Goal: Task Accomplishment & Management: Manage account settings

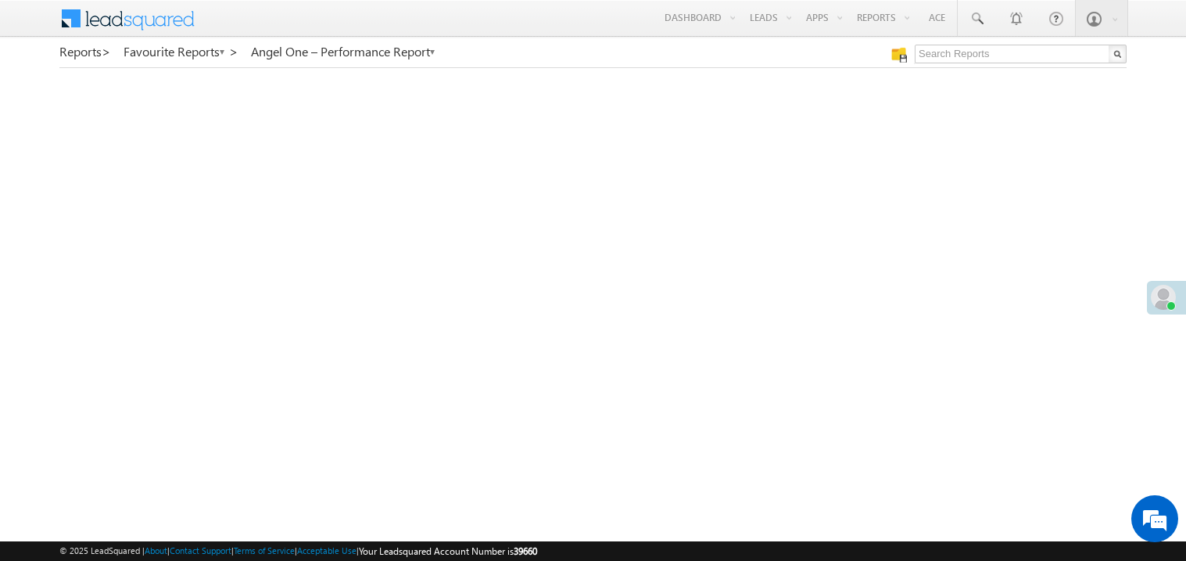
click at [1155, 308] on div at bounding box center [1166, 298] width 39 height 34
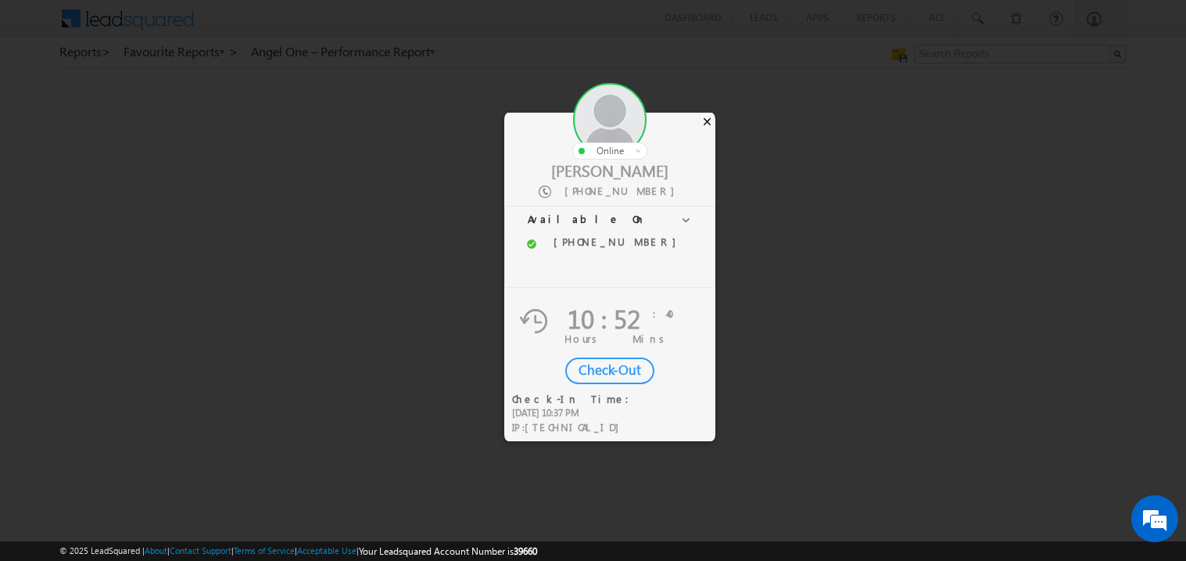
click at [707, 120] on div "×" at bounding box center [707, 121] width 16 height 17
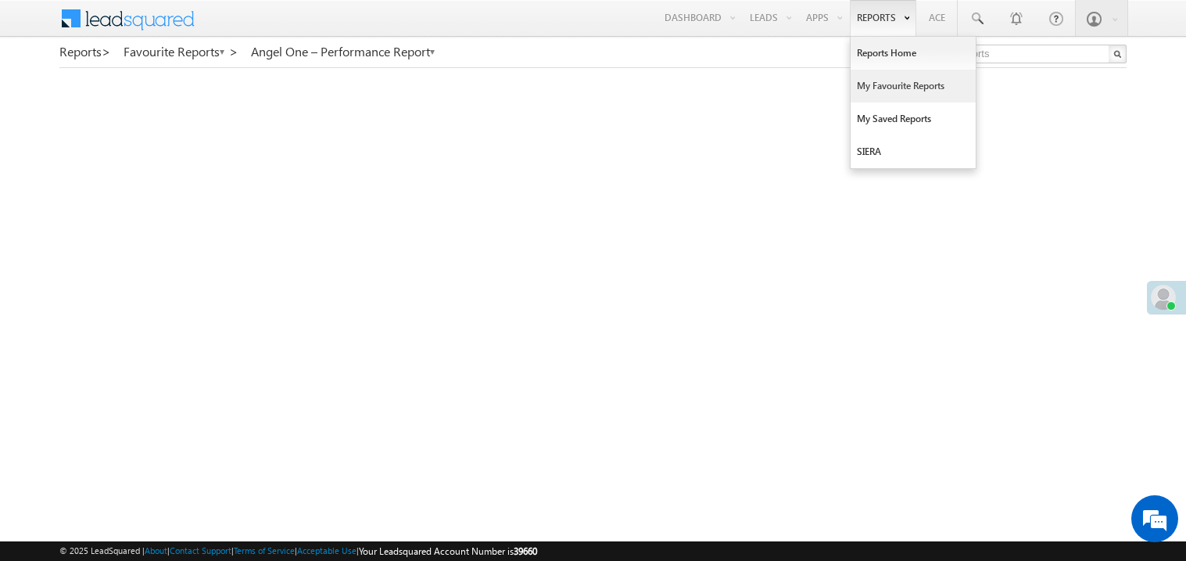
click at [871, 88] on link "My Favourite Reports" at bounding box center [913, 86] width 125 height 33
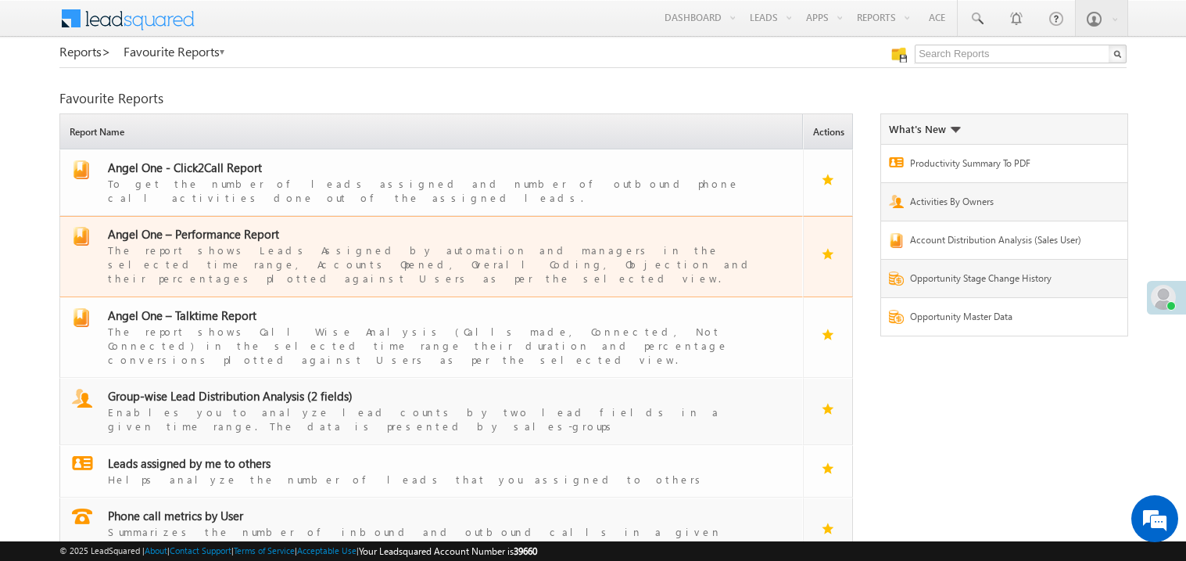
click at [231, 226] on span "Angel One – Performance Report" at bounding box center [193, 234] width 171 height 16
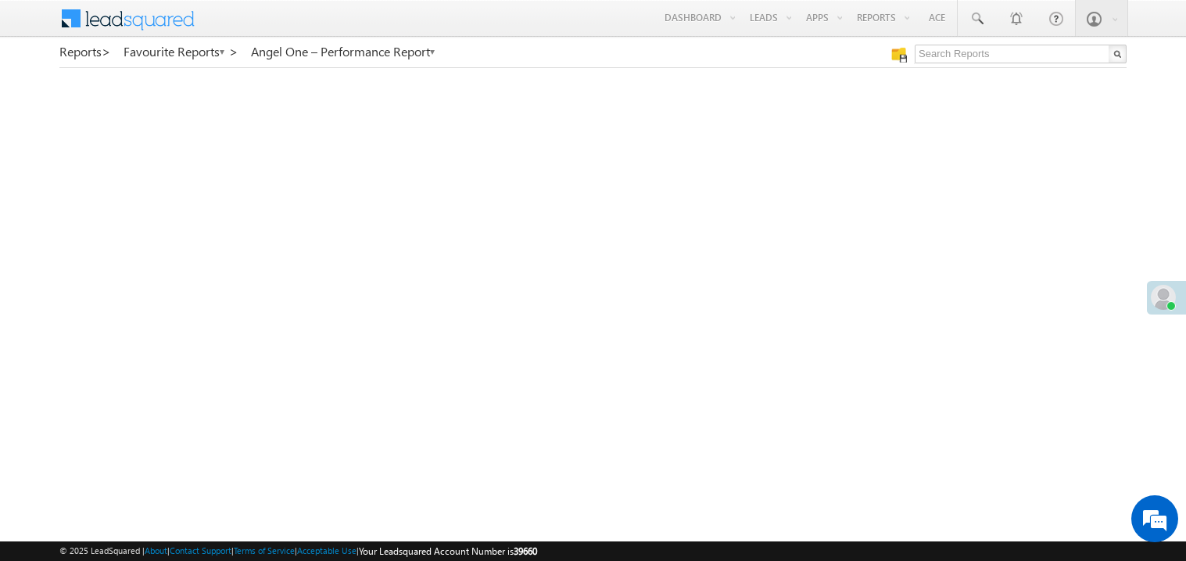
click at [1159, 295] on span at bounding box center [1163, 297] width 25 height 25
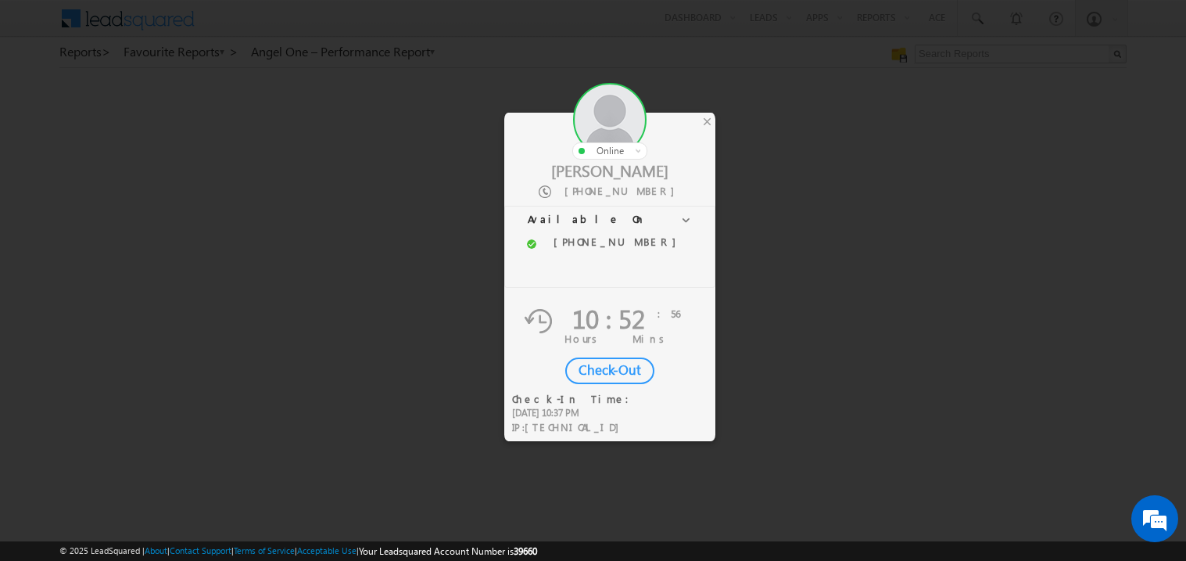
click at [614, 368] on div "Check-Out" at bounding box center [609, 370] width 89 height 27
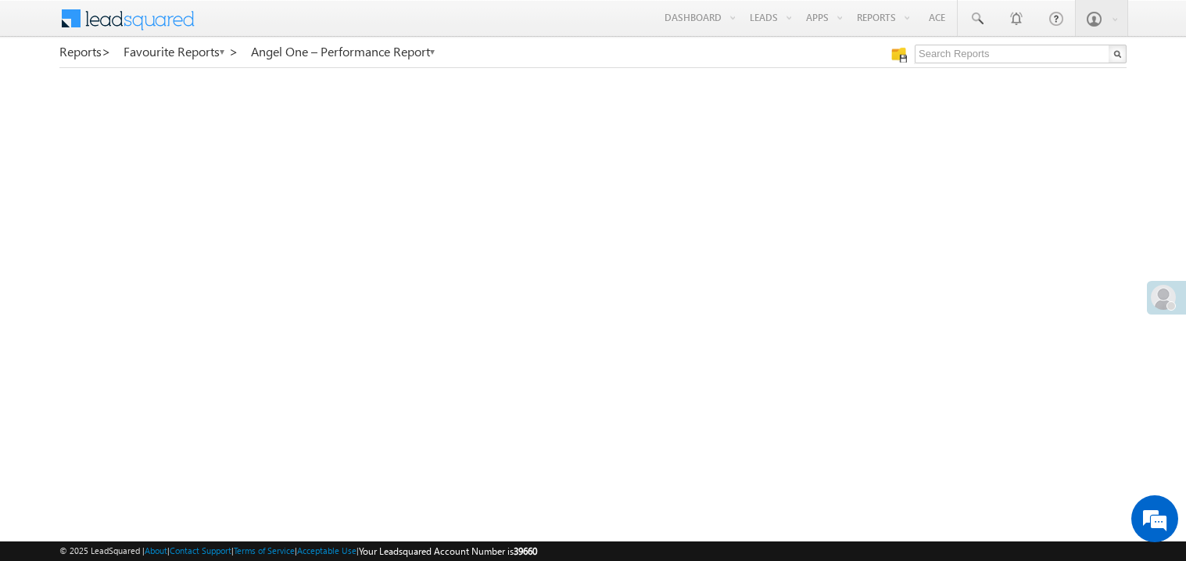
click at [1159, 299] on span at bounding box center [1163, 297] width 25 height 25
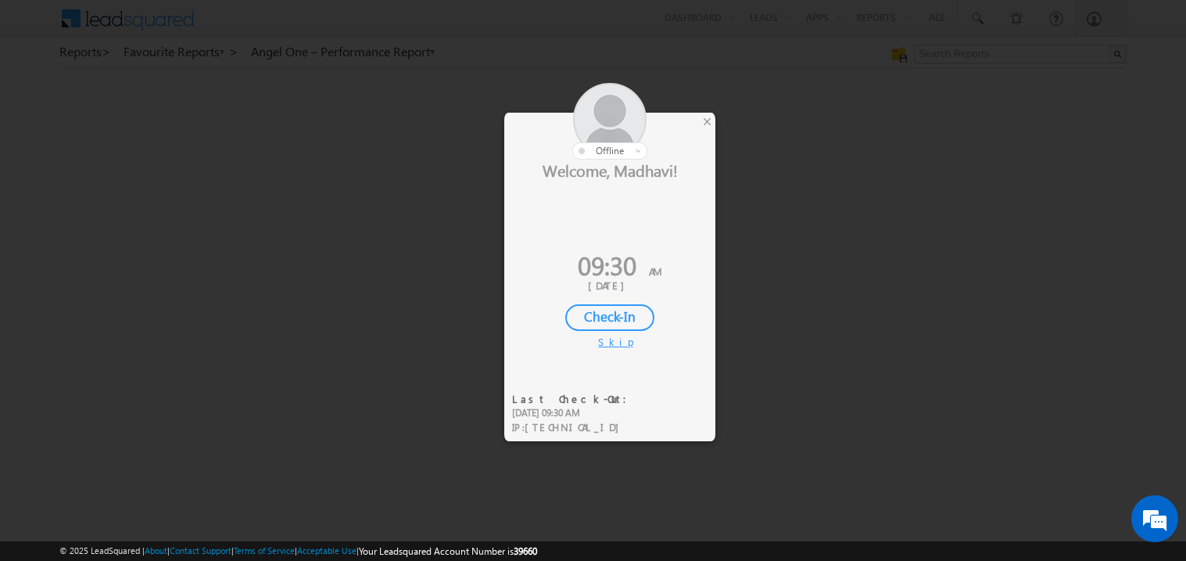
click at [615, 312] on div "Check-In" at bounding box center [609, 317] width 89 height 27
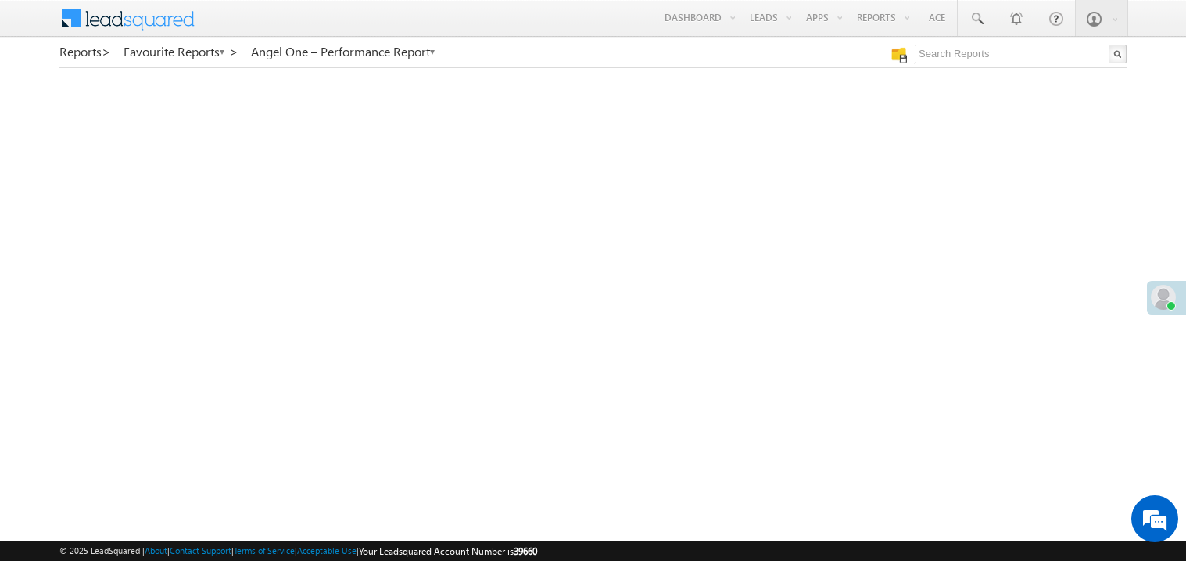
click at [1161, 292] on span at bounding box center [1163, 297] width 25 height 25
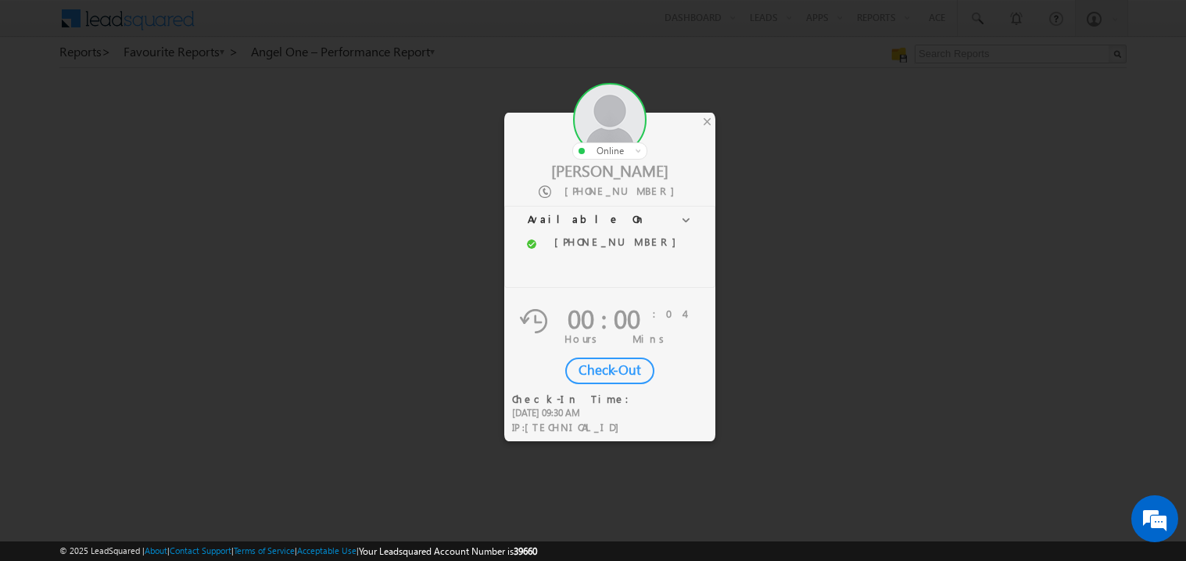
click at [868, 156] on div at bounding box center [593, 280] width 1186 height 561
click at [707, 117] on div "×" at bounding box center [707, 121] width 16 height 17
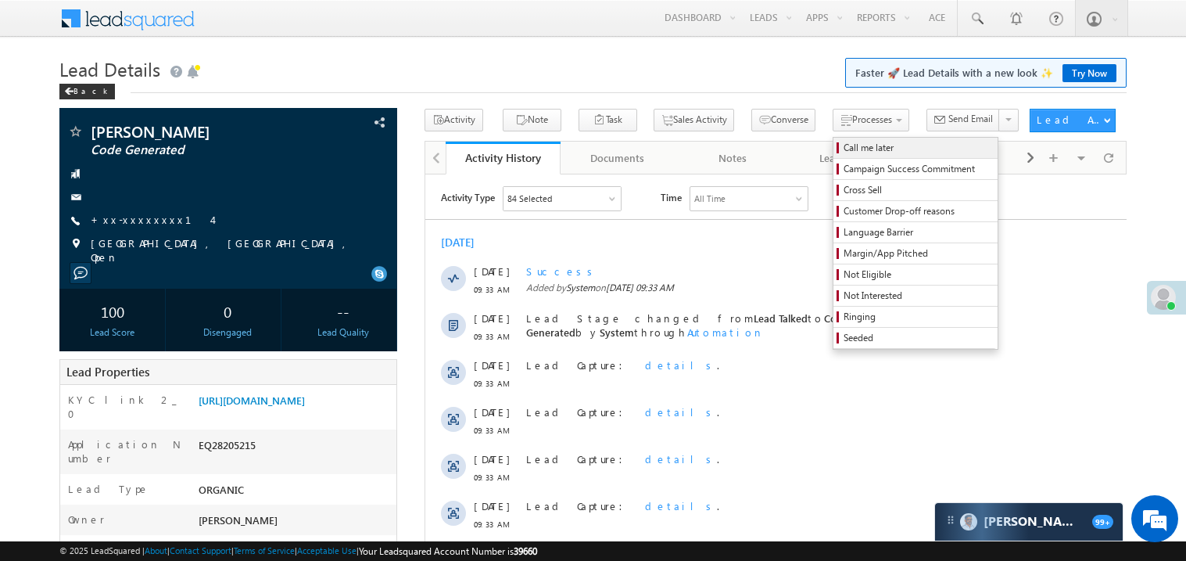
click at [843, 152] on span "Call me later" at bounding box center [917, 148] width 149 height 14
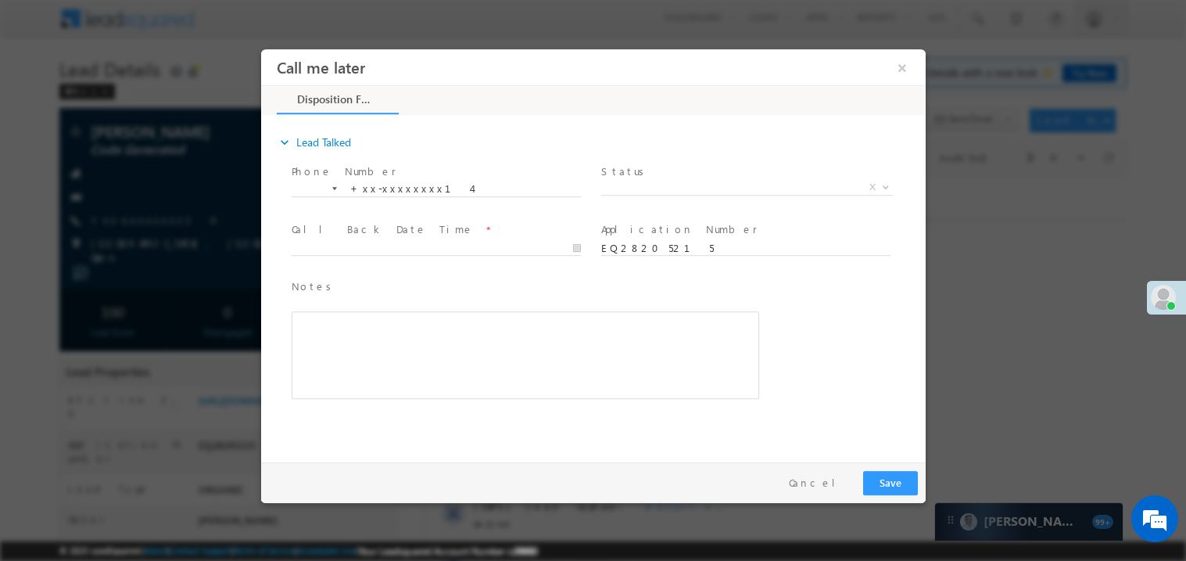
click at [653, 180] on span "X" at bounding box center [746, 187] width 292 height 16
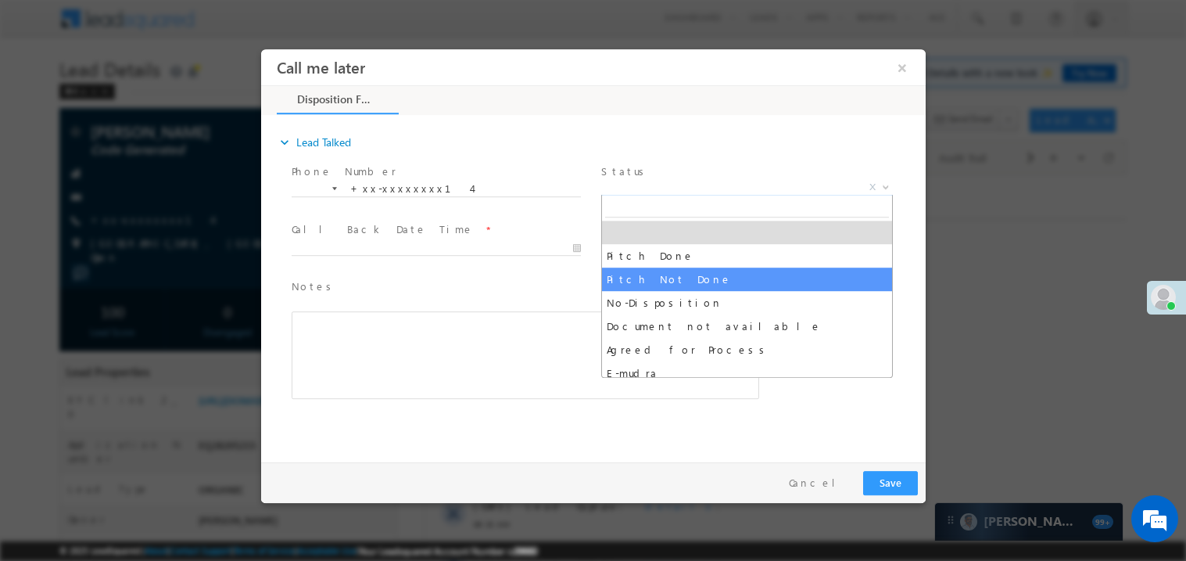
select select "Pitch Not Done"
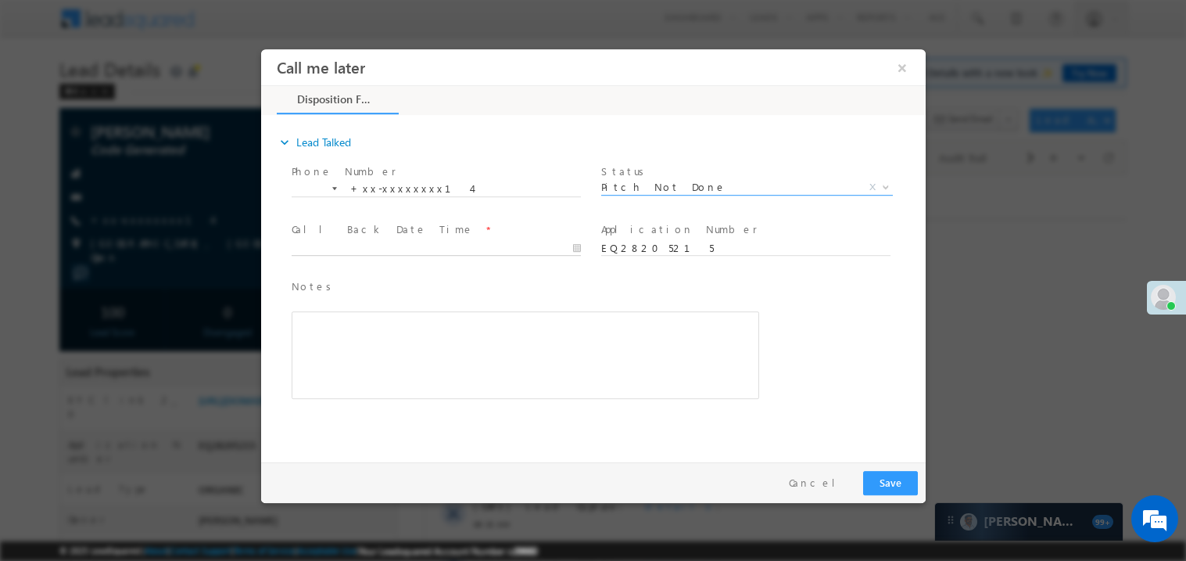
click at [374, 241] on body "Call me later ×" at bounding box center [592, 251] width 664 height 406
type input "09/03/25 9:35 AM"
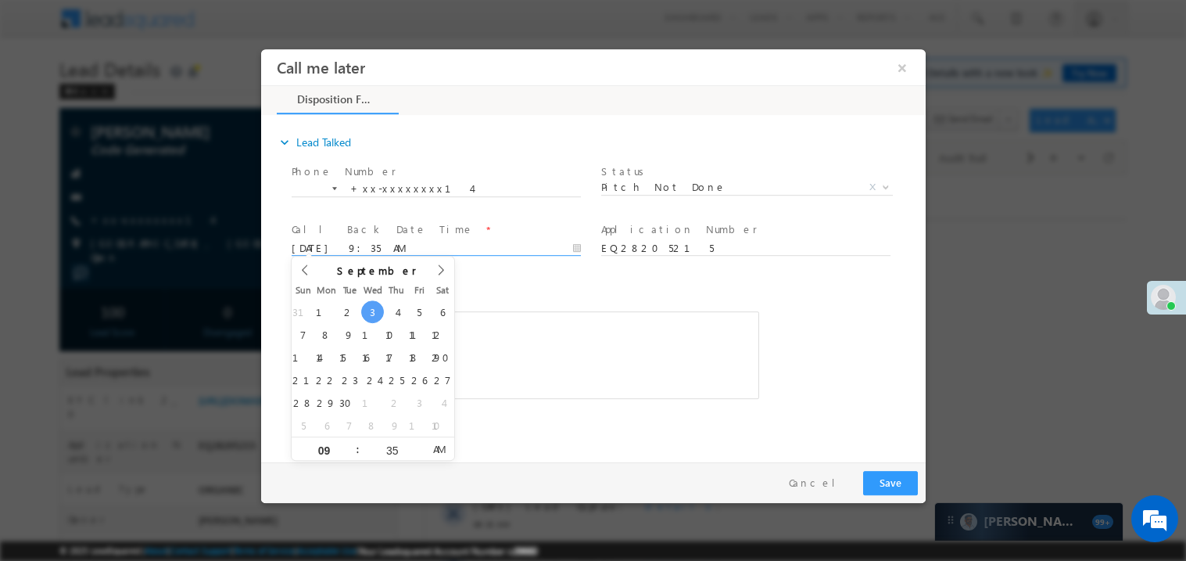
click at [518, 313] on div "Rich Text Editor, 40788eee-0fb2-11ec-a811-0adc8a9d82c2__tab1__section1__Notes__…" at bounding box center [524, 354] width 467 height 88
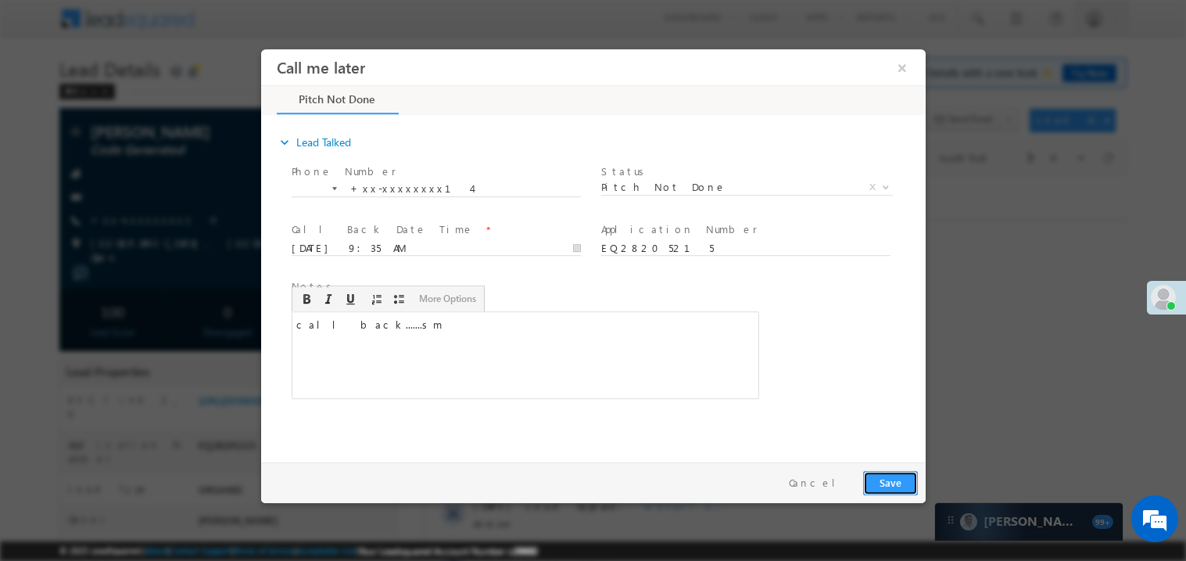
click at [906, 485] on button "Save" at bounding box center [889, 482] width 55 height 24
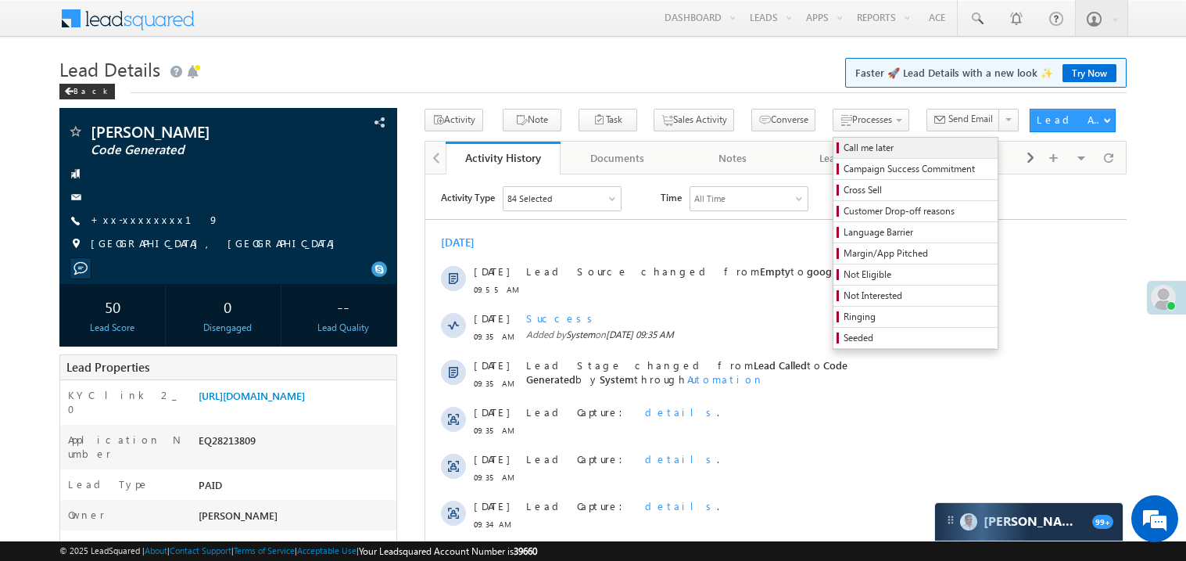
click at [843, 146] on span "Call me later" at bounding box center [917, 148] width 149 height 14
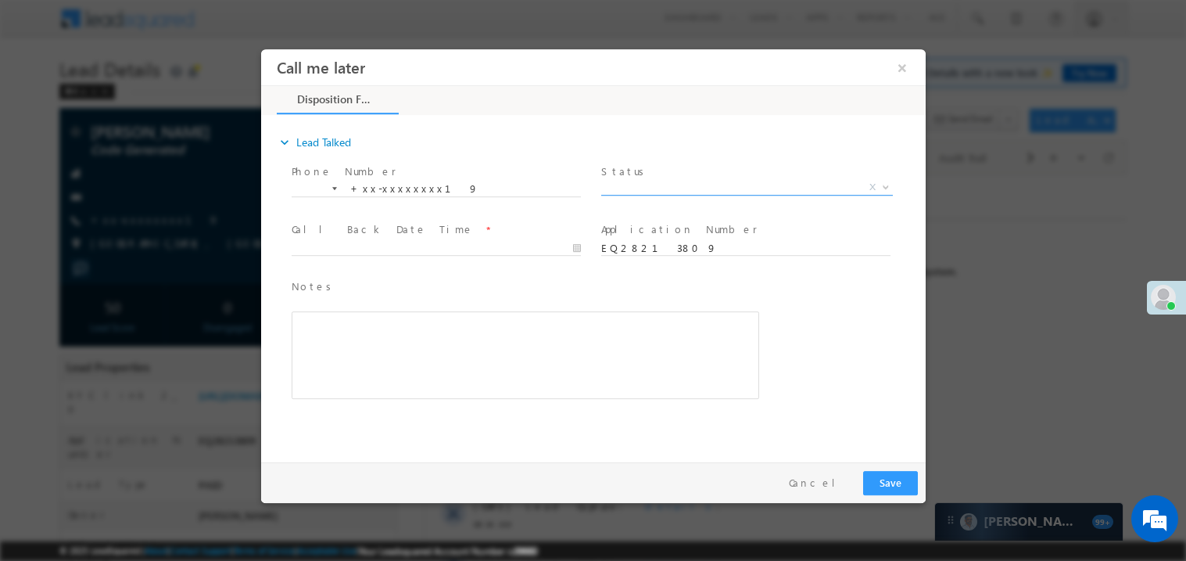
click at [643, 188] on span "X" at bounding box center [746, 187] width 292 height 16
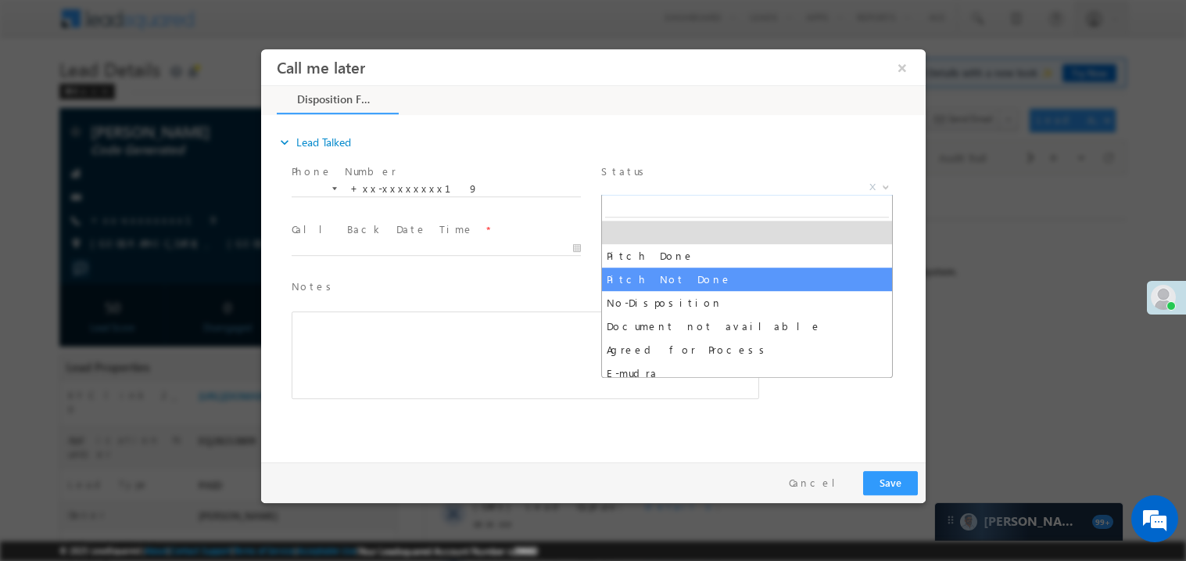
select select "Pitch Not Done"
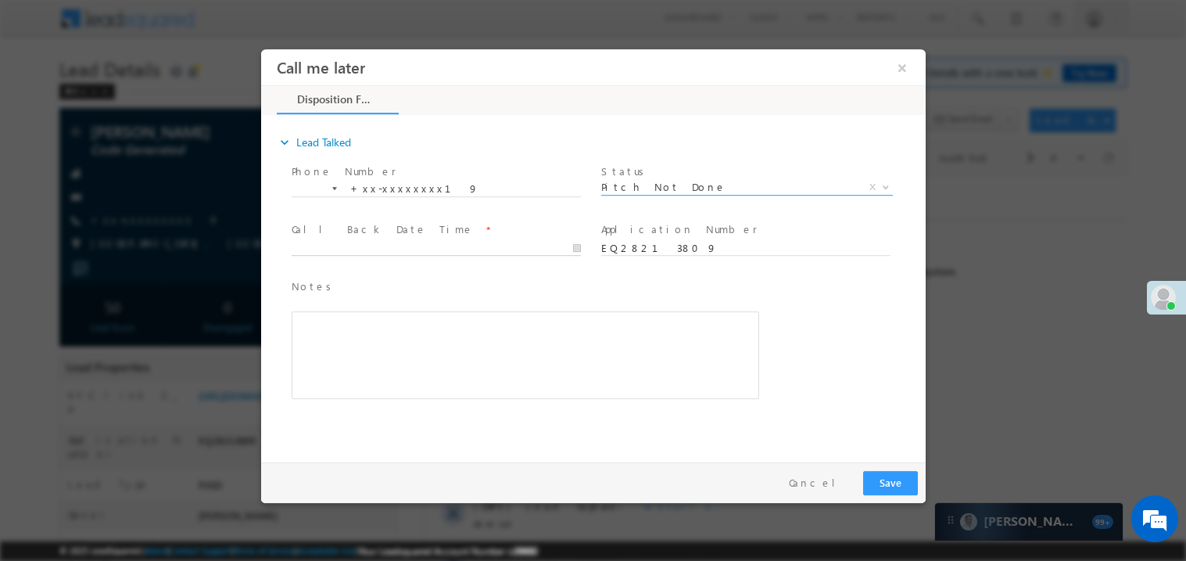
click at [336, 249] on body "Call me later ×" at bounding box center [592, 251] width 664 height 406
type input "09/03/25 10:07 AM"
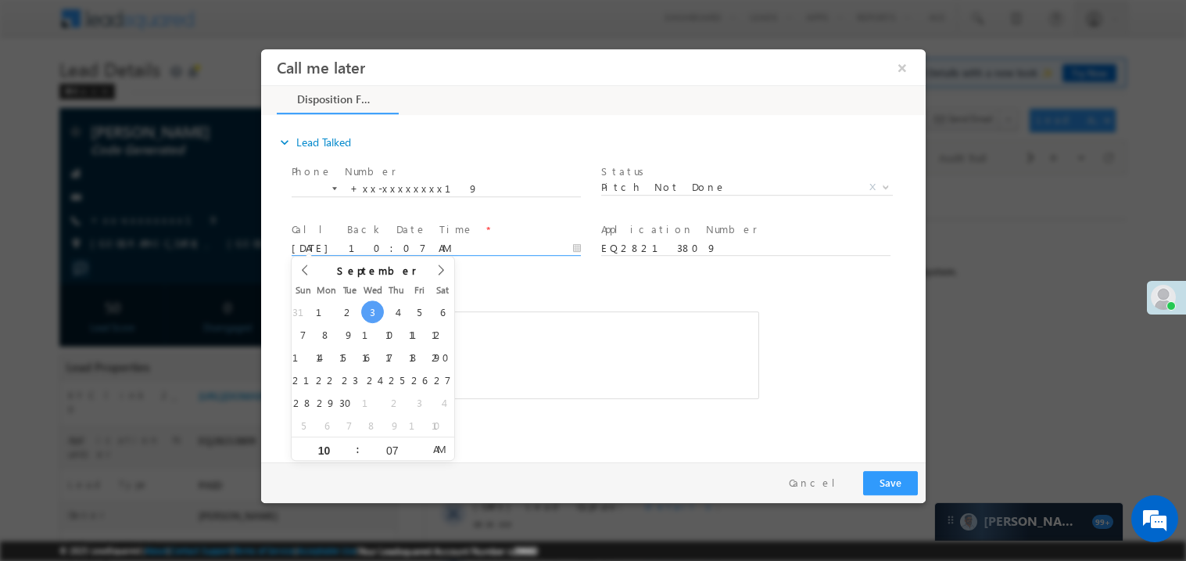
click at [547, 310] on div "Rich Text Editor, 40788eee-0fb2-11ec-a811-0adc8a9d82c2__tab1__section1__Notes__…" at bounding box center [524, 354] width 467 height 88
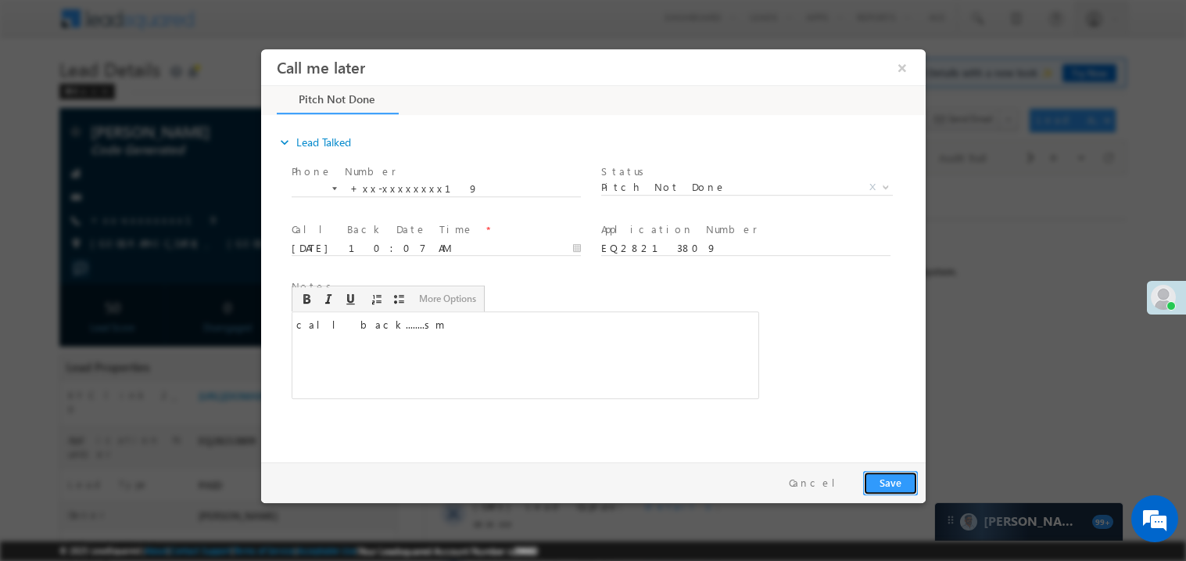
click at [883, 483] on button "Save" at bounding box center [889, 482] width 55 height 24
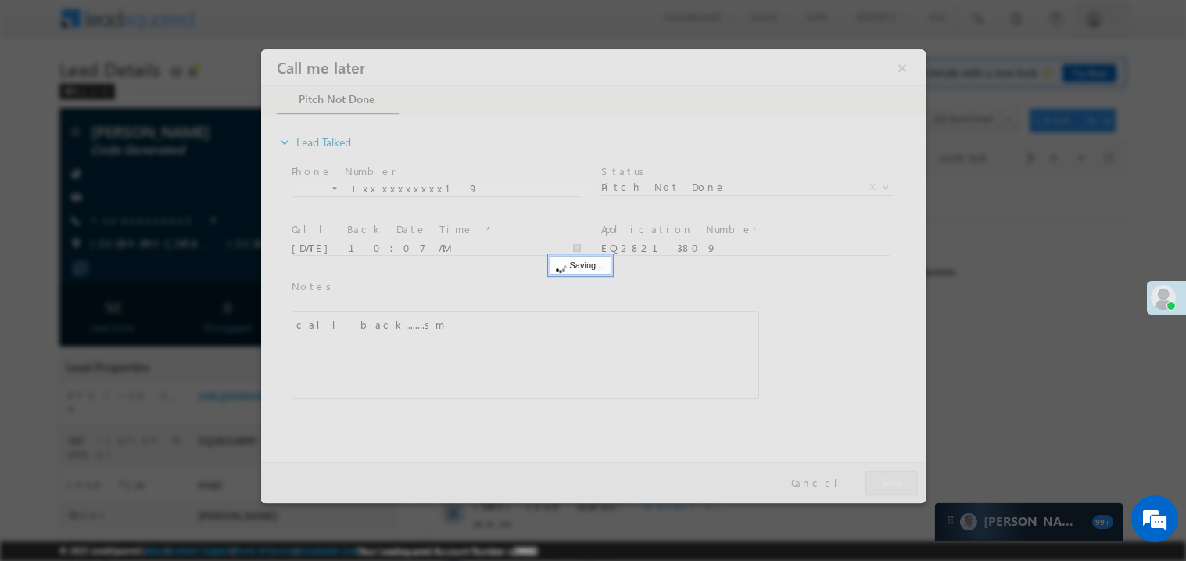
click at [883, 483] on div at bounding box center [592, 274] width 664 height 453
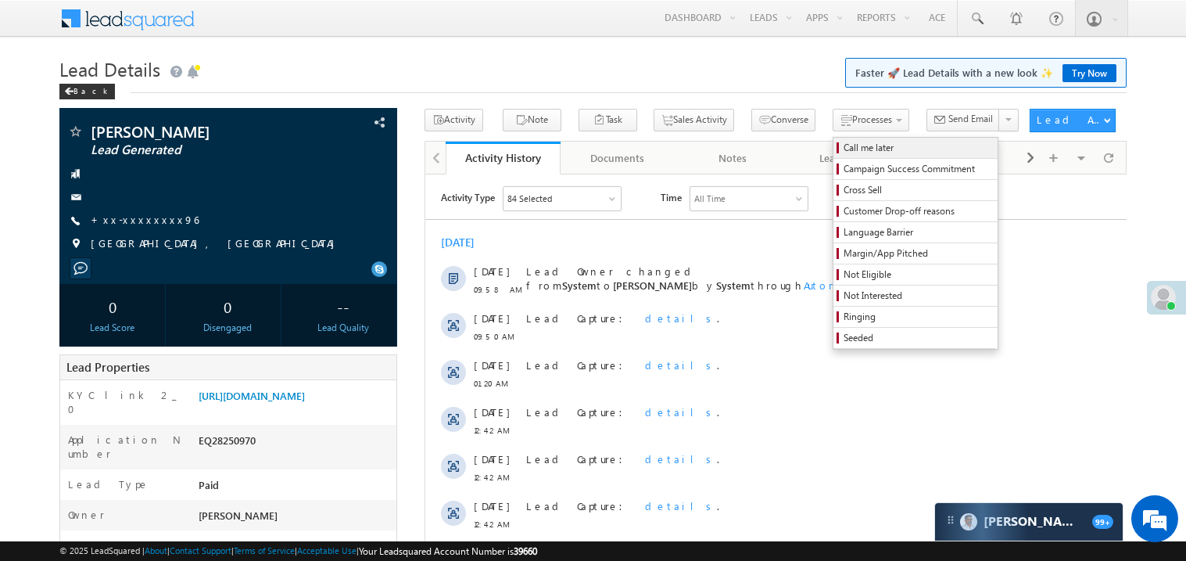
click at [843, 149] on span "Call me later" at bounding box center [917, 148] width 149 height 14
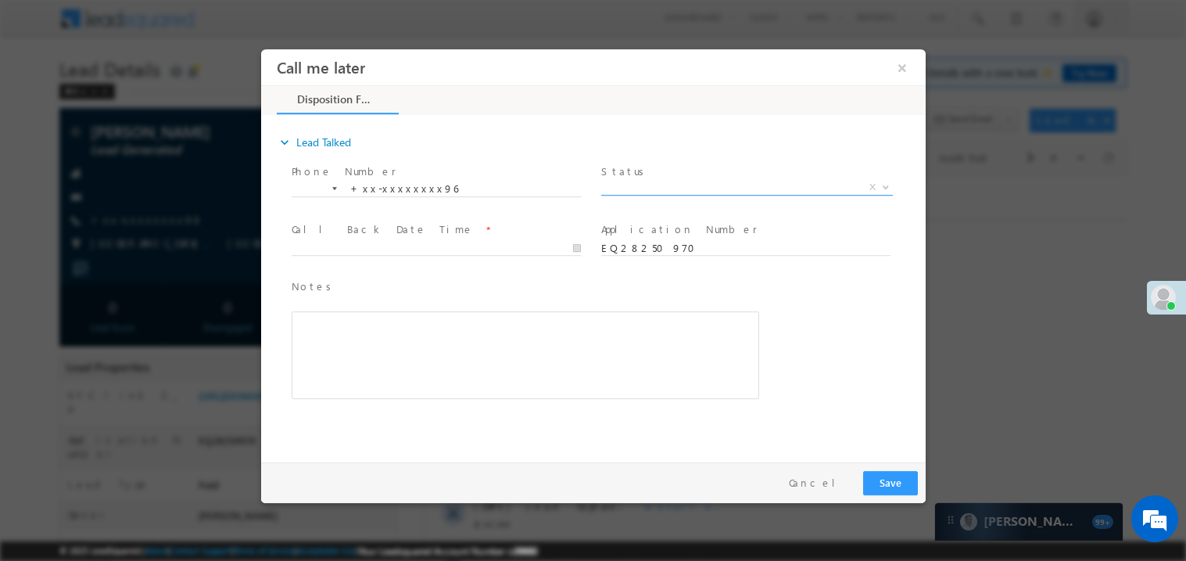
click at [650, 183] on span "X" at bounding box center [746, 187] width 292 height 16
click at [663, 188] on span "Pitch Done" at bounding box center [727, 186] width 254 height 14
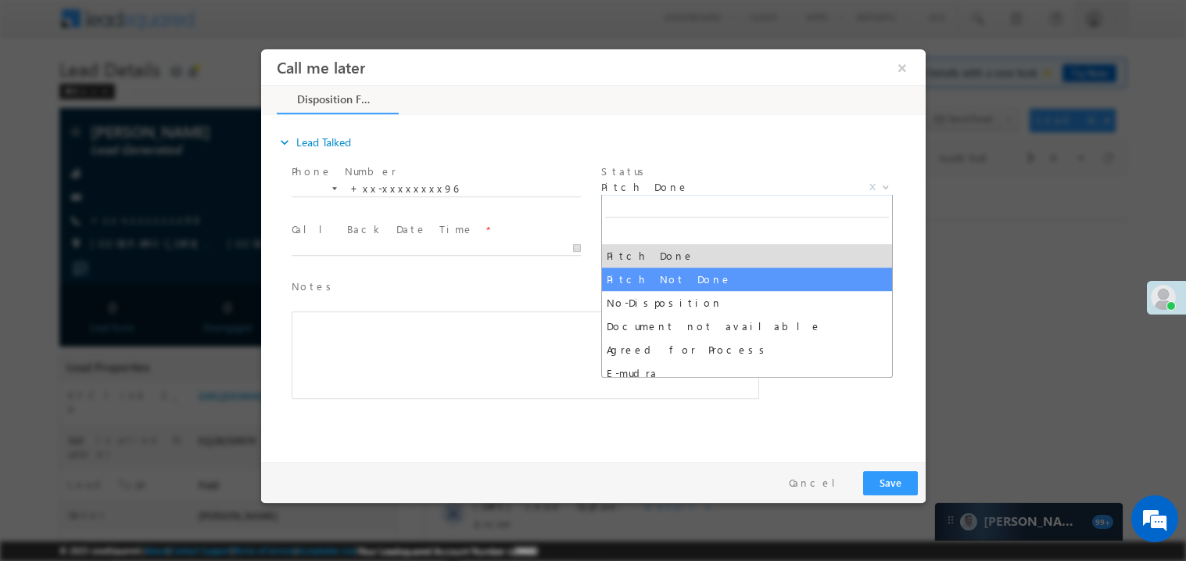
select select "Pitch Not Done"
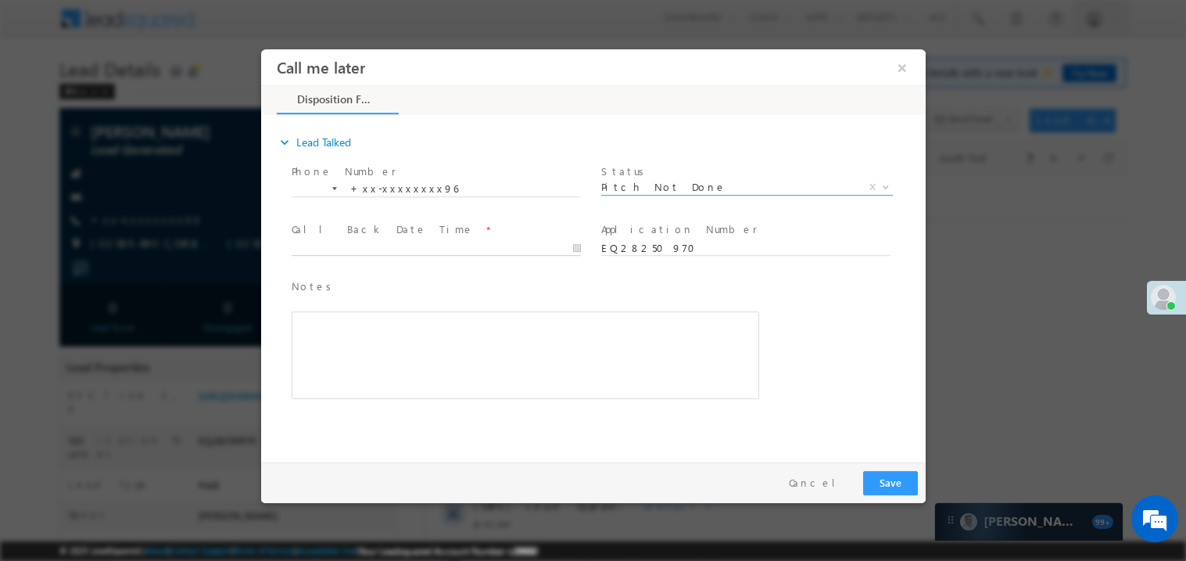
click at [361, 245] on body "Call me later ×" at bounding box center [592, 251] width 664 height 406
type input "09/03/25 10:08 AM"
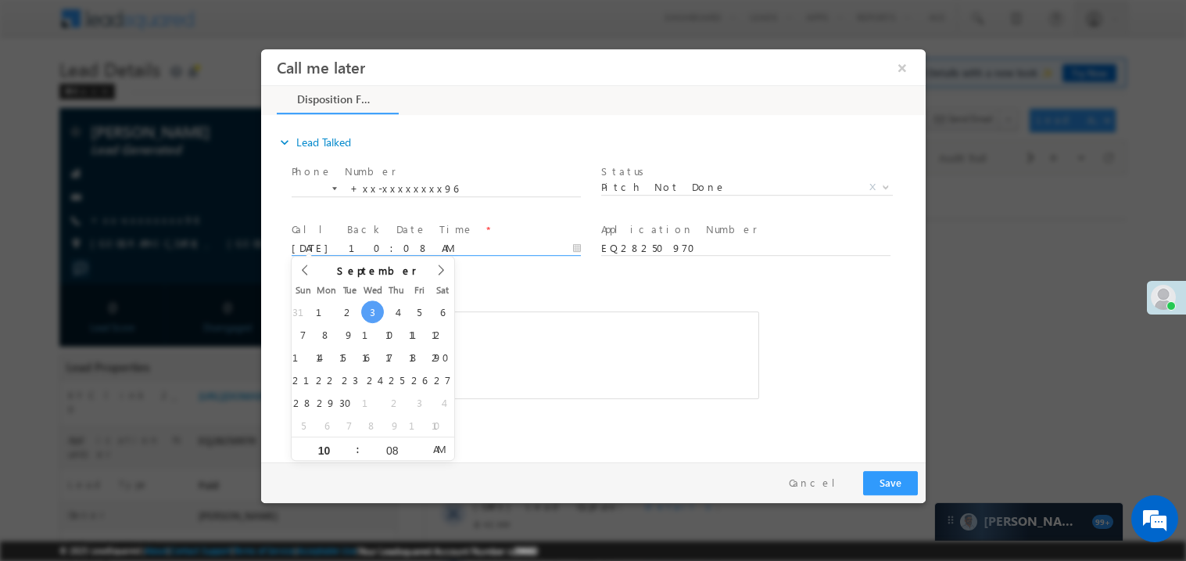
click at [660, 335] on div "Rich Text Editor, 40788eee-0fb2-11ec-a811-0adc8a9d82c2__tab1__section1__Notes__…" at bounding box center [524, 354] width 467 height 88
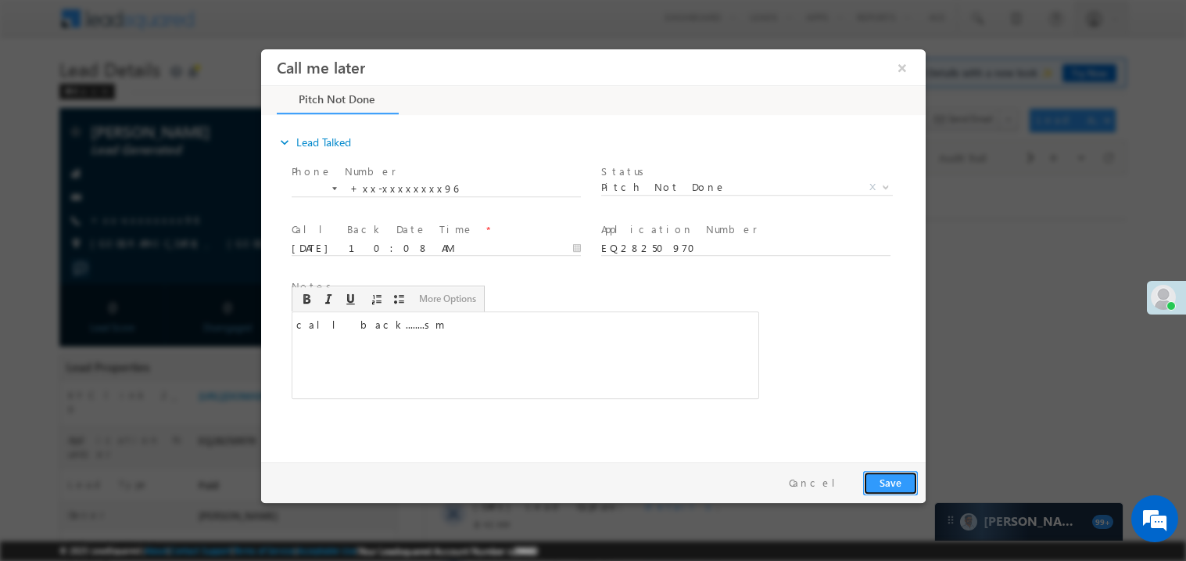
click at [898, 492] on button "Save" at bounding box center [889, 482] width 55 height 24
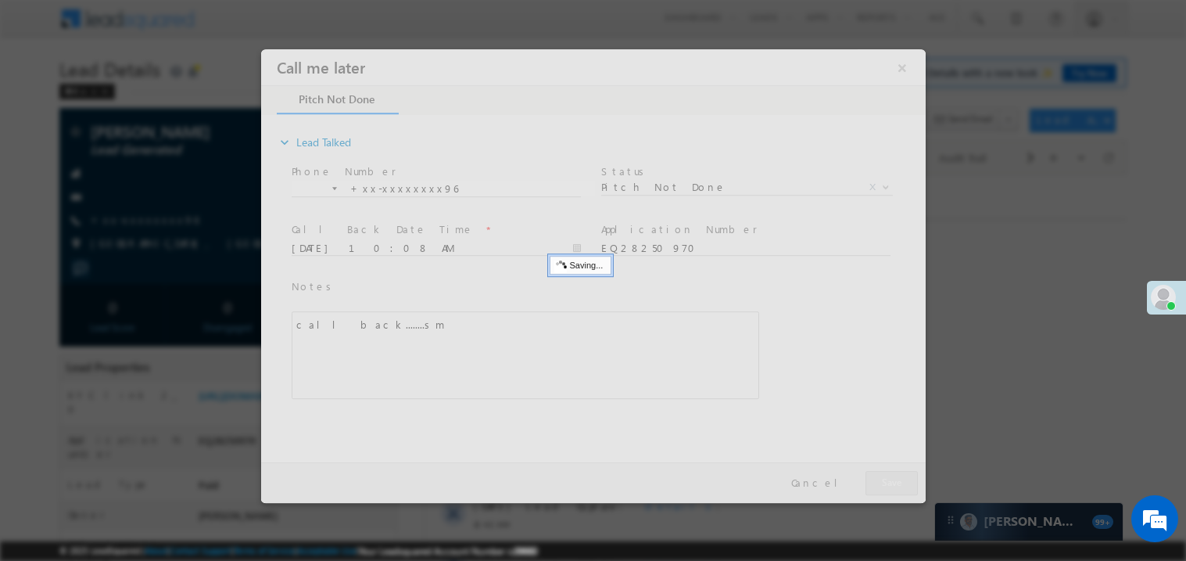
click at [898, 492] on div at bounding box center [592, 274] width 664 height 453
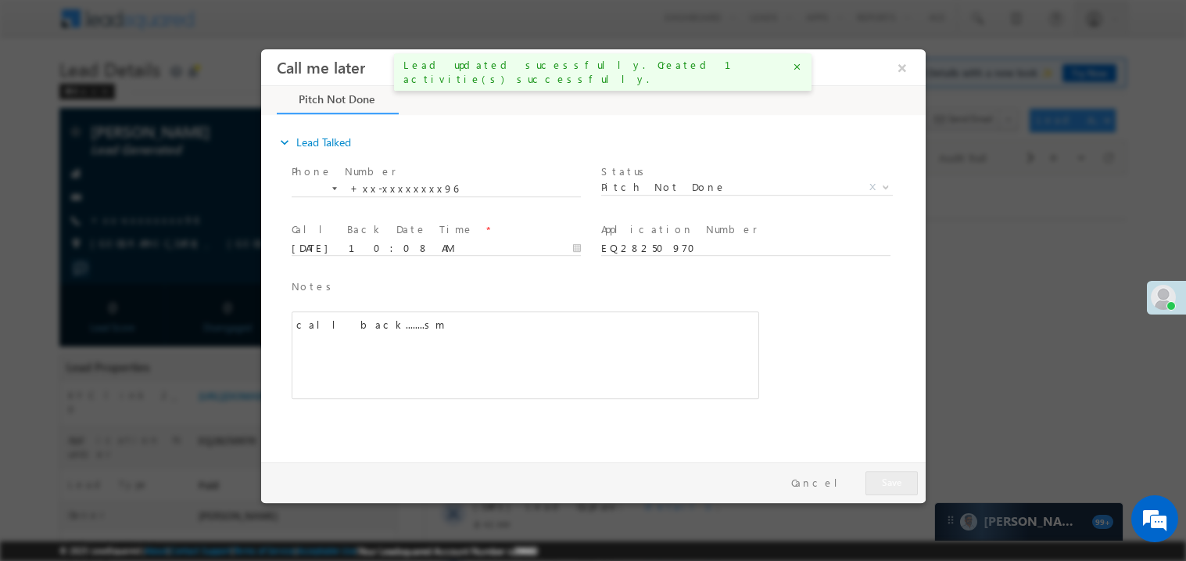
click at [965, 325] on div at bounding box center [593, 280] width 1186 height 561
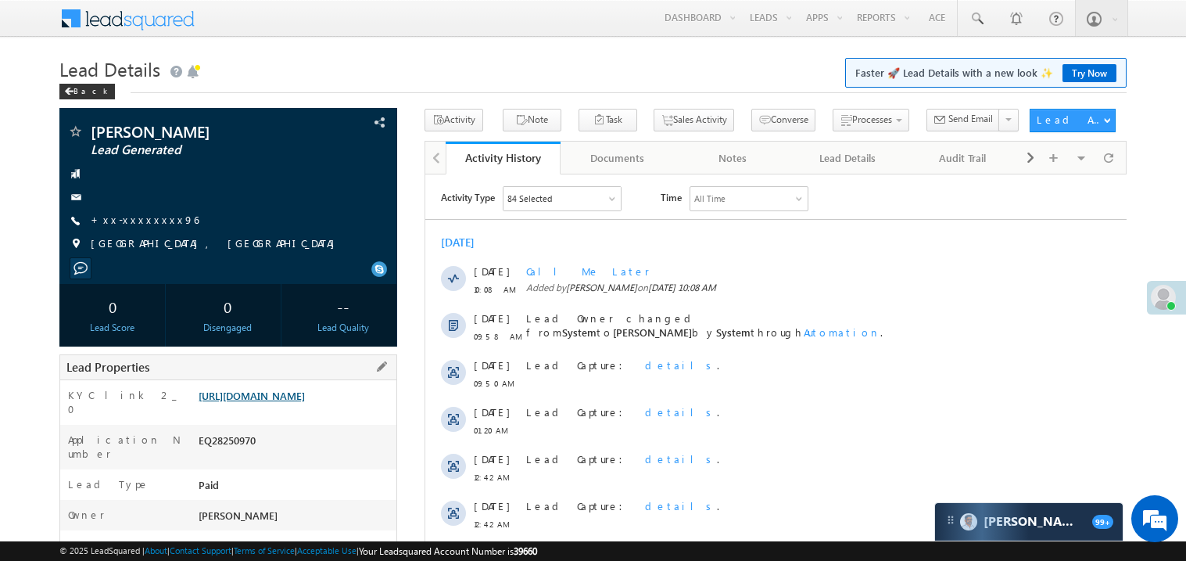
click at [272, 402] on link "https://angelbroking1-pk3em7sa.customui-test.leadsquared.com?leadId=0bca1edb-be…" at bounding box center [252, 395] width 106 height 13
click at [289, 402] on link "https://angelbroking1-pk3em7sa.customui-test.leadsquared.com?leadId=0bca1edb-be…" at bounding box center [252, 395] width 106 height 13
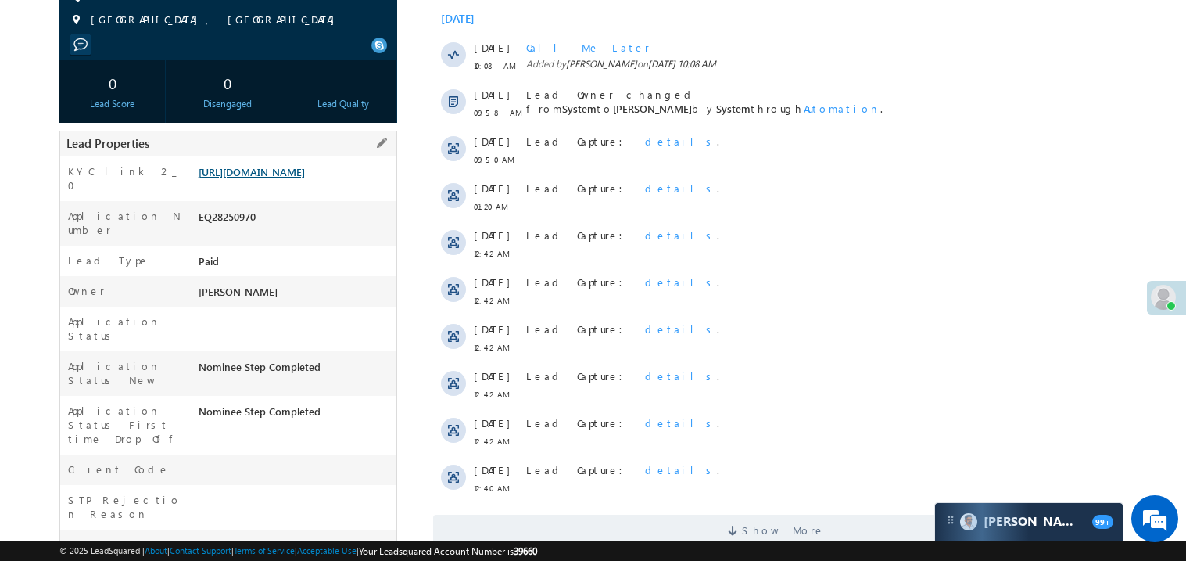
scroll to position [343, 0]
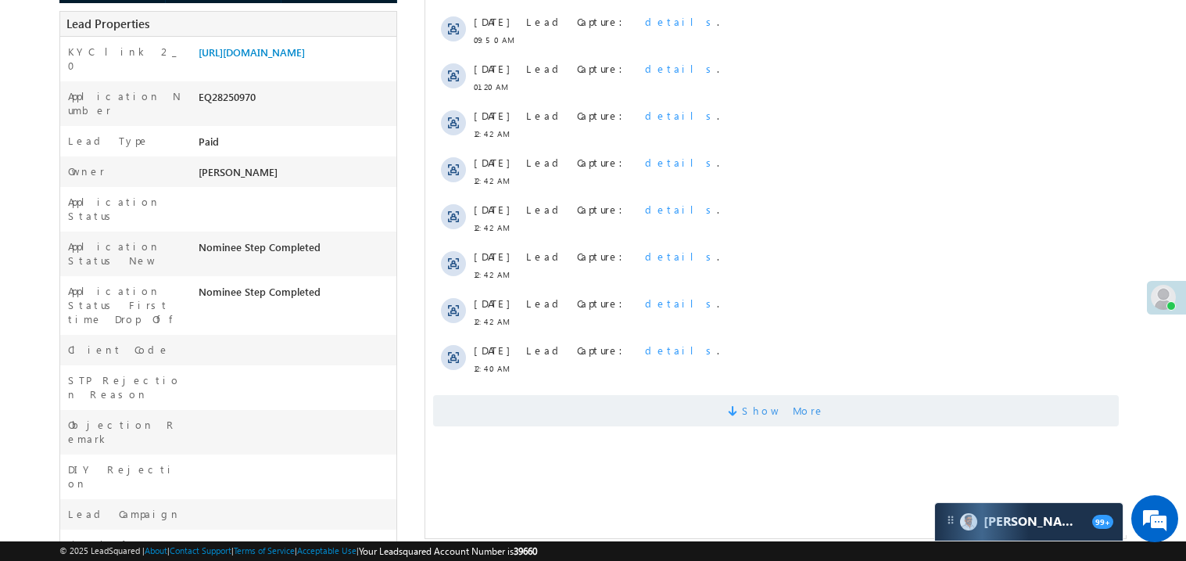
click at [638, 400] on span "Show More" at bounding box center [775, 410] width 686 height 31
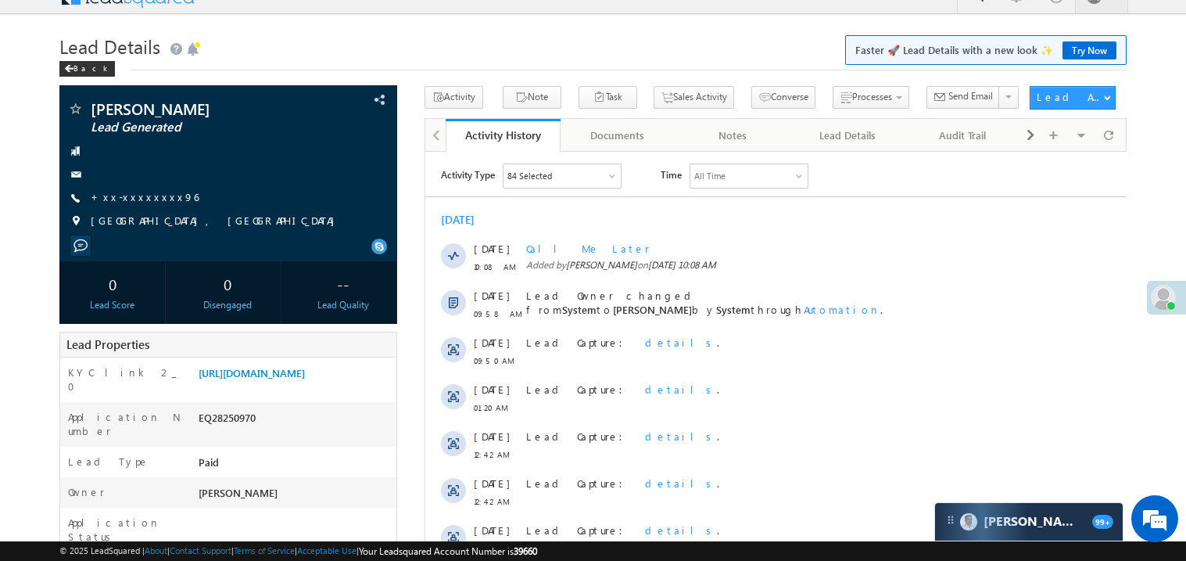
scroll to position [0, 0]
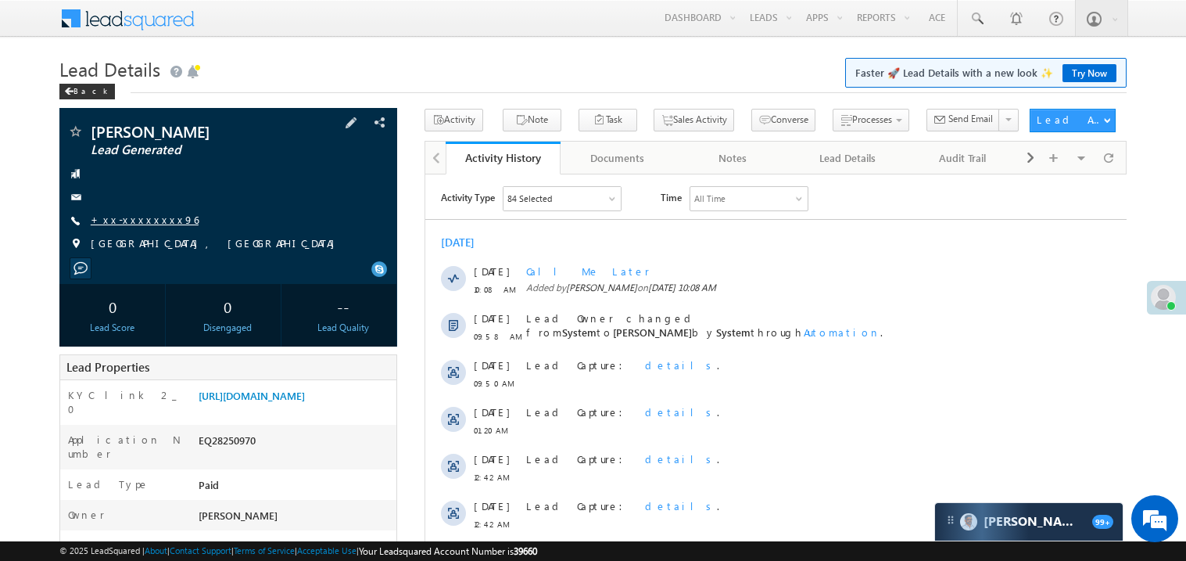
click at [151, 224] on link "+xx-xxxxxxxx96" at bounding box center [145, 219] width 108 height 13
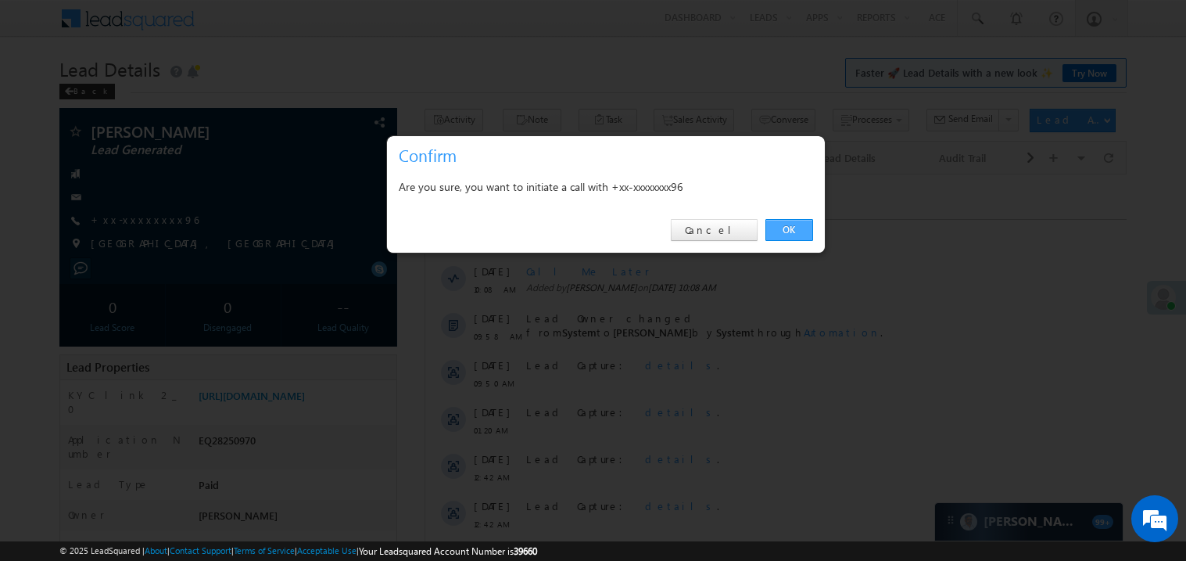
click at [790, 231] on link "OK" at bounding box center [789, 230] width 48 height 22
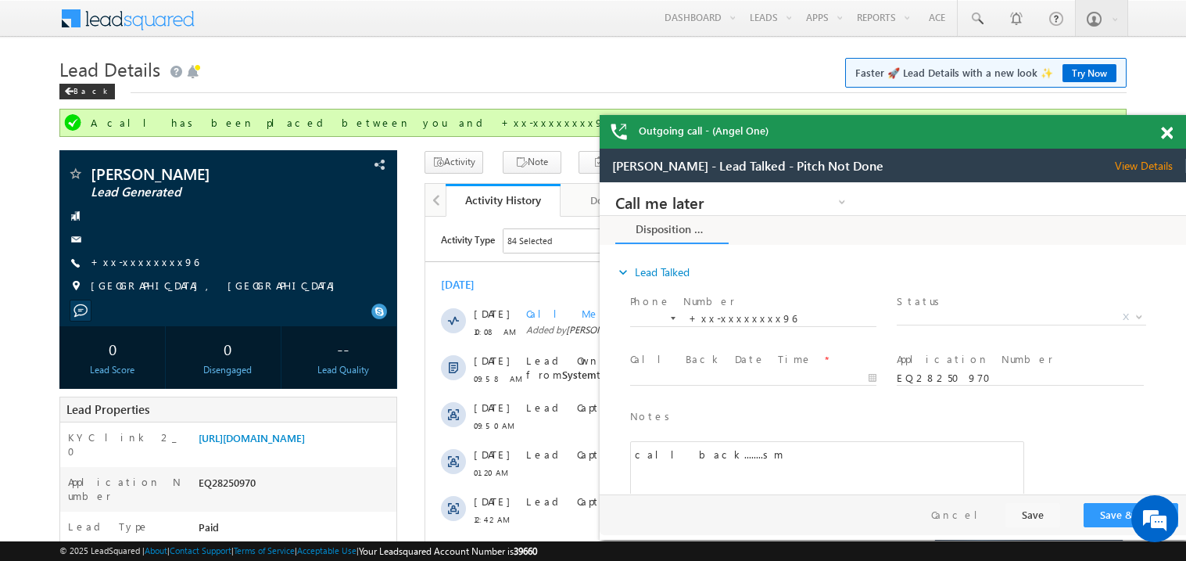
click at [1172, 131] on span at bounding box center [1167, 133] width 12 height 13
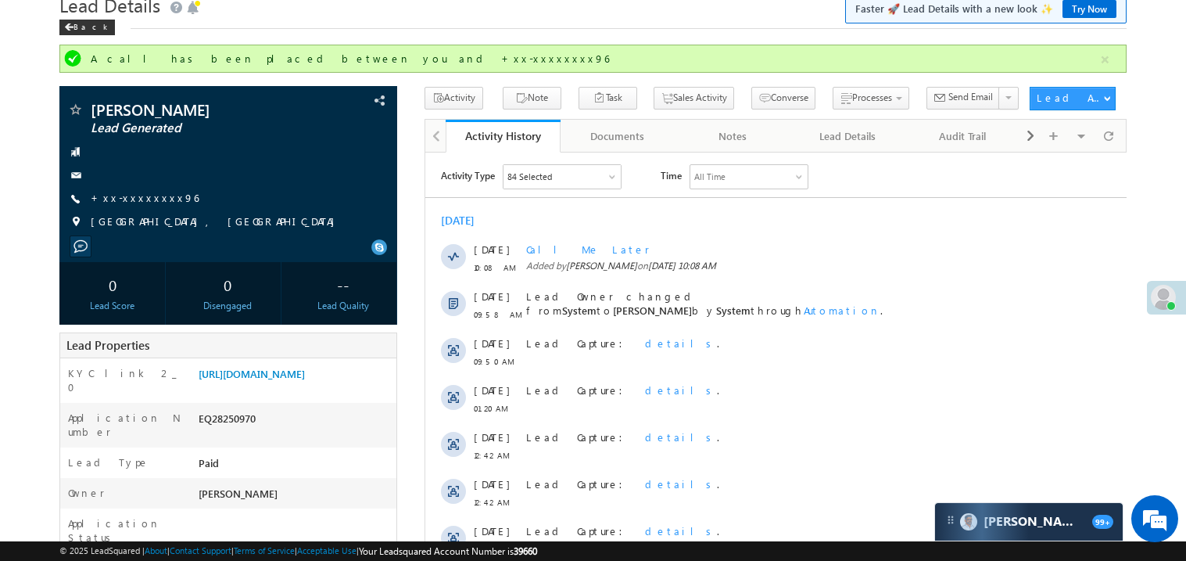
scroll to position [62, 0]
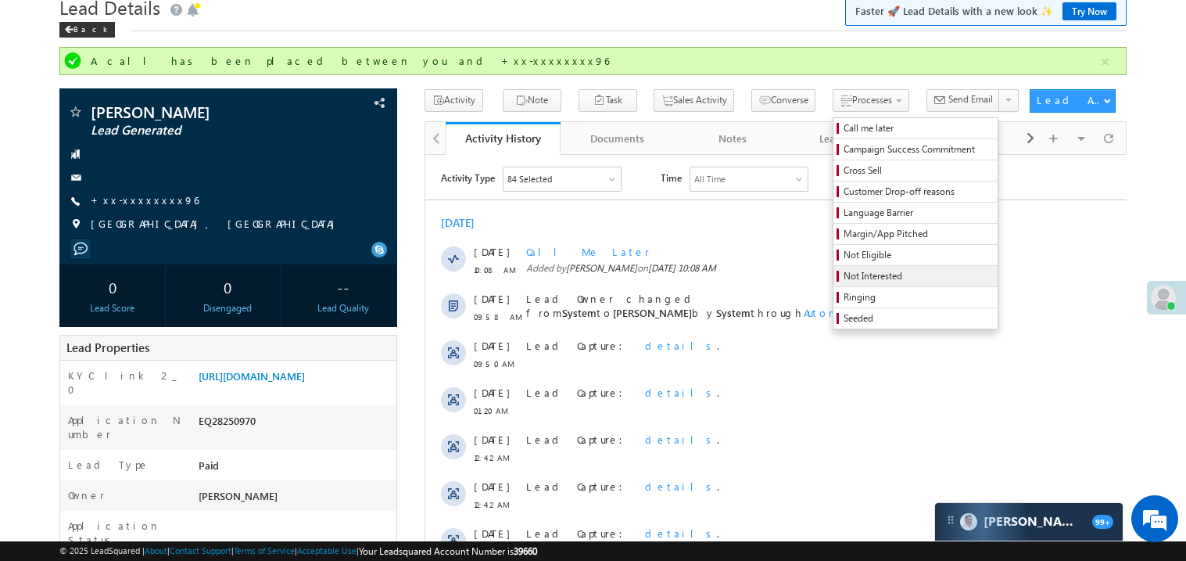
click at [844, 278] on span "Not Interested" at bounding box center [917, 276] width 149 height 14
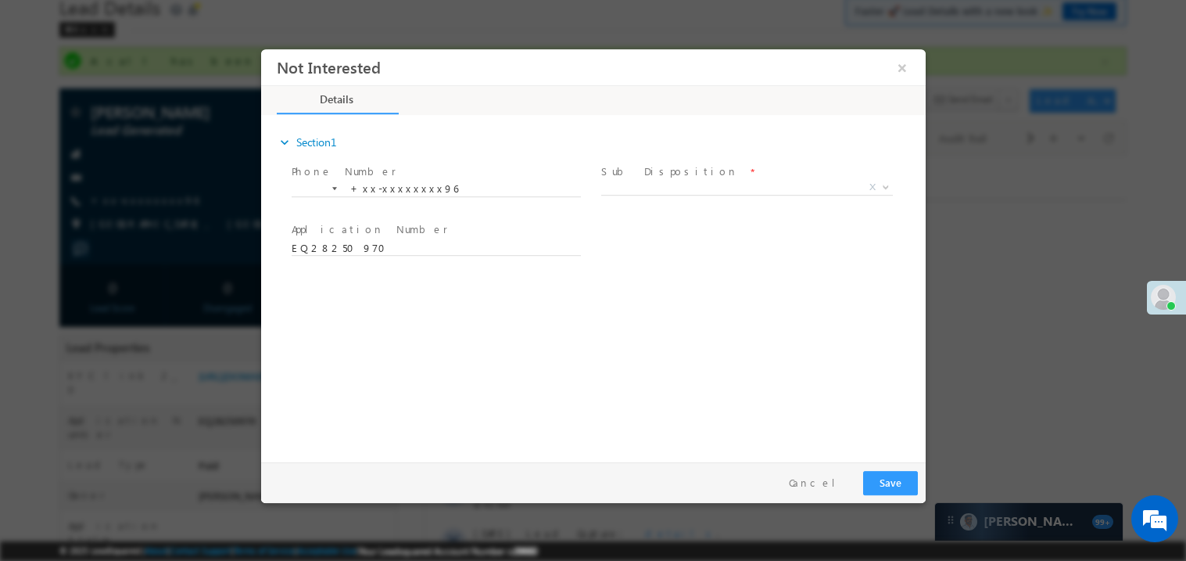
scroll to position [0, 0]
click at [658, 185] on span "X" at bounding box center [746, 187] width 292 height 16
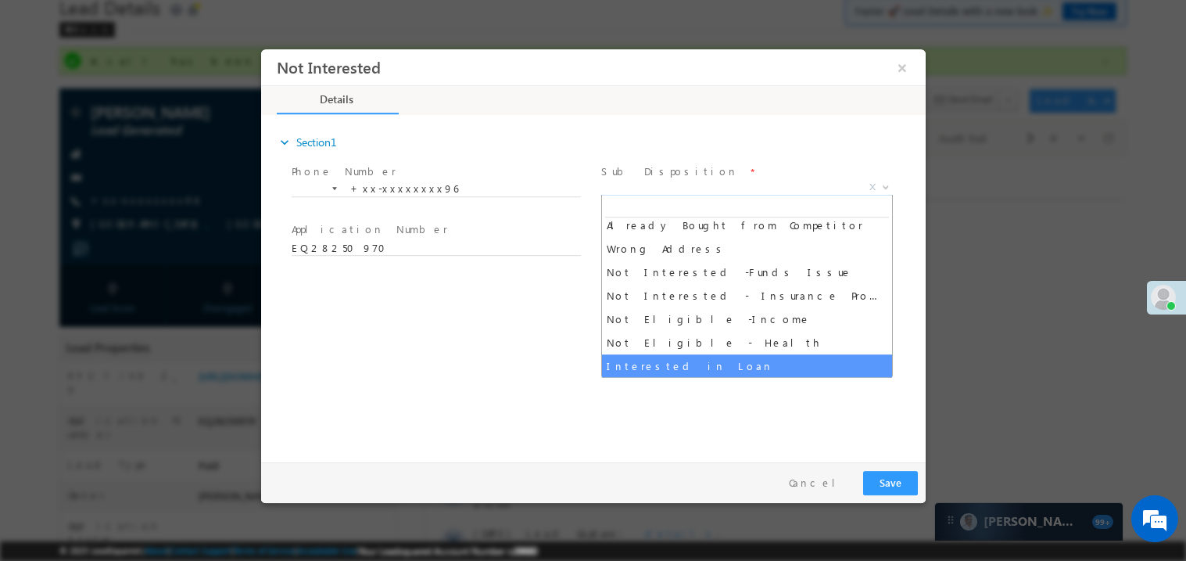
scroll to position [288, 0]
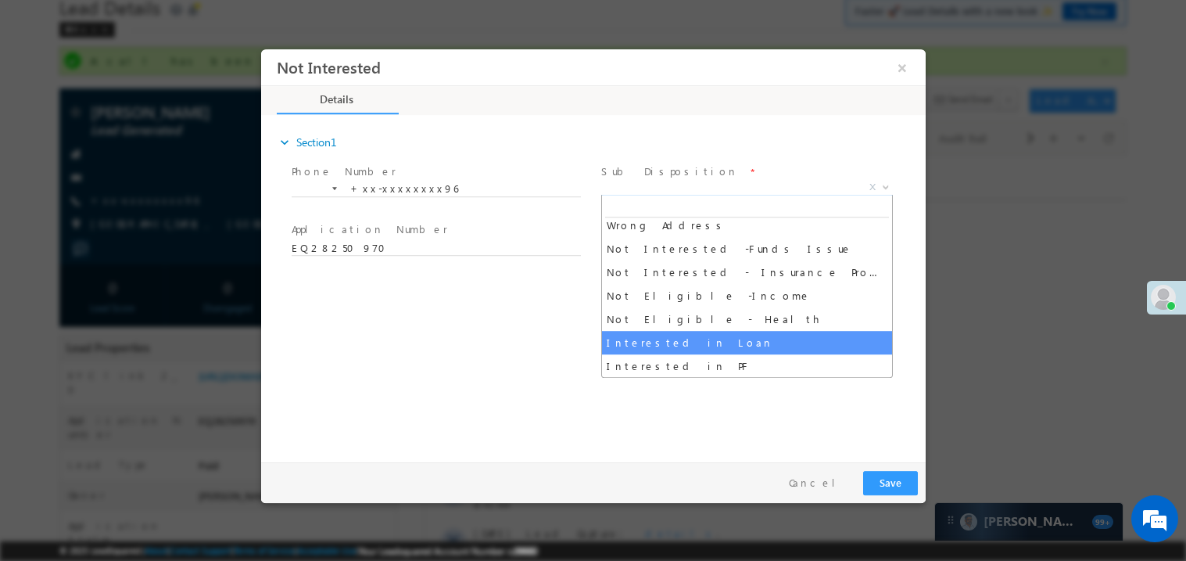
select select "Interested in Loan"
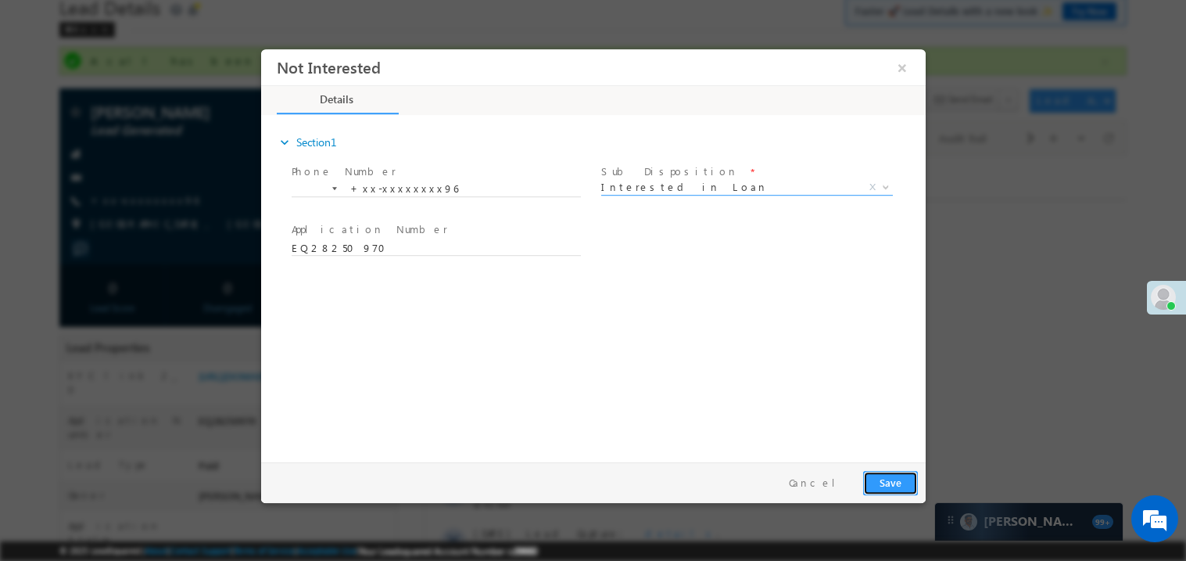
click at [904, 482] on button "Save" at bounding box center [889, 482] width 55 height 24
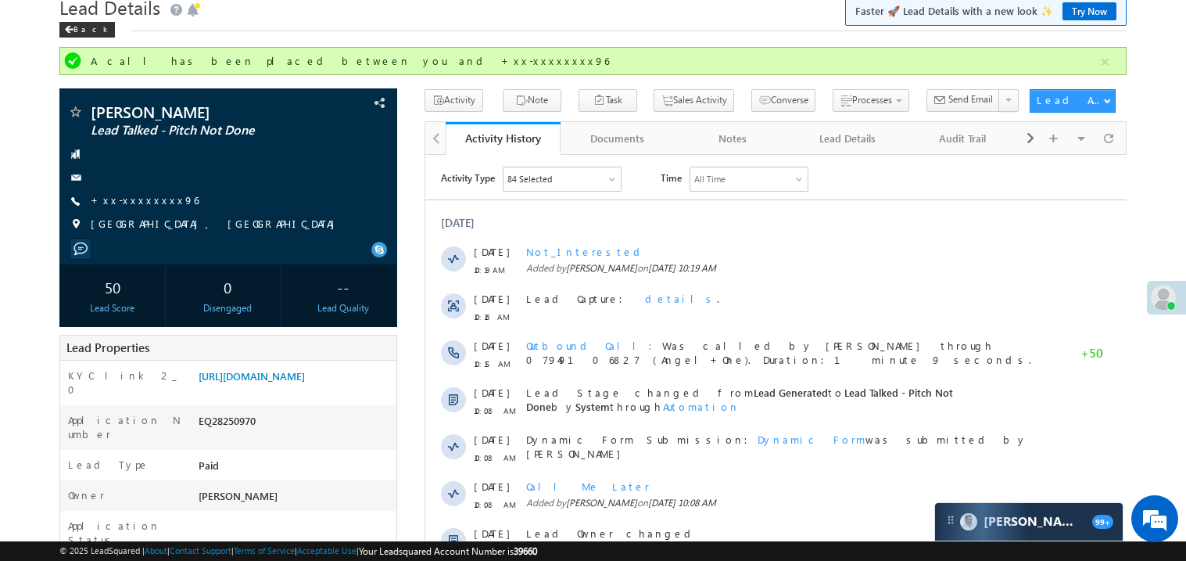
click at [336, 38] on div "Lead Details Faster 🚀 Lead Details with a new look ✨ Try Now Back" at bounding box center [592, 19] width 1067 height 56
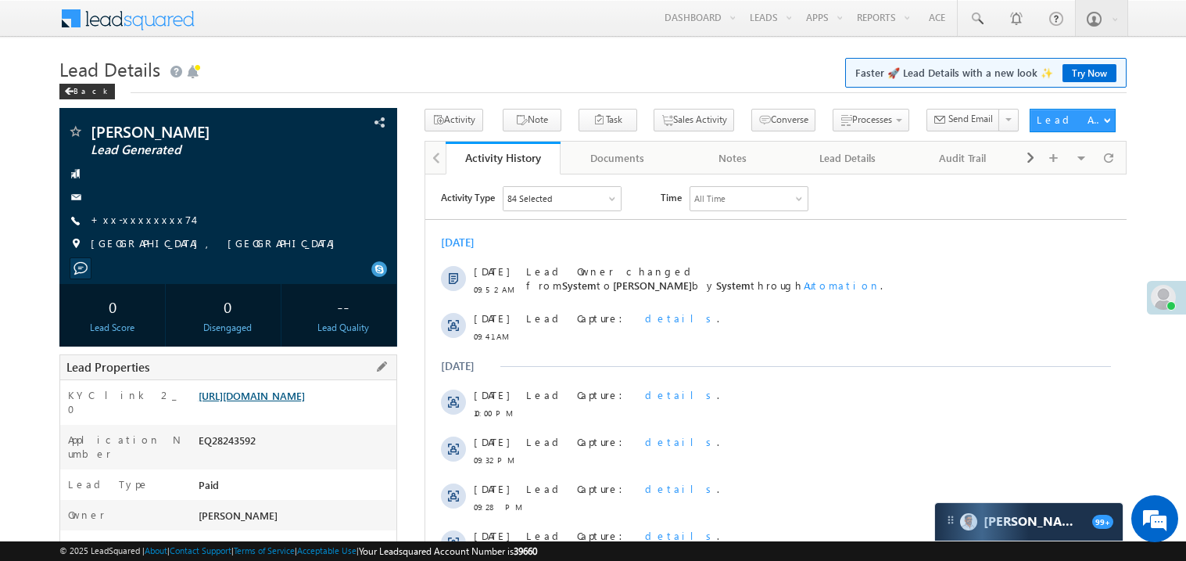
click at [283, 402] on link "[URL][DOMAIN_NAME]" at bounding box center [252, 395] width 106 height 13
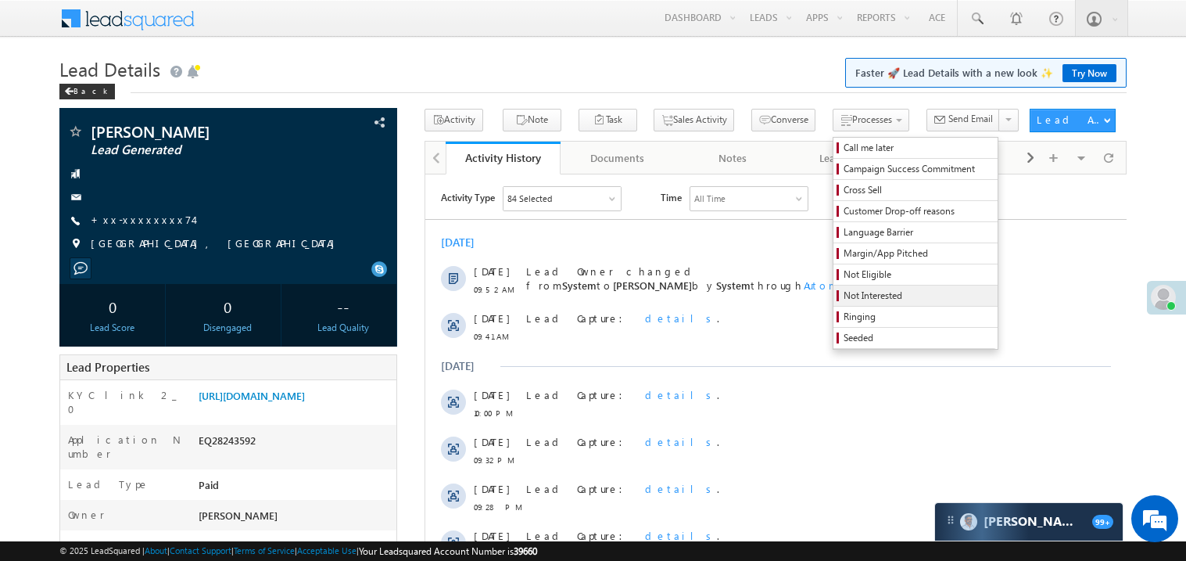
click at [865, 298] on span "Not Interested" at bounding box center [917, 295] width 149 height 14
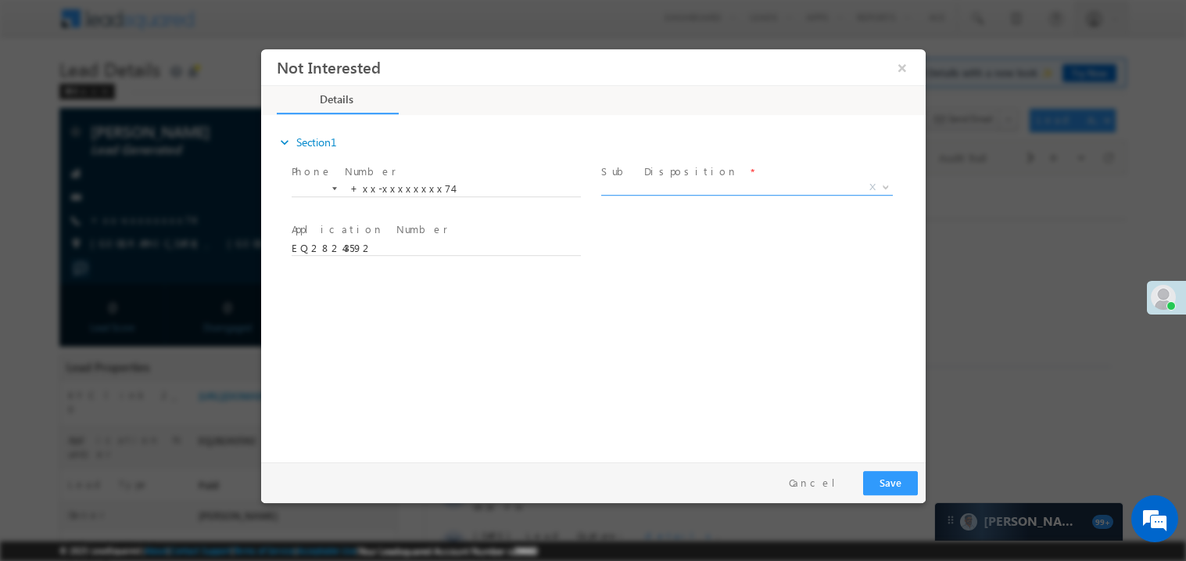
click at [637, 183] on span "X" at bounding box center [746, 187] width 292 height 16
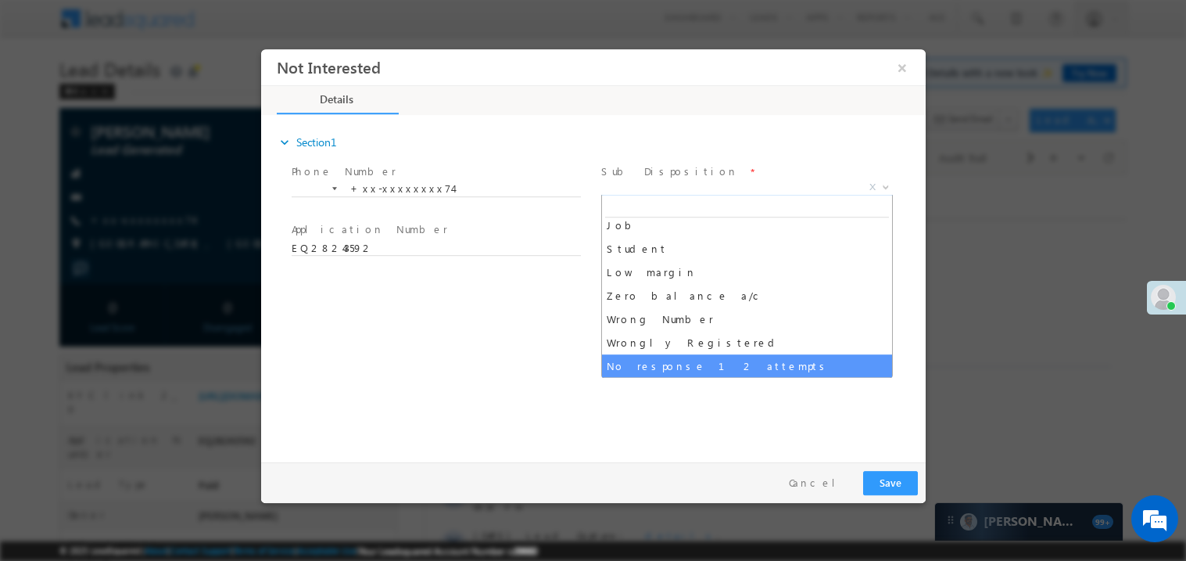
scroll to position [77, 0]
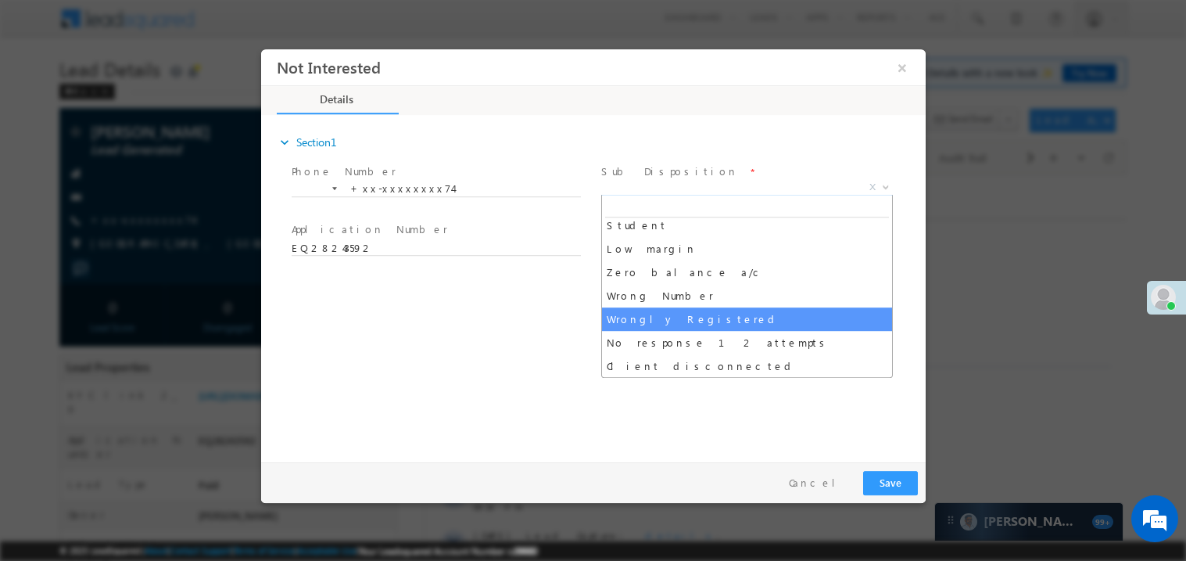
select select "Wrongly Registered"
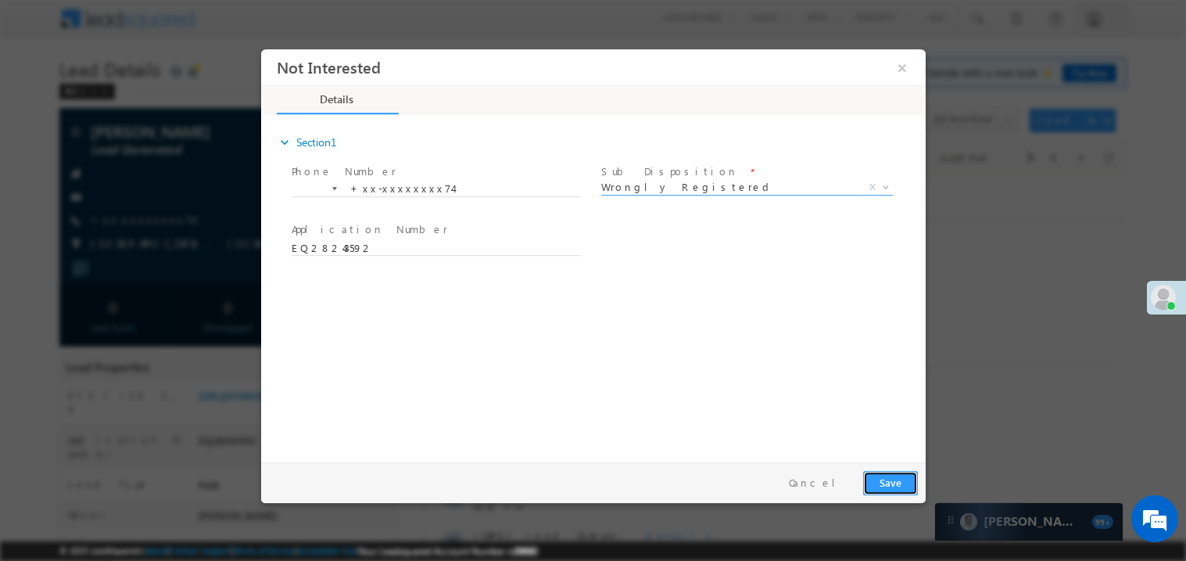
click at [891, 481] on button "Save" at bounding box center [889, 482] width 55 height 24
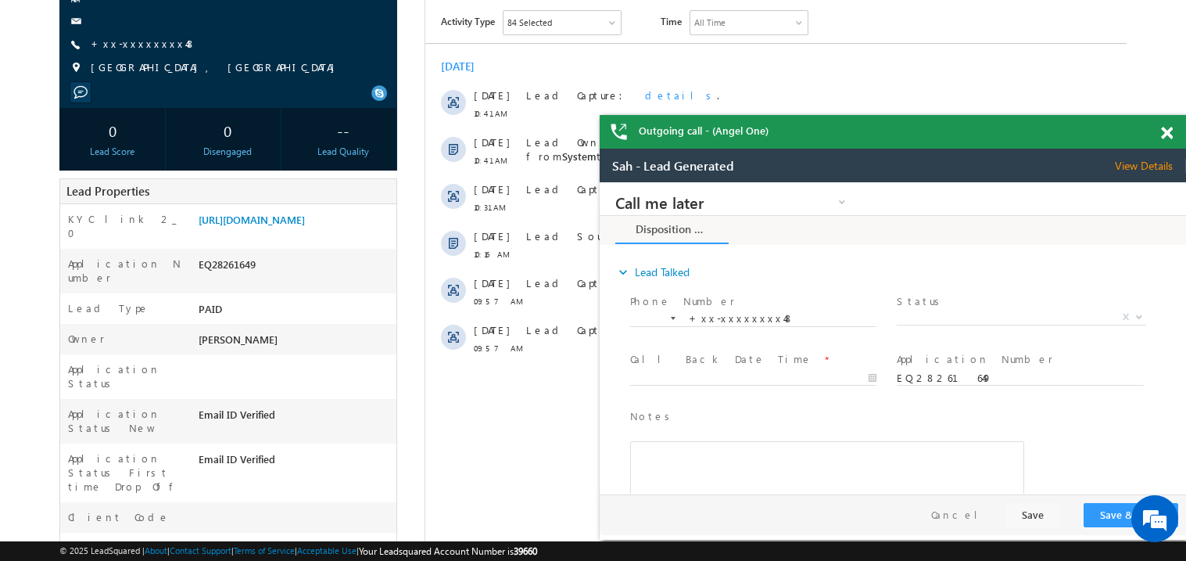
click at [1170, 134] on span at bounding box center [1167, 133] width 12 height 13
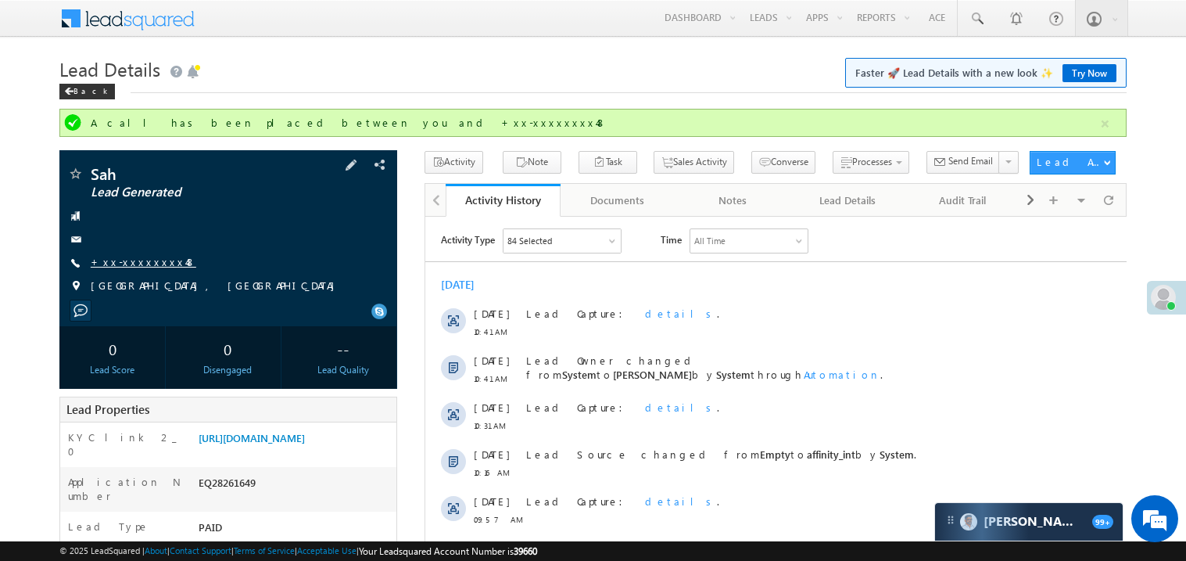
click at [147, 266] on link "+xx-xxxxxxxx48" at bounding box center [144, 261] width 106 height 13
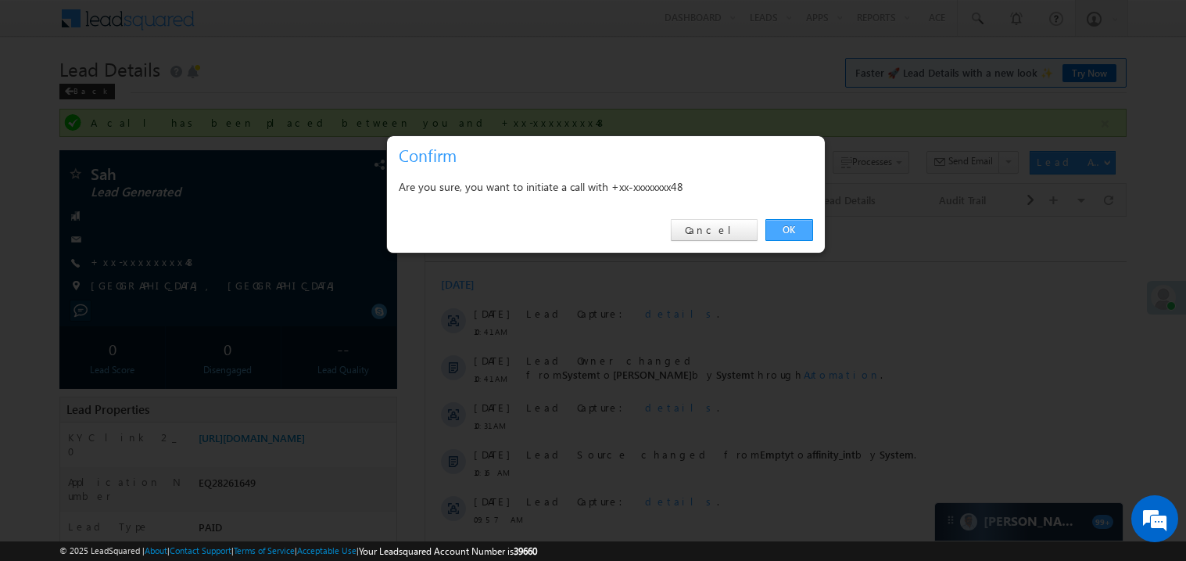
click at [786, 227] on link "OK" at bounding box center [789, 230] width 48 height 22
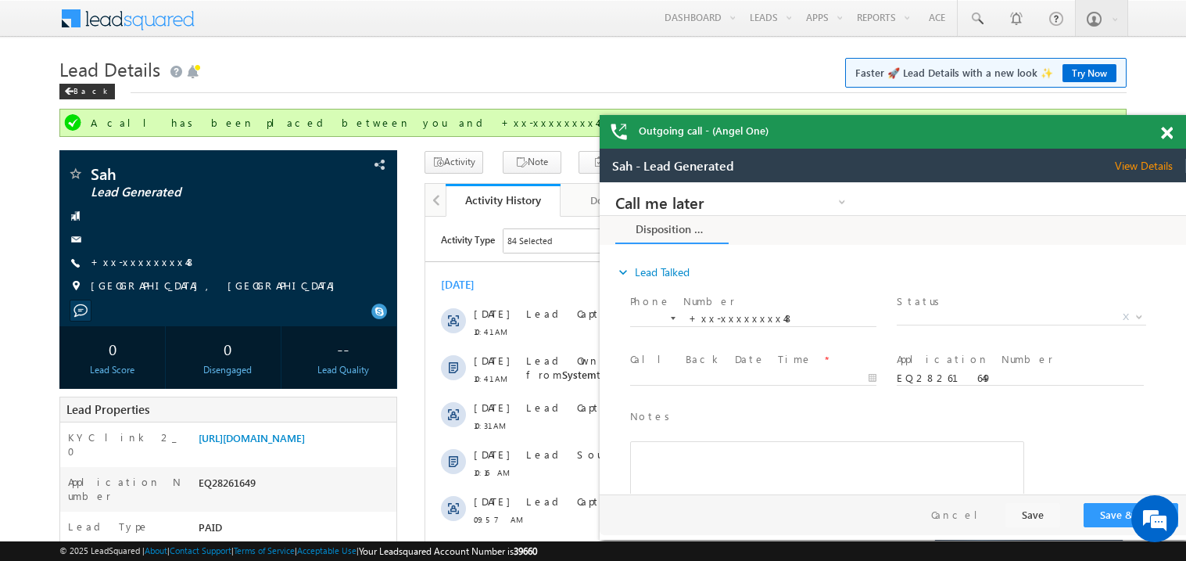
click at [1164, 136] on span at bounding box center [1167, 133] width 12 height 13
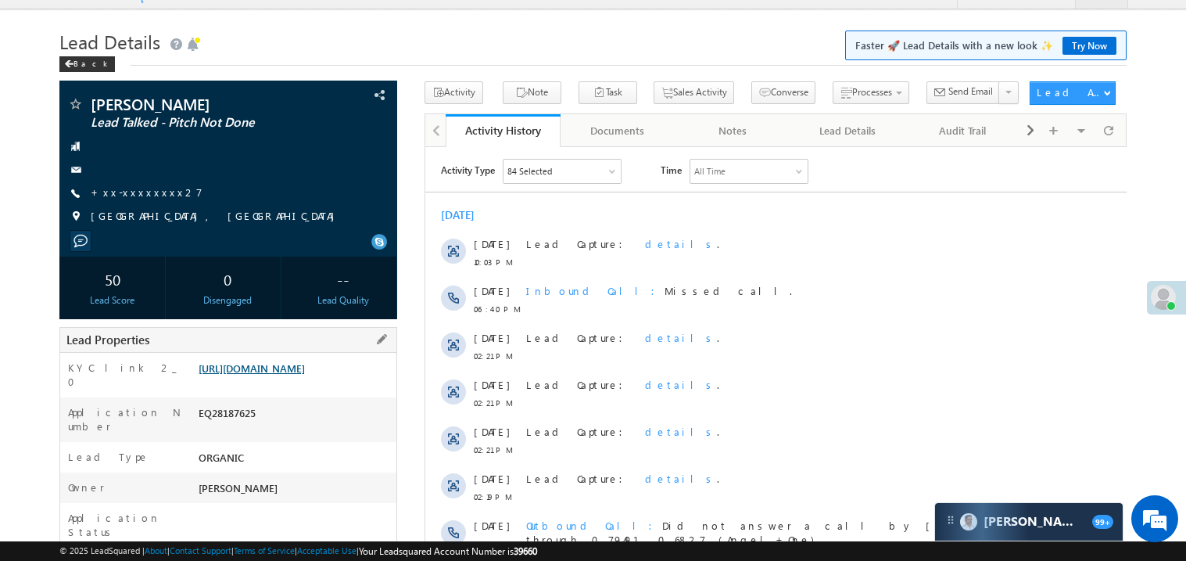
scroll to position [30, 0]
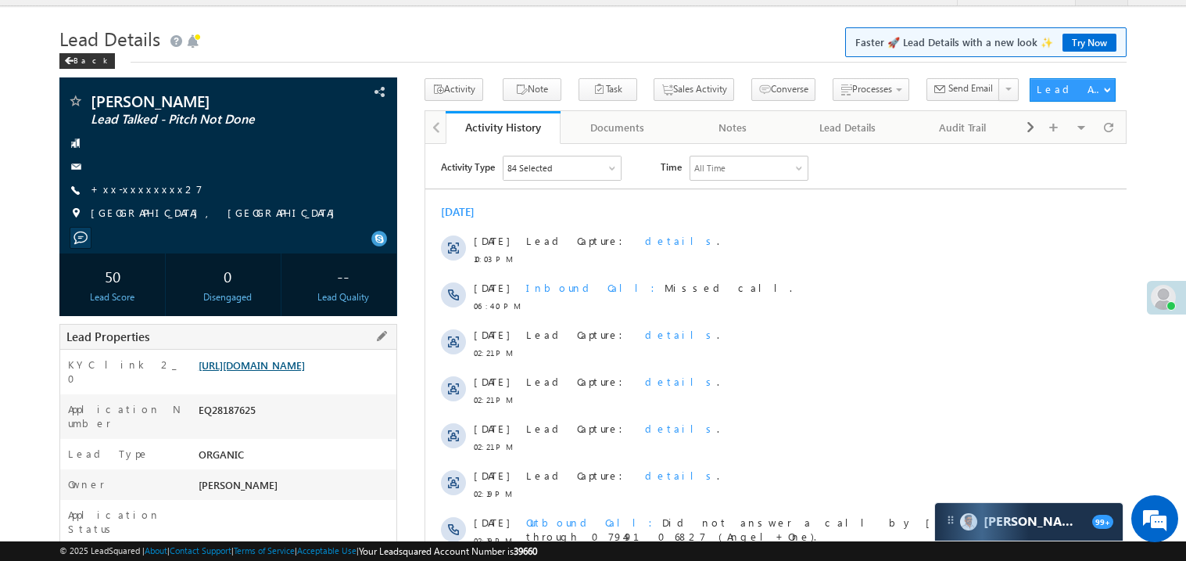
click at [267, 371] on link "[URL][DOMAIN_NAME]" at bounding box center [252, 364] width 106 height 13
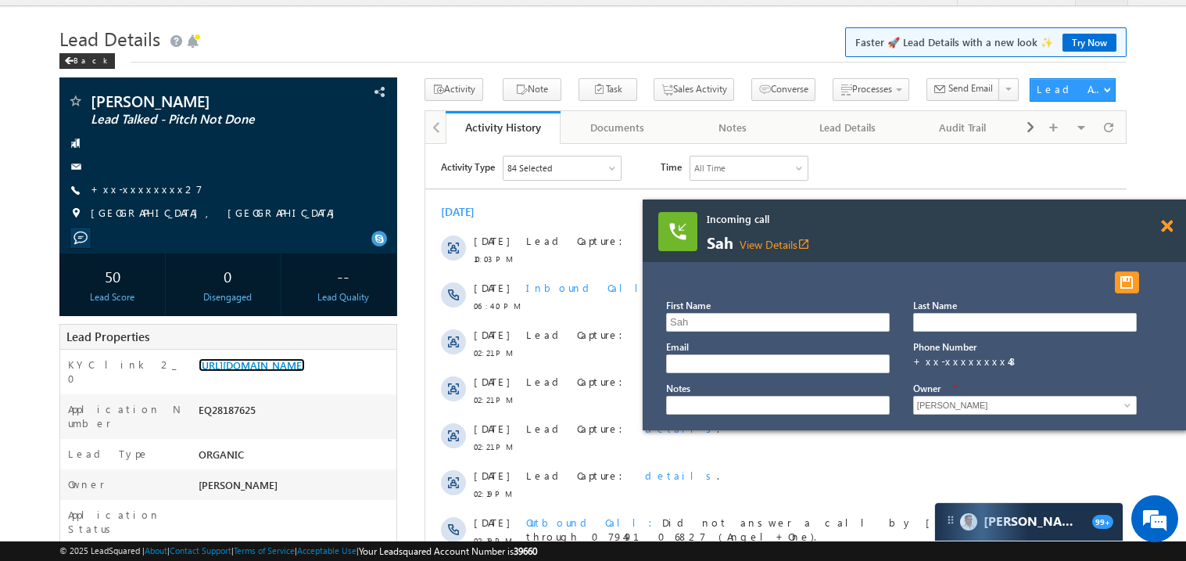
click at [1168, 224] on span at bounding box center [1167, 226] width 12 height 13
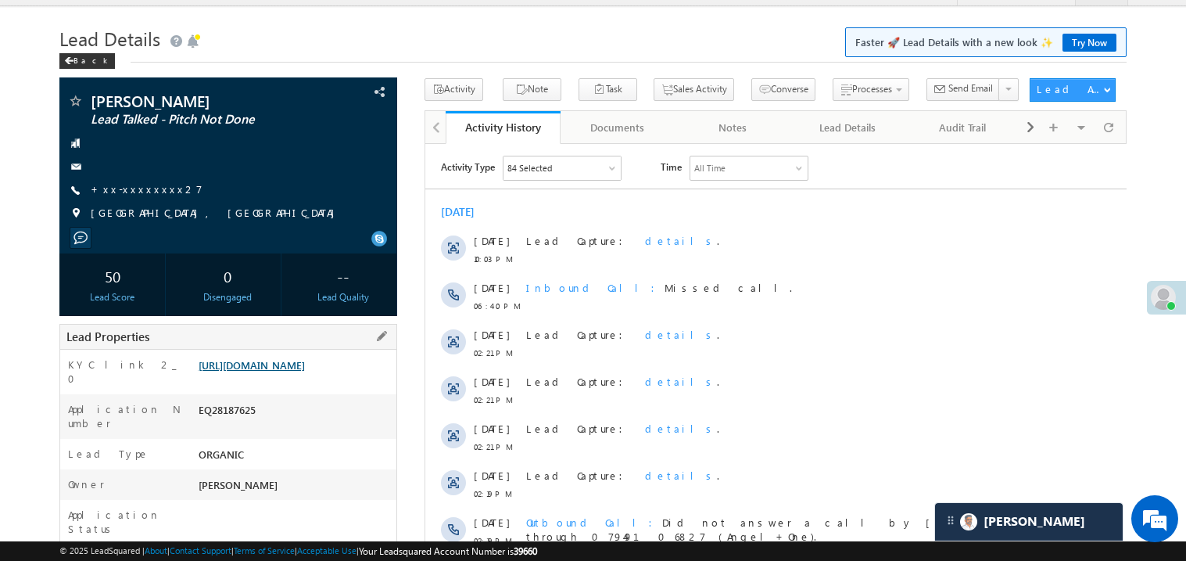
click at [295, 371] on link "https://angelbroking1-pk3em7sa.customui-test.leadsquared.com?leadId=1e654b7d-17…" at bounding box center [252, 364] width 106 height 13
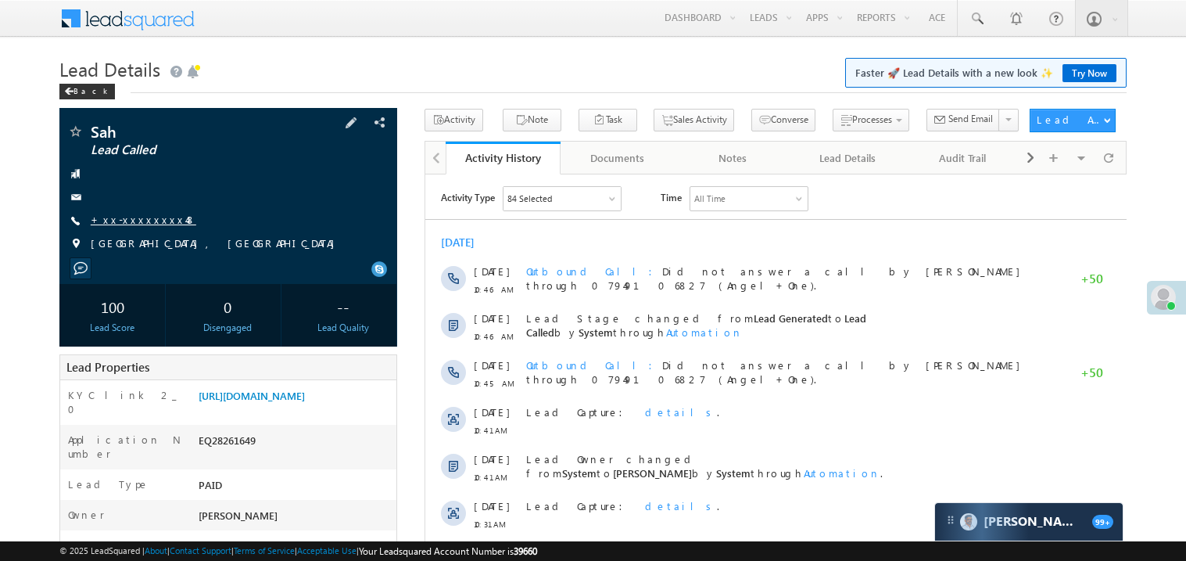
click at [157, 220] on link "+xx-xxxxxxxx48" at bounding box center [144, 219] width 106 height 13
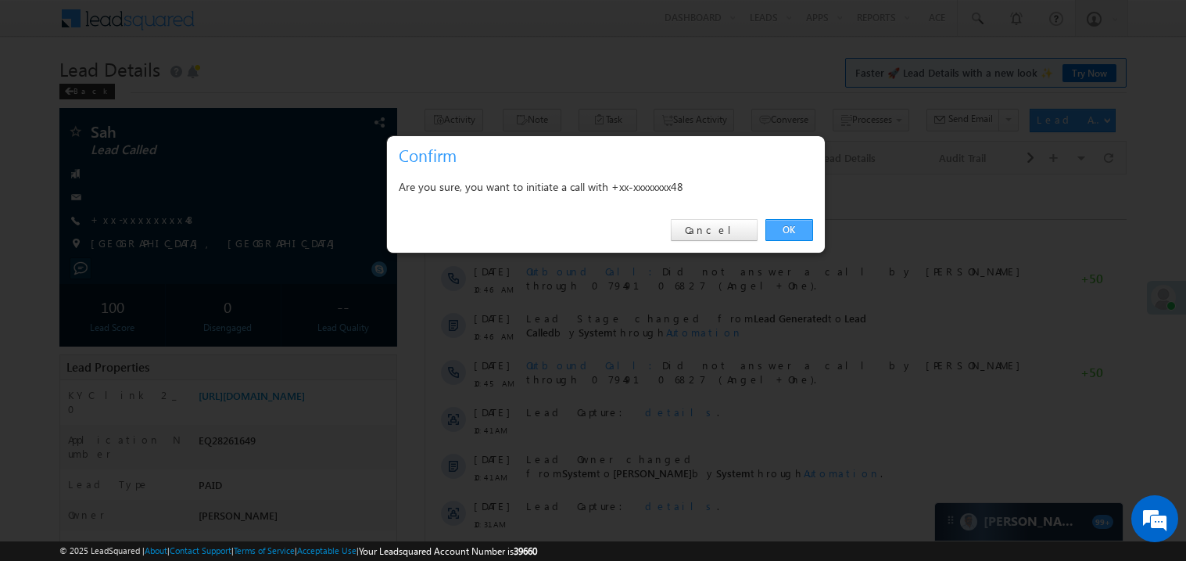
click at [787, 231] on link "OK" at bounding box center [789, 230] width 48 height 22
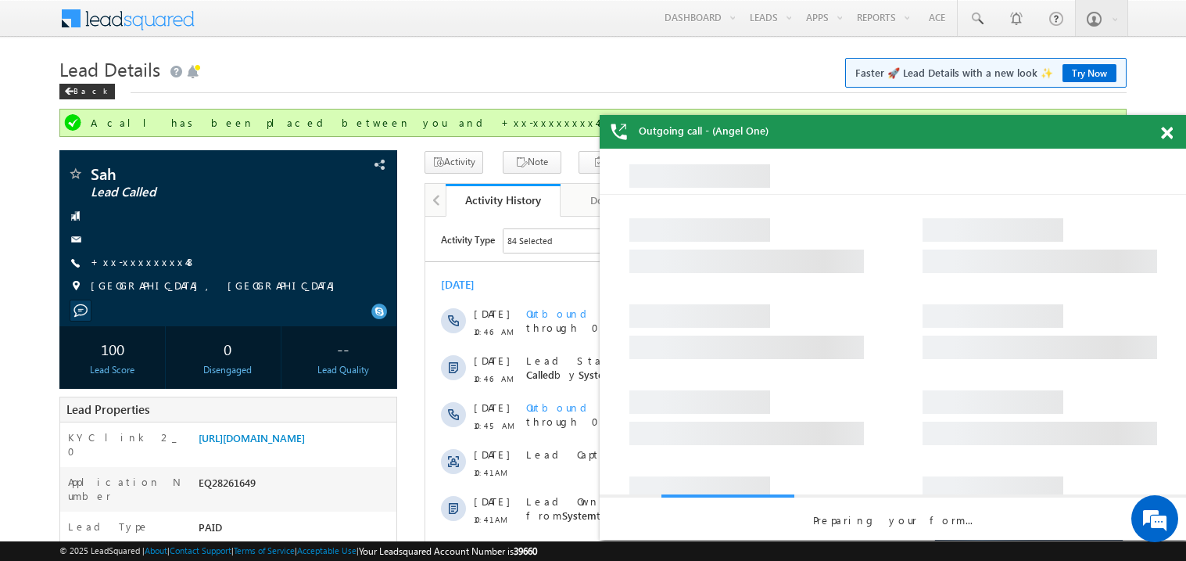
click at [1168, 133] on span at bounding box center [1167, 133] width 12 height 13
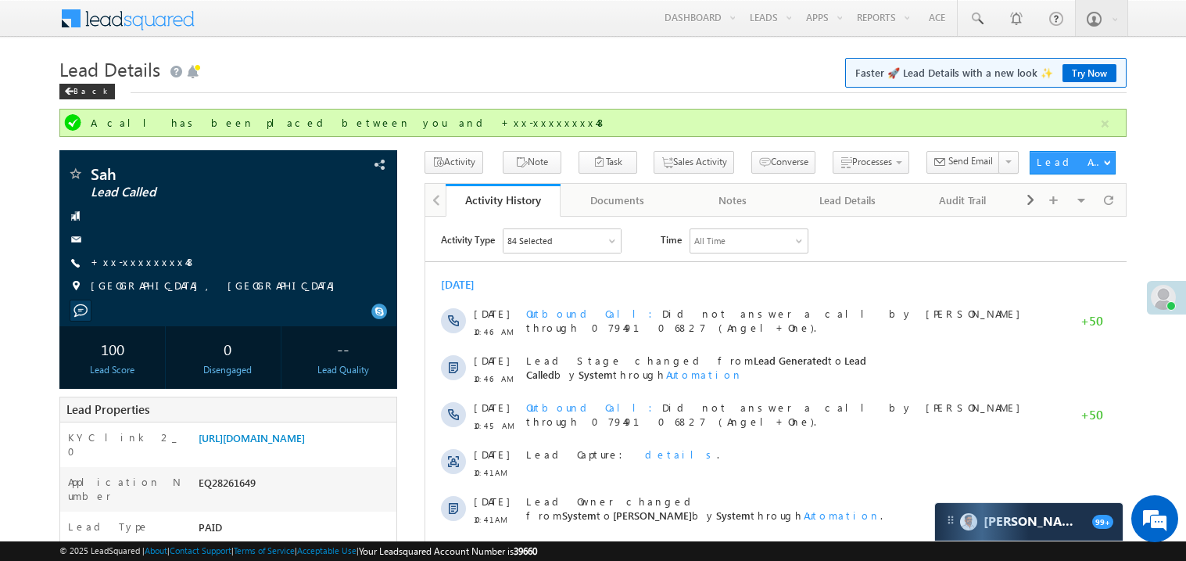
click at [535, 271] on div "Today 03 Sep 10:46 AM Outbound Call Did not answer a call by Madhavi Sumit thro…" at bounding box center [774, 495] width 701 height 452
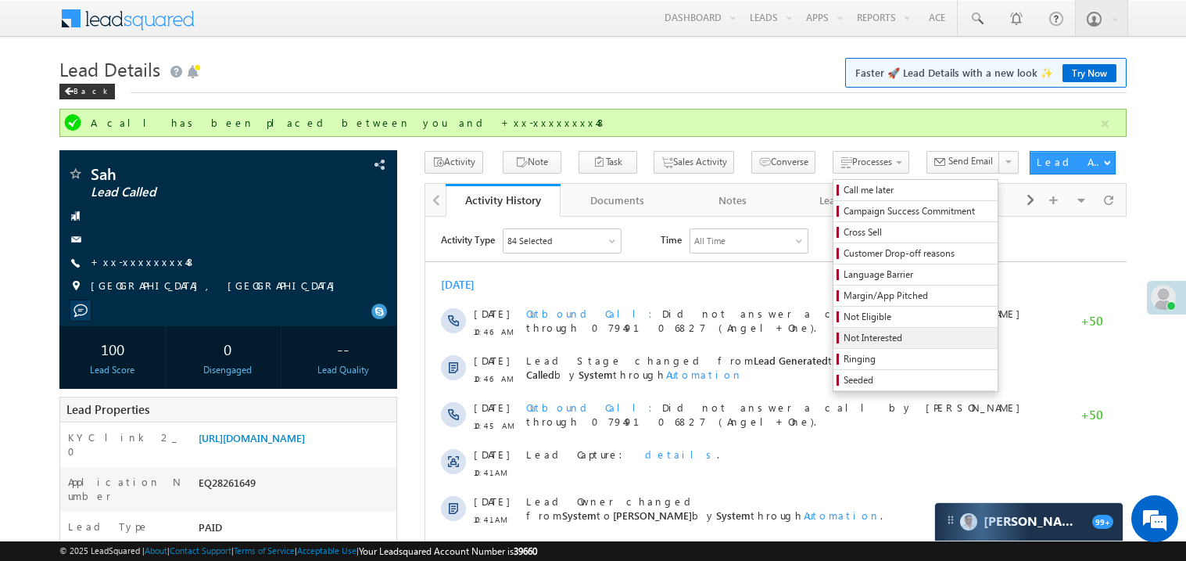
click at [851, 342] on span "Not Interested" at bounding box center [917, 338] width 149 height 14
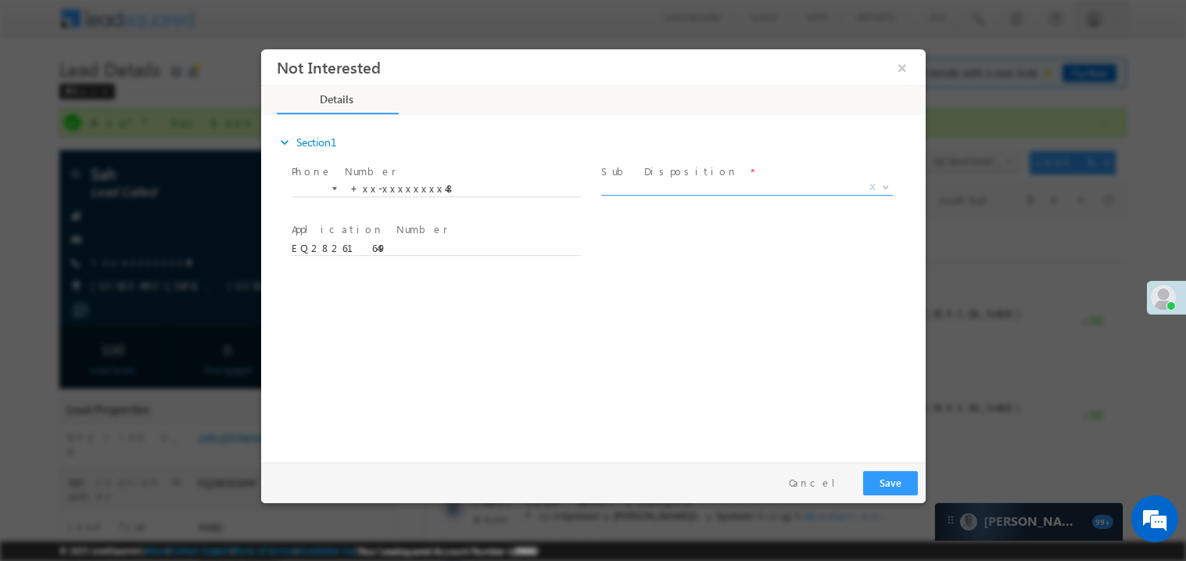
click at [643, 186] on span "X" at bounding box center [746, 187] width 292 height 16
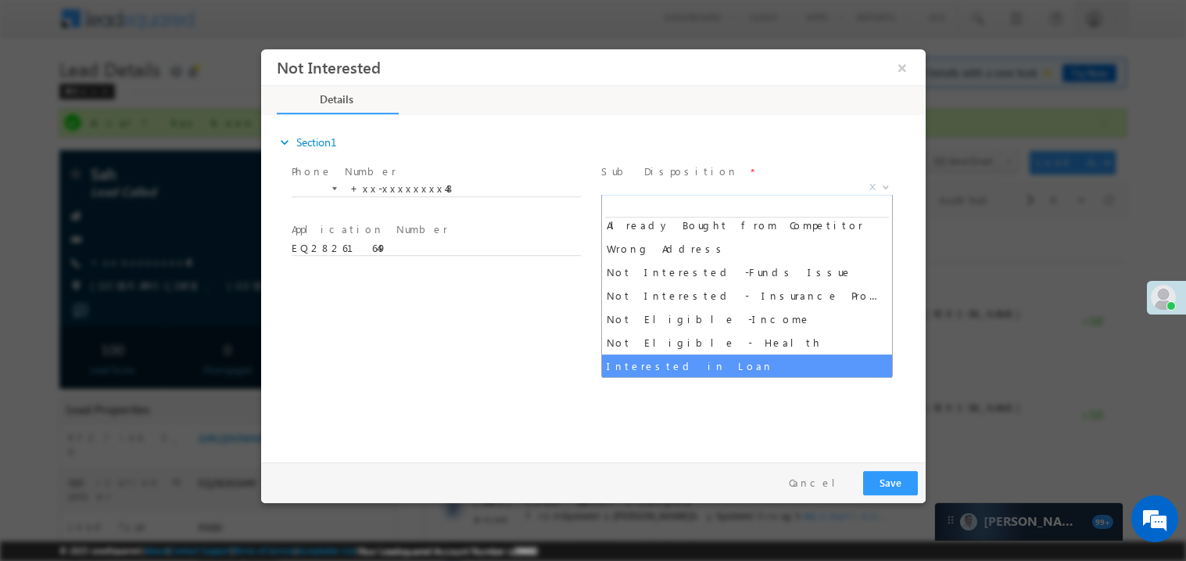
scroll to position [288, 0]
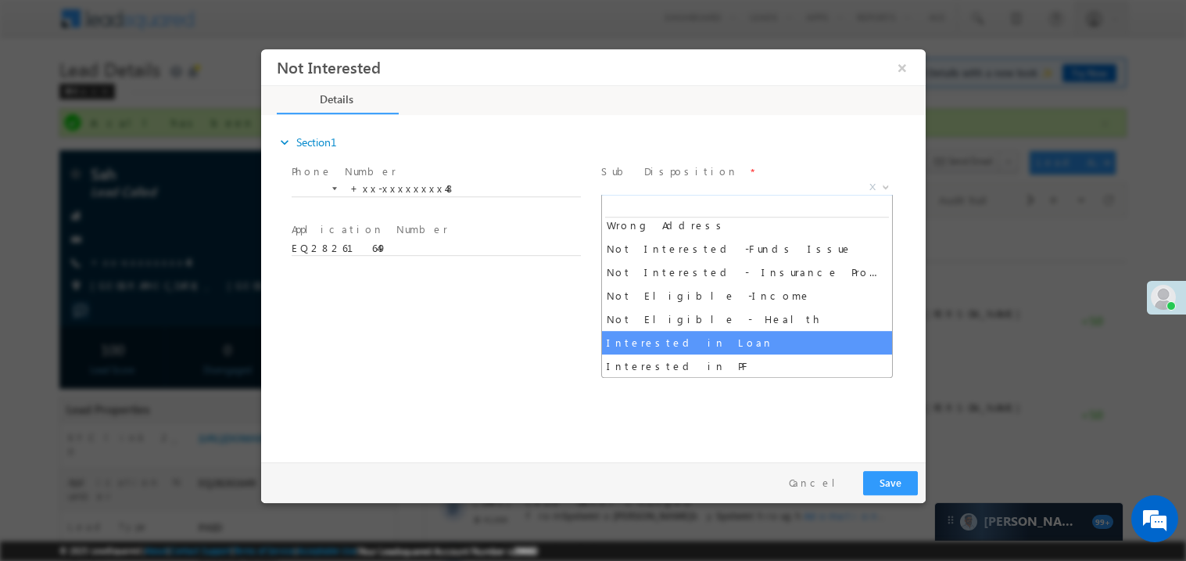
select select "Interested in Loan"
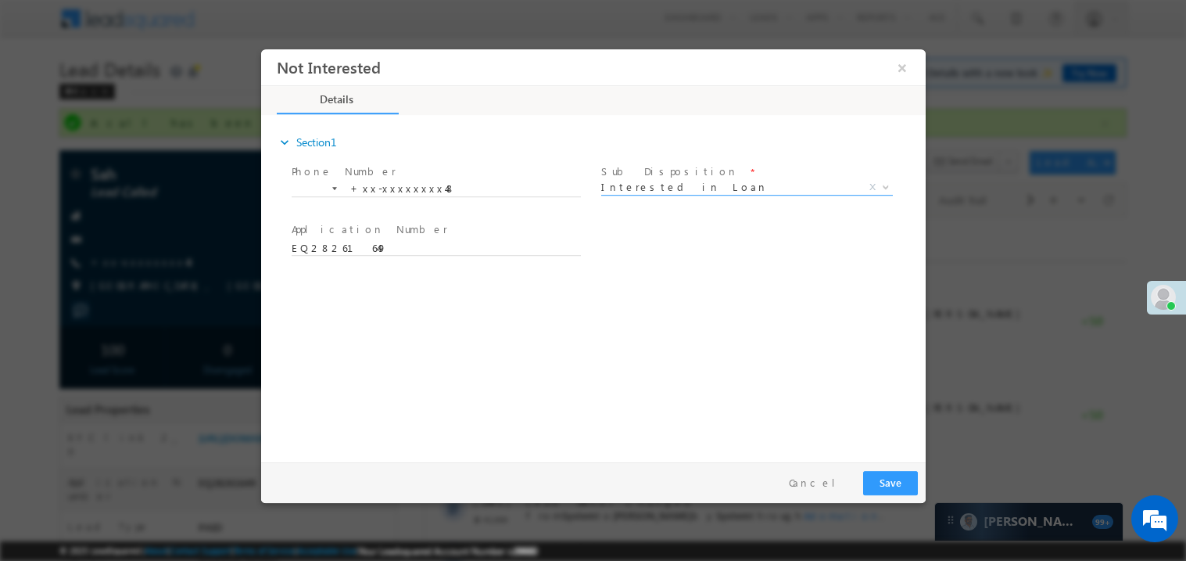
click at [764, 454] on html "Not Interested ×" at bounding box center [592, 251] width 664 height 406
click at [883, 492] on button "Save" at bounding box center [889, 482] width 55 height 24
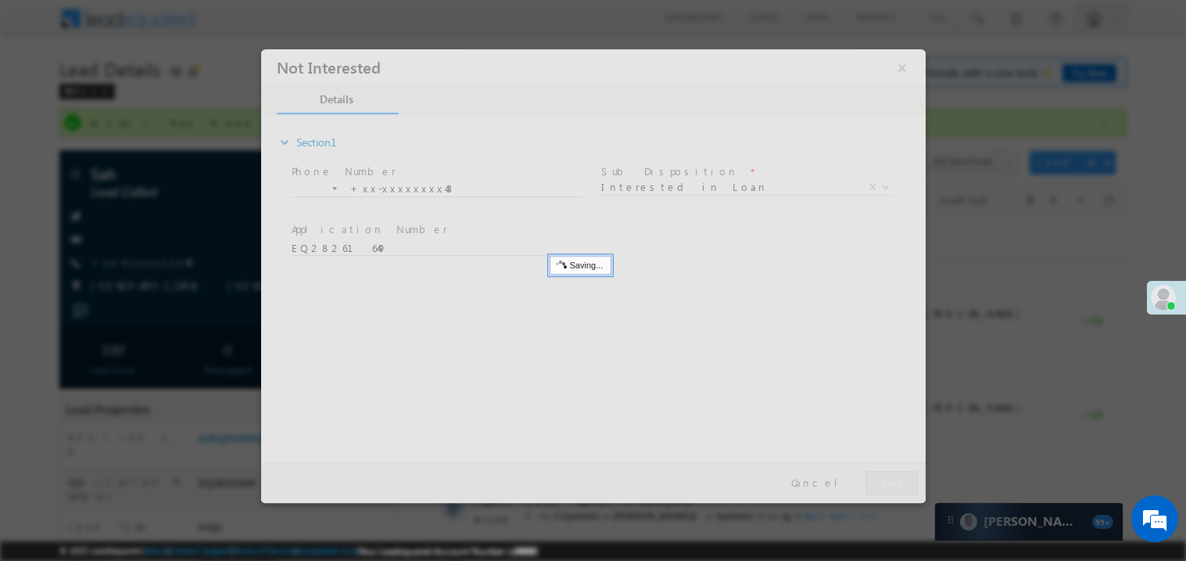
click at [883, 492] on div at bounding box center [592, 274] width 664 height 453
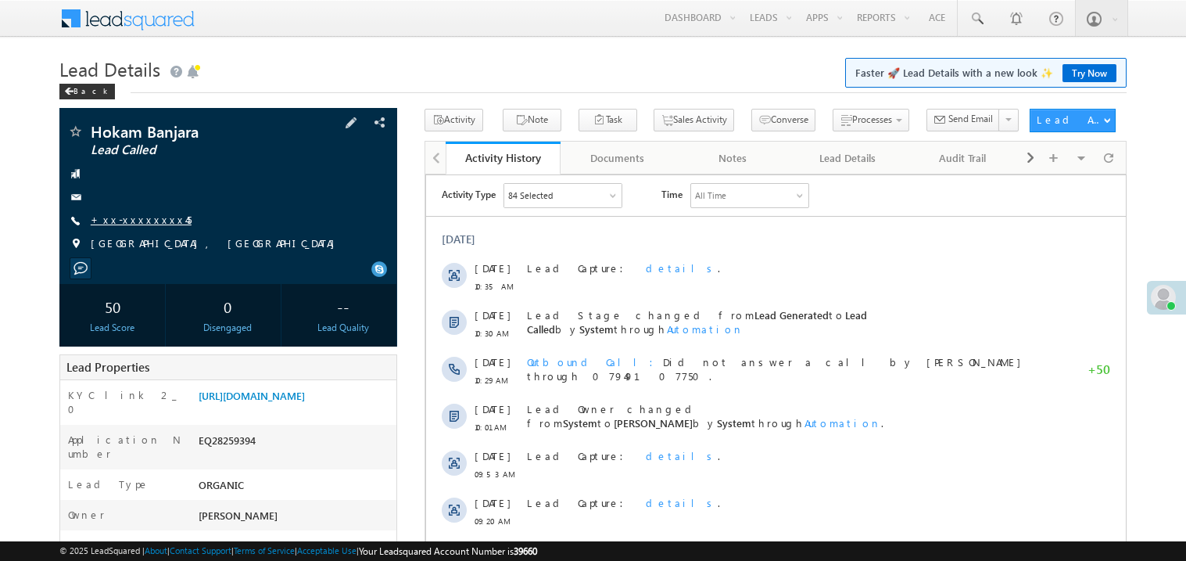
click at [135, 217] on link "+xx-xxxxxxxx45" at bounding box center [141, 219] width 101 height 13
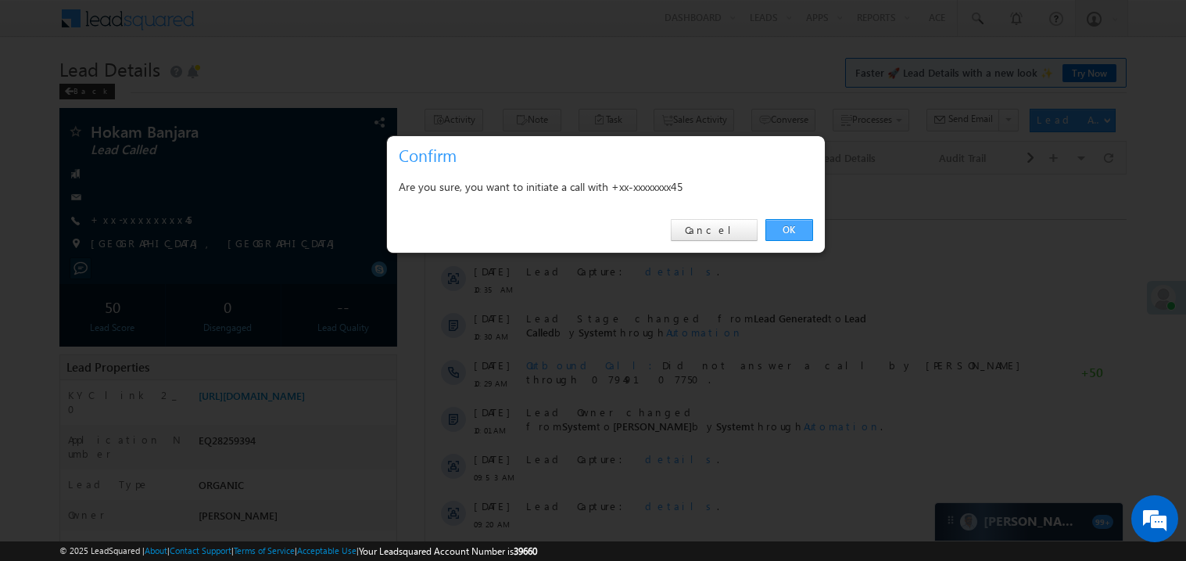
click at [789, 227] on link "OK" at bounding box center [789, 230] width 48 height 22
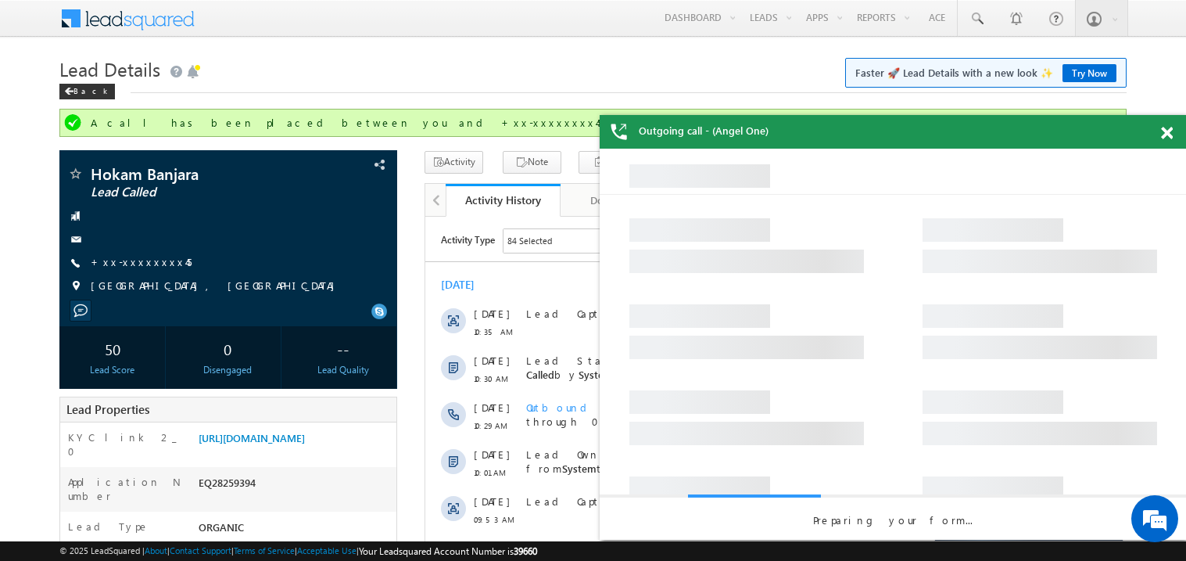
click at [1169, 131] on span at bounding box center [1167, 133] width 12 height 13
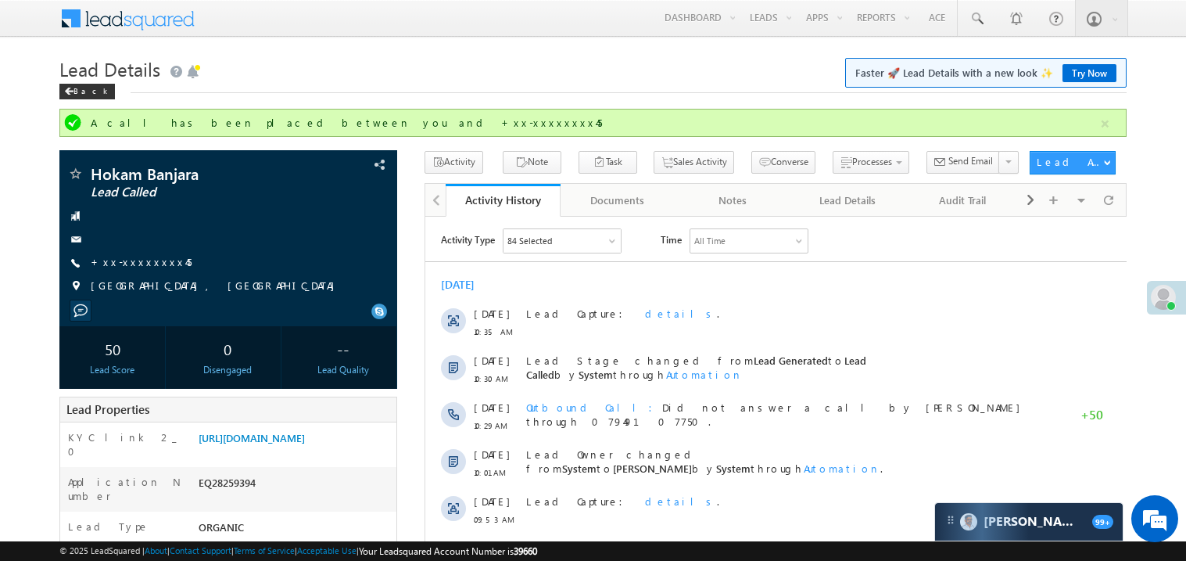
click at [433, 82] on h1 "Lead Details Faster 🚀 Lead Details with a new look ✨ Try Now" at bounding box center [592, 67] width 1067 height 30
click at [146, 263] on link "+xx-xxxxxxxx45" at bounding box center [141, 261] width 101 height 13
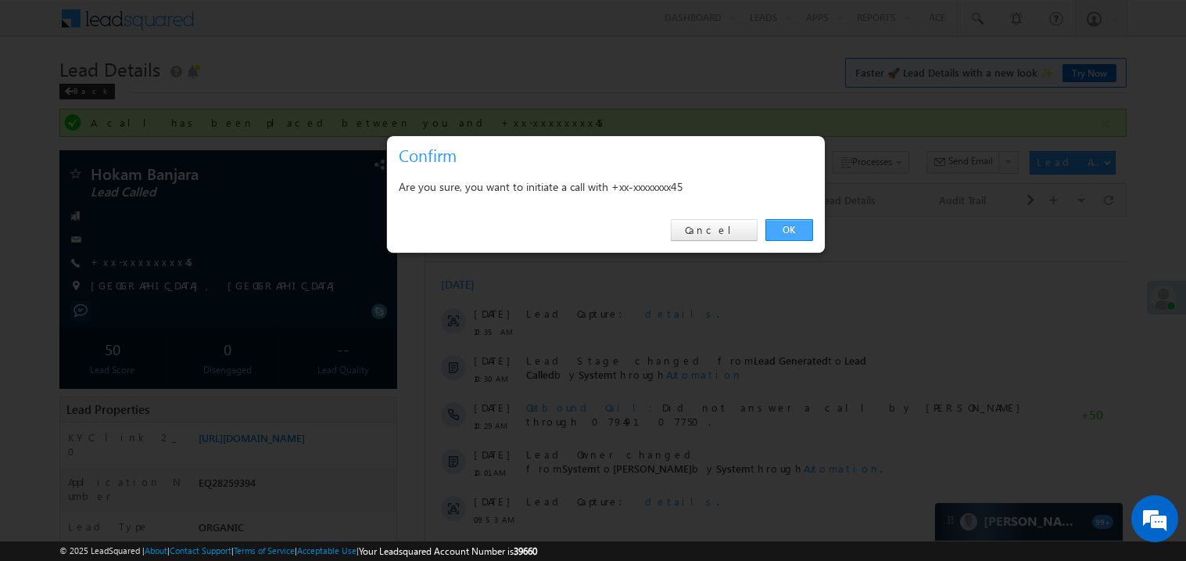
click at [789, 224] on link "OK" at bounding box center [789, 230] width 48 height 22
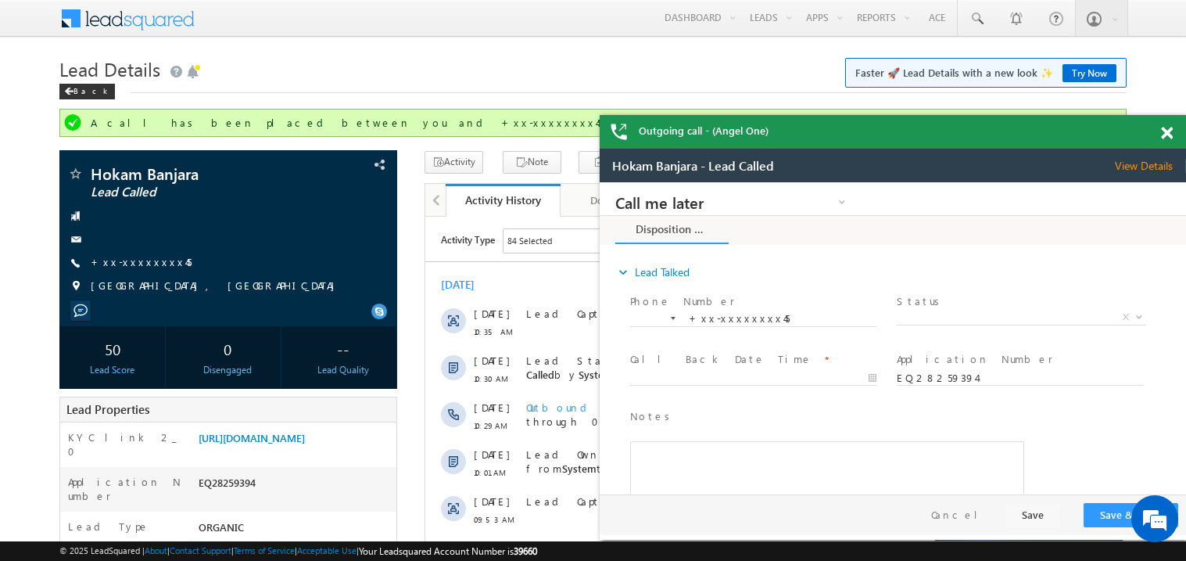
click at [1167, 127] on span at bounding box center [1167, 133] width 12 height 13
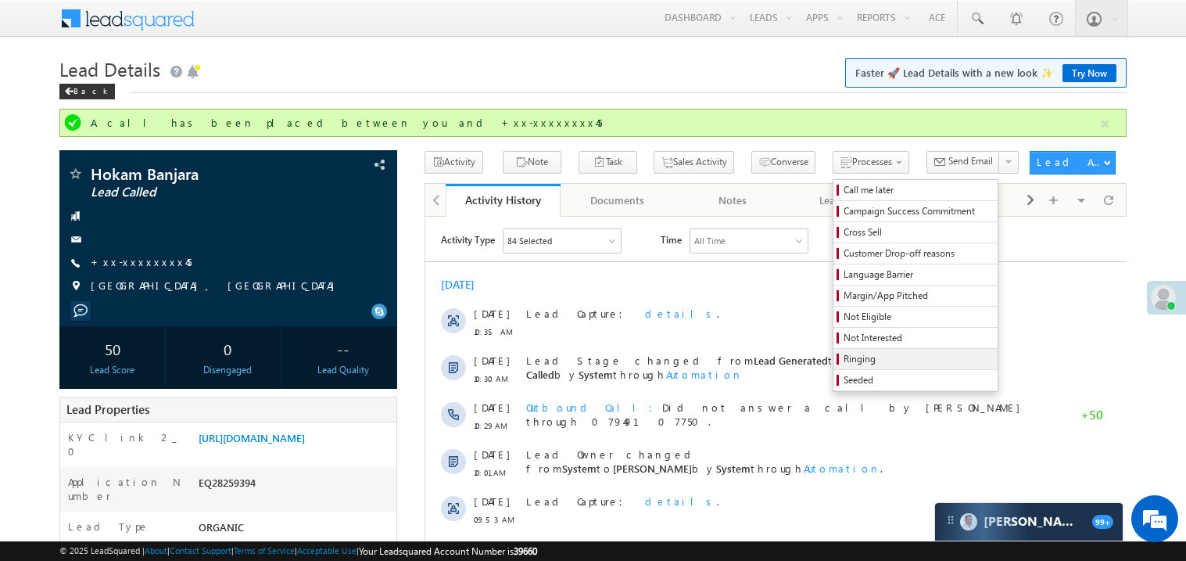
click at [864, 360] on span "Ringing" at bounding box center [917, 359] width 149 height 14
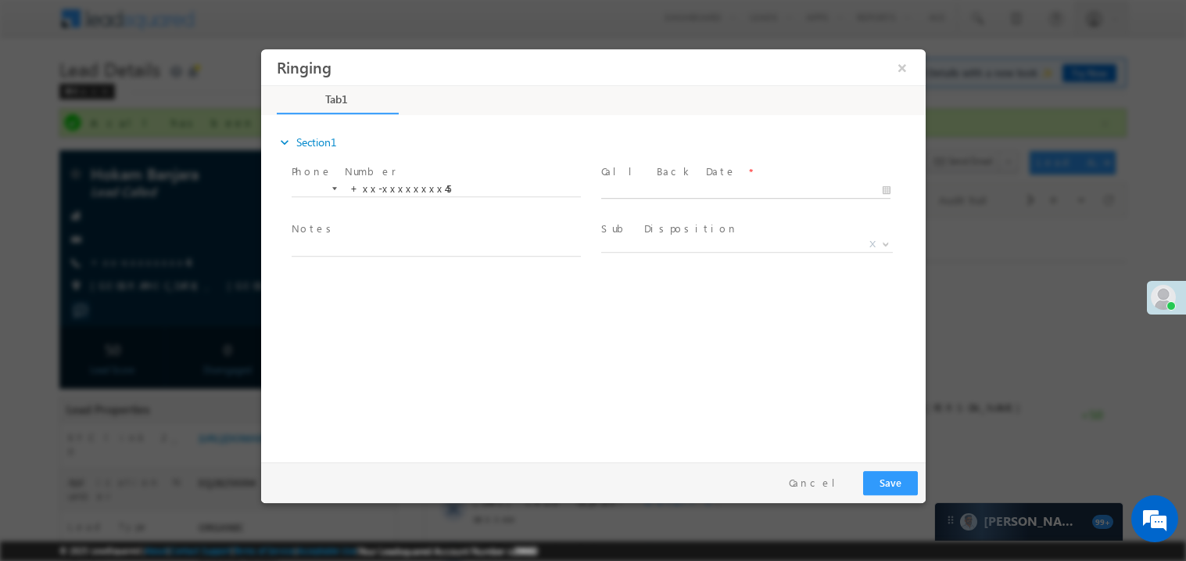
click at [663, 187] on body "Ringing ×" at bounding box center [592, 251] width 664 height 406
type input "09/03/25 10:52 AM"
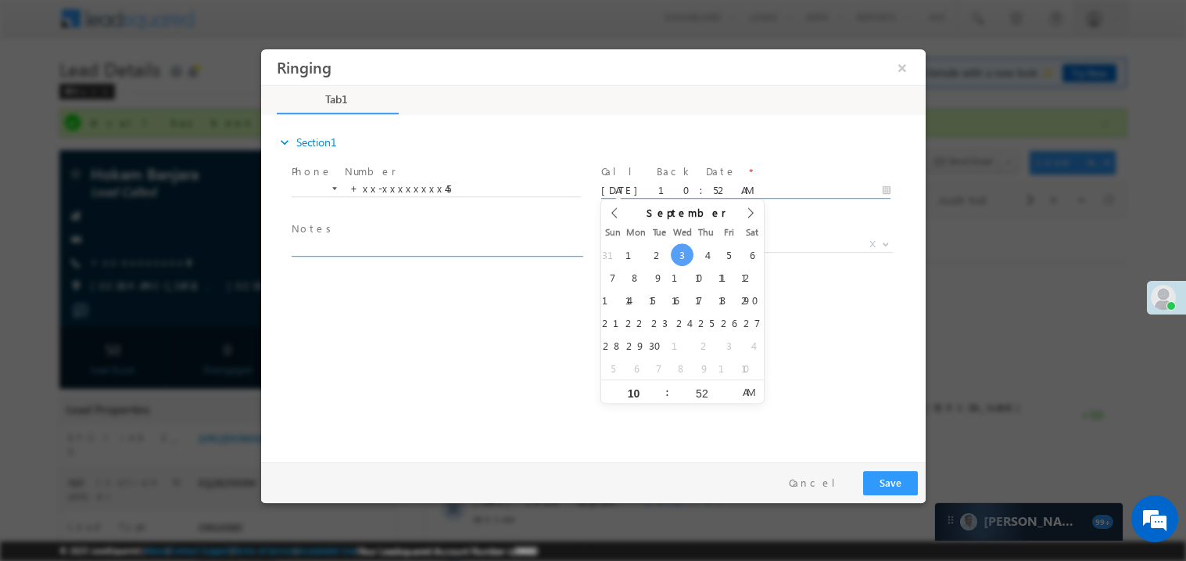
click at [403, 248] on textarea at bounding box center [435, 247] width 289 height 18
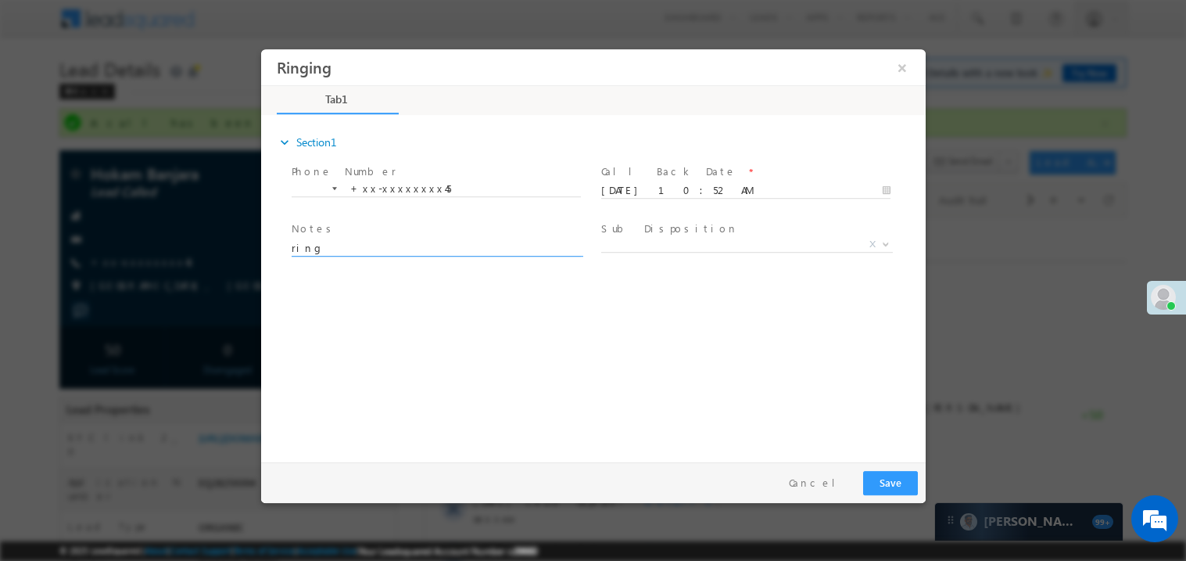
type textarea "ring"
click at [726, 335] on div "expand_more Section1 Phone Number *" at bounding box center [596, 285] width 657 height 338
click at [666, 242] on span "X" at bounding box center [746, 244] width 292 height 16
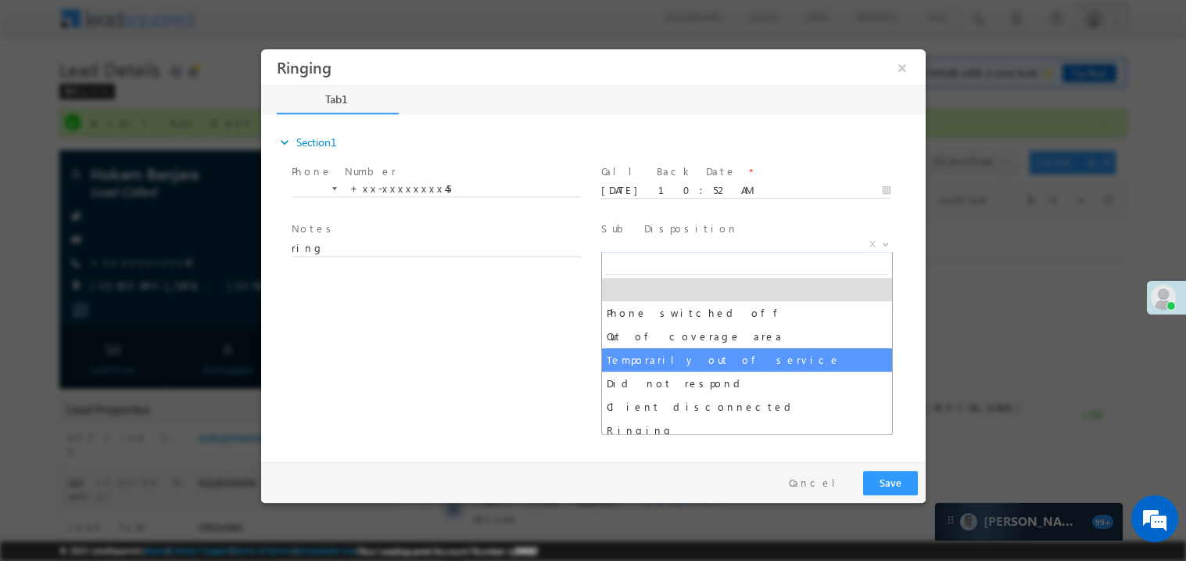
click at [526, 345] on div "expand_more Section1 Phone Number *" at bounding box center [596, 285] width 657 height 338
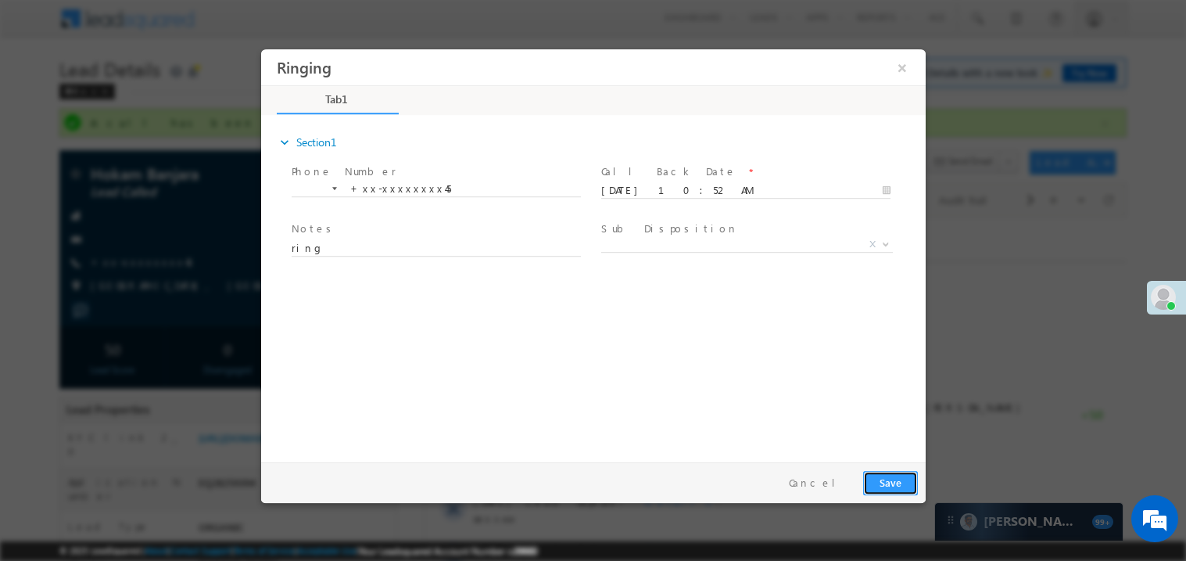
click at [876, 475] on button "Save" at bounding box center [889, 482] width 55 height 24
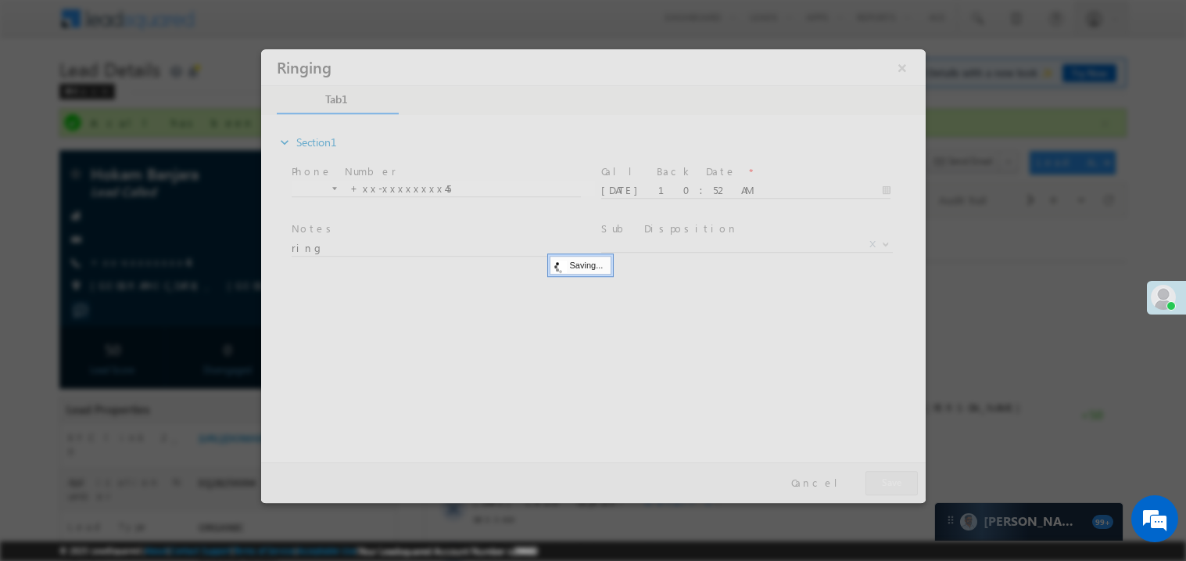
click at [876, 475] on div at bounding box center [592, 274] width 664 height 453
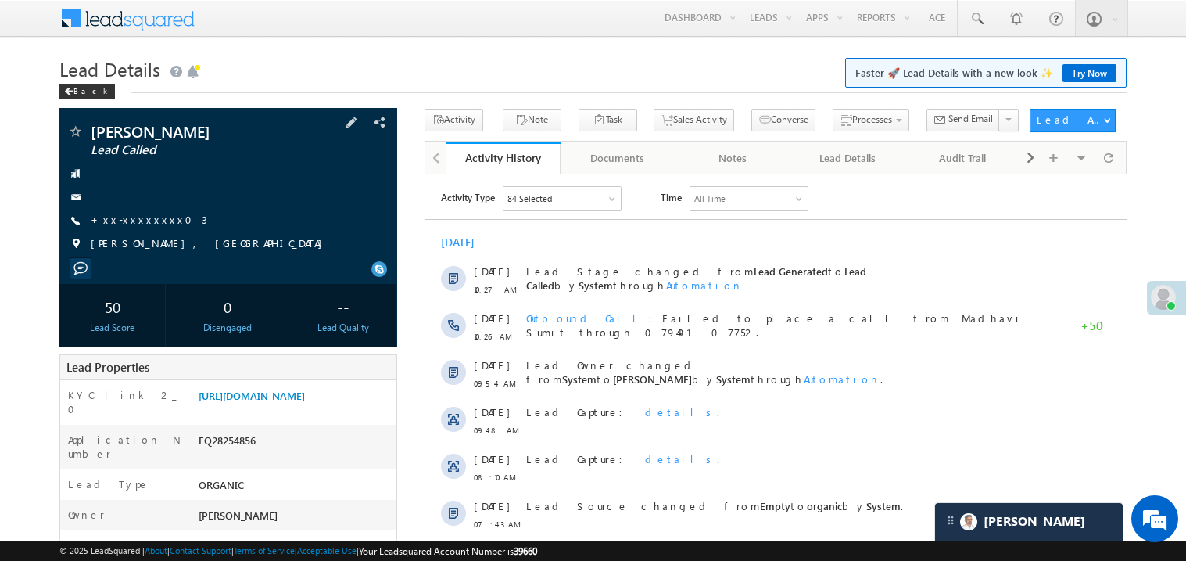
click at [139, 225] on link "+xx-xxxxxxxx03" at bounding box center [149, 219] width 116 height 13
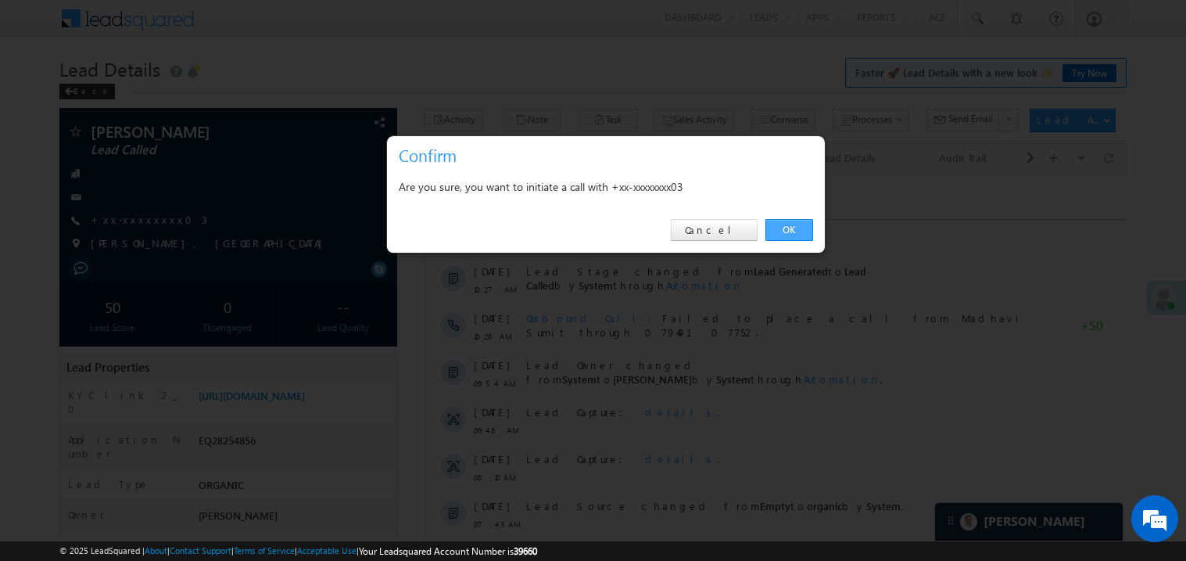
click at [786, 224] on link "OK" at bounding box center [789, 230] width 48 height 22
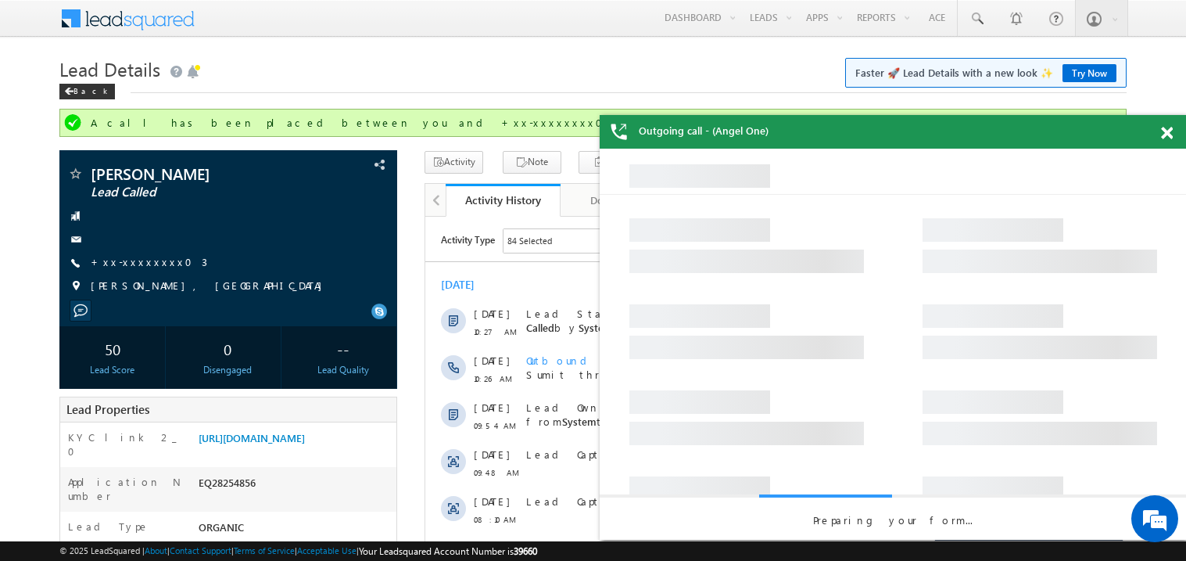
click at [1167, 131] on span at bounding box center [1167, 133] width 12 height 13
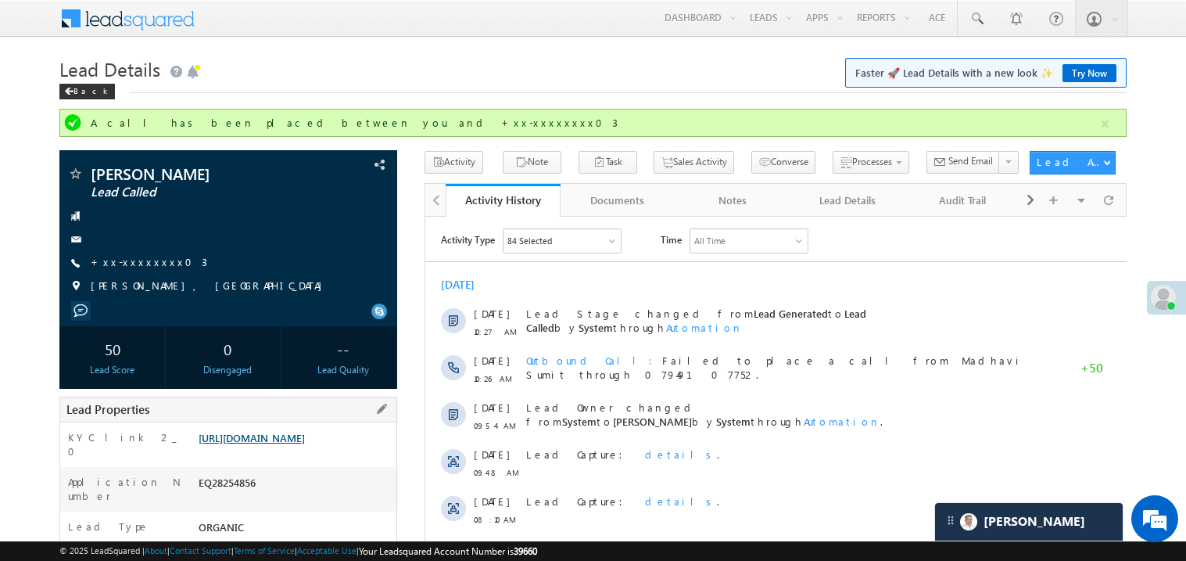
click at [275, 444] on link "[URL][DOMAIN_NAME]" at bounding box center [252, 437] width 106 height 13
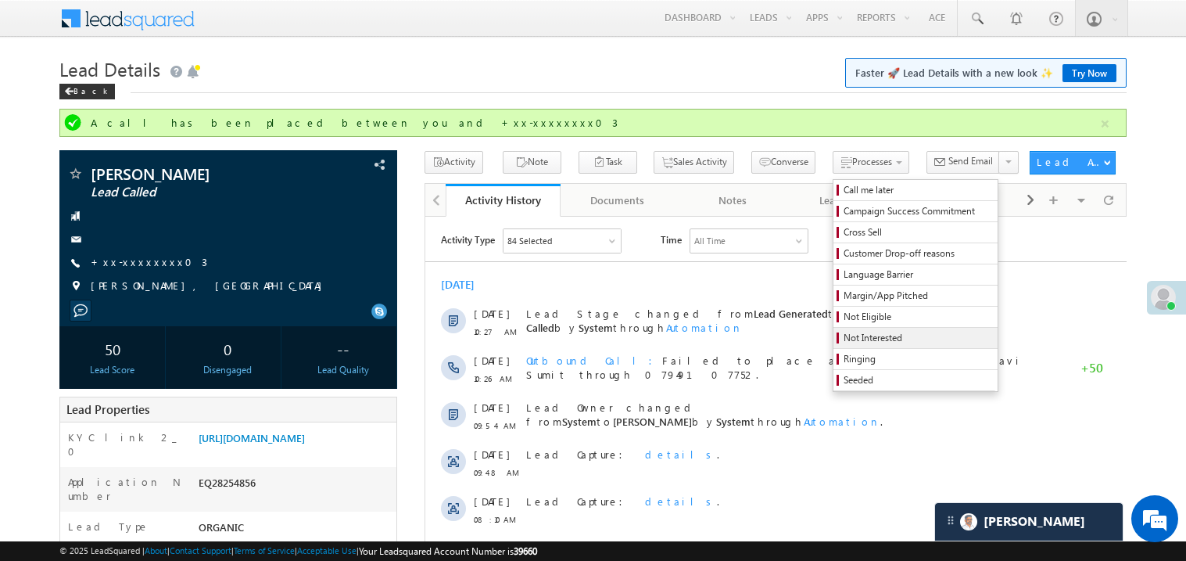
click at [900, 344] on span "Not Interested" at bounding box center [917, 338] width 149 height 14
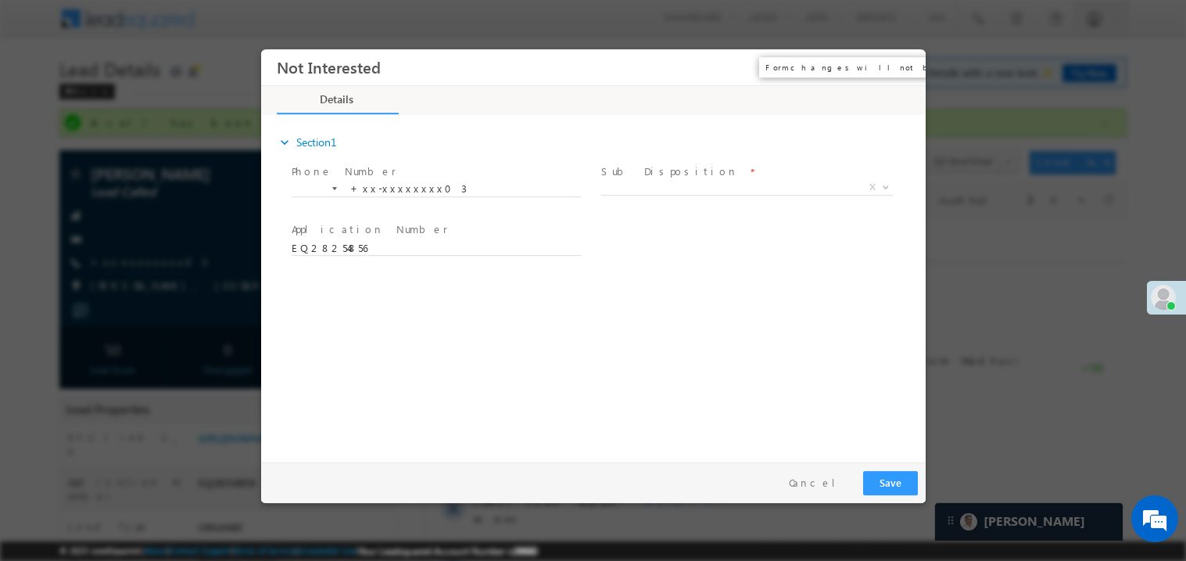
click at [906, 64] on button "×" at bounding box center [901, 66] width 27 height 29
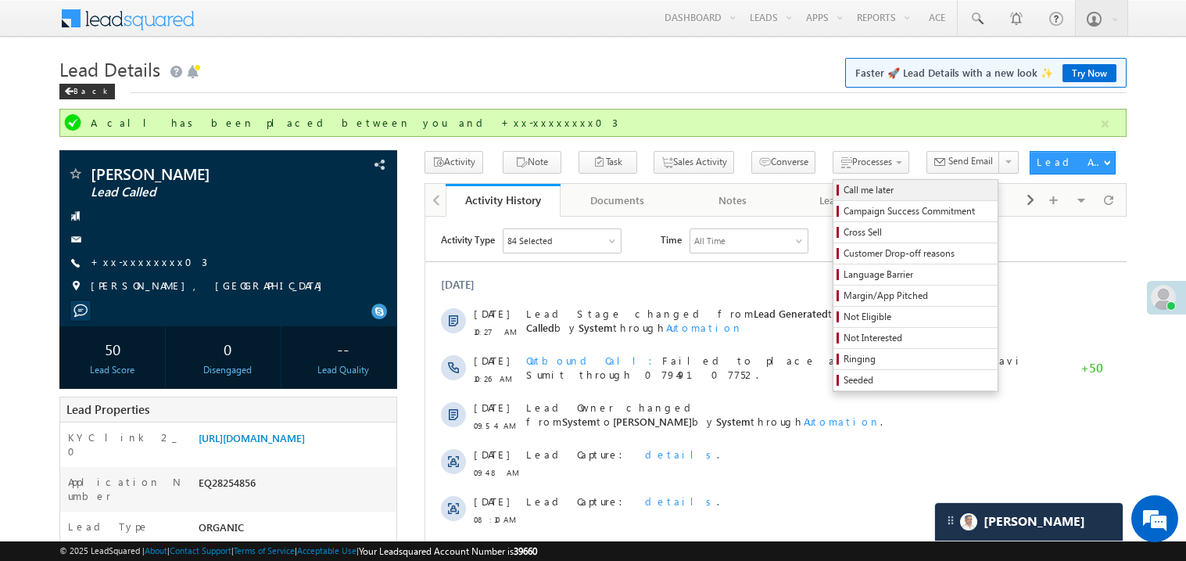
click at [843, 184] on span "Call me later" at bounding box center [917, 190] width 149 height 14
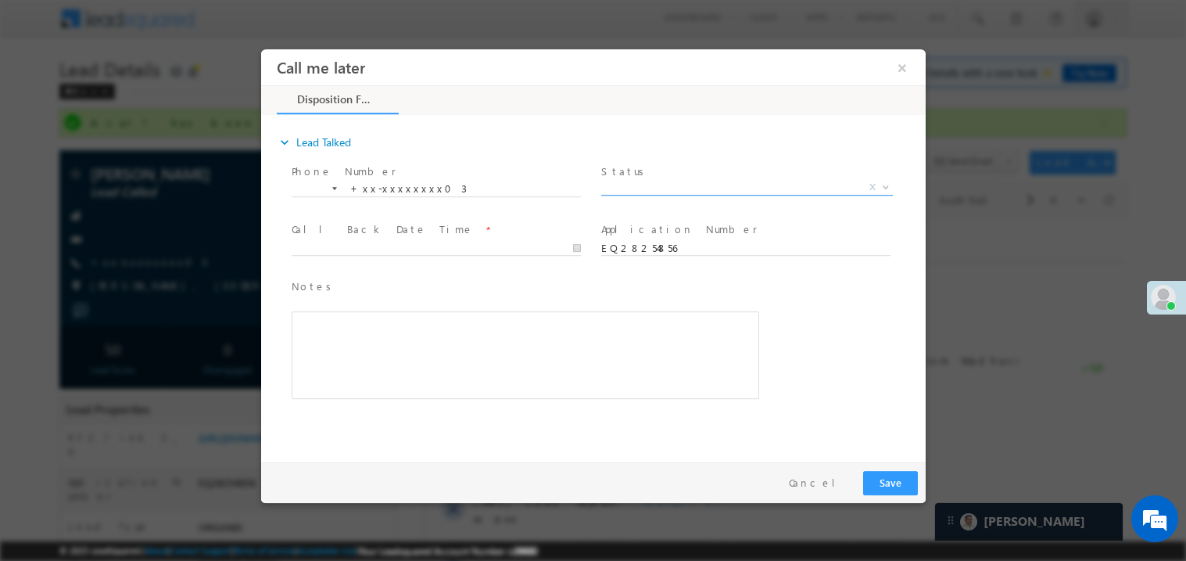
click at [637, 181] on span "X" at bounding box center [746, 187] width 292 height 16
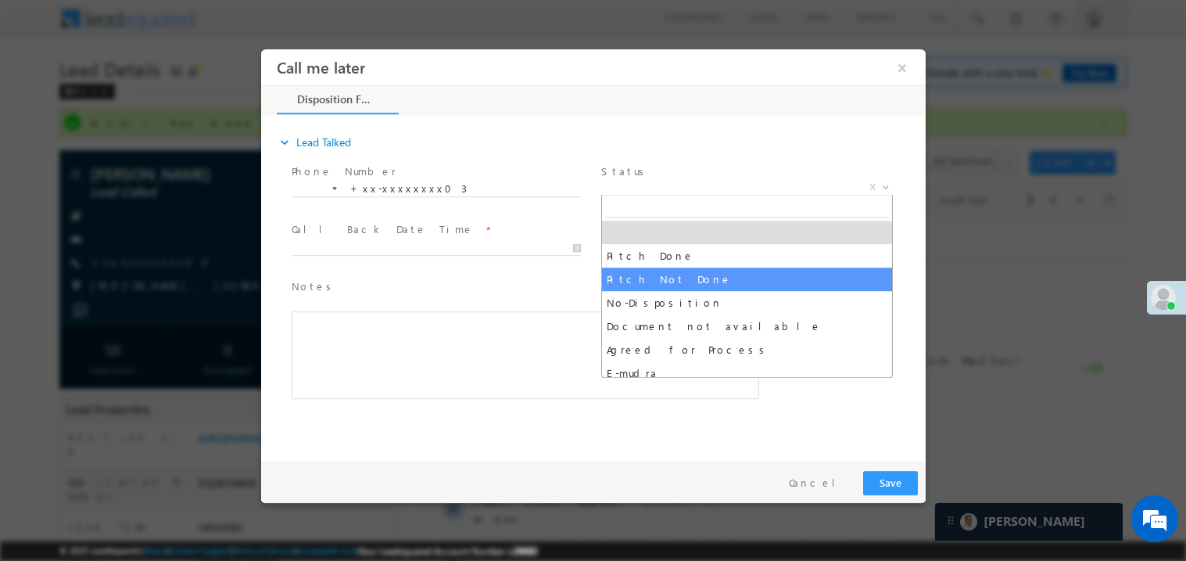
select select "Pitch Not Done"
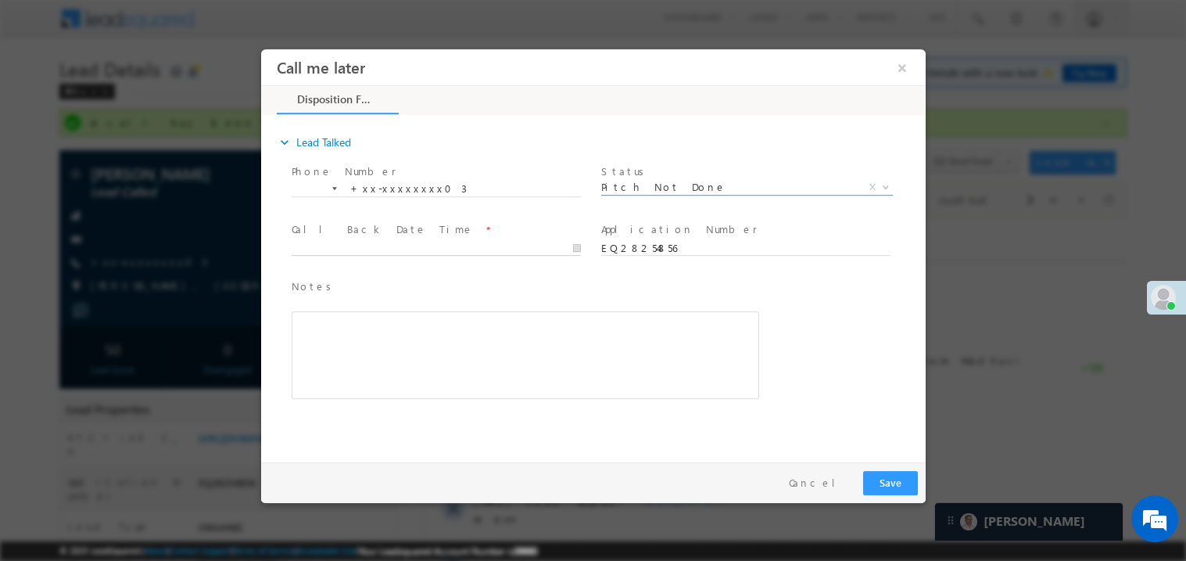
click at [361, 245] on body "Call me later ×" at bounding box center [592, 251] width 664 height 406
type input "09/03/25 10:54 AM"
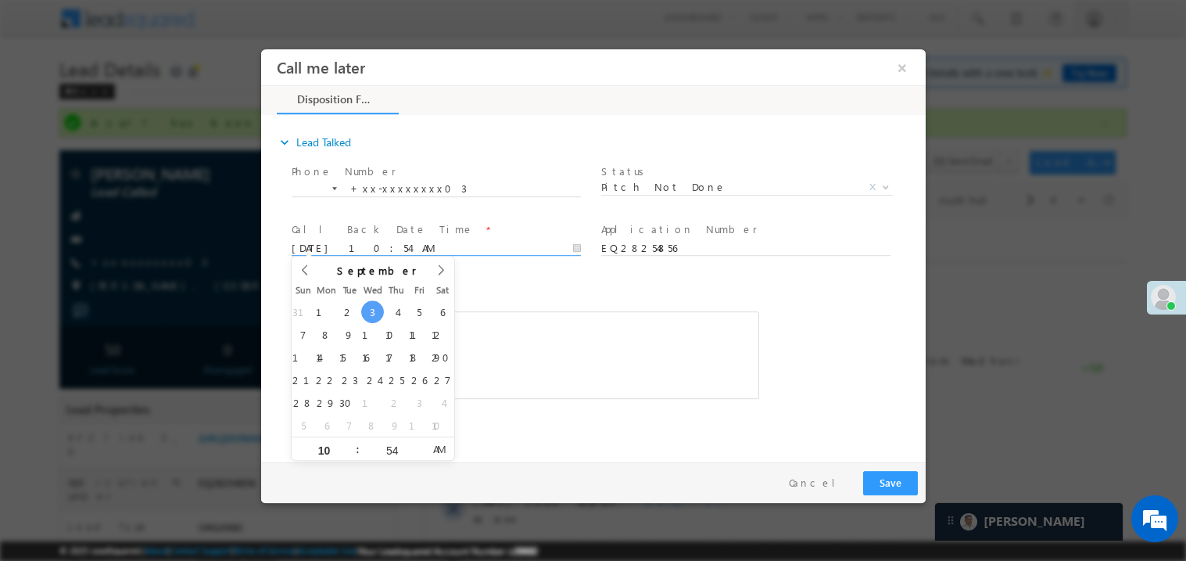
click at [471, 313] on div "Rich Text Editor, 40788eee-0fb2-11ec-a811-0adc8a9d82c2__tab1__section1__Notes__…" at bounding box center [524, 354] width 467 height 88
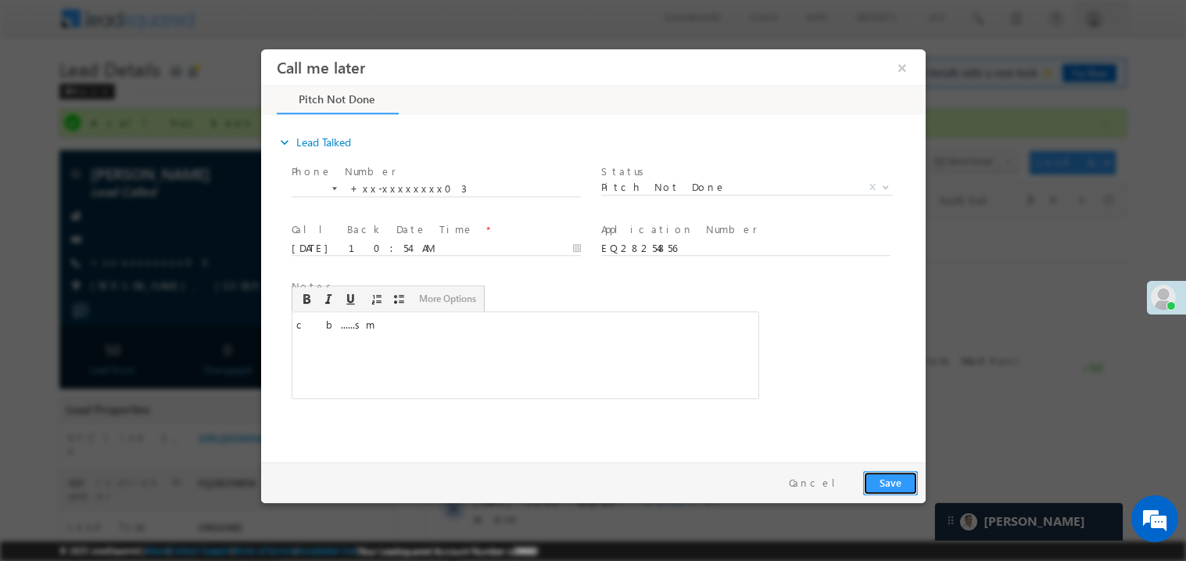
click at [891, 476] on button "Save" at bounding box center [889, 482] width 55 height 24
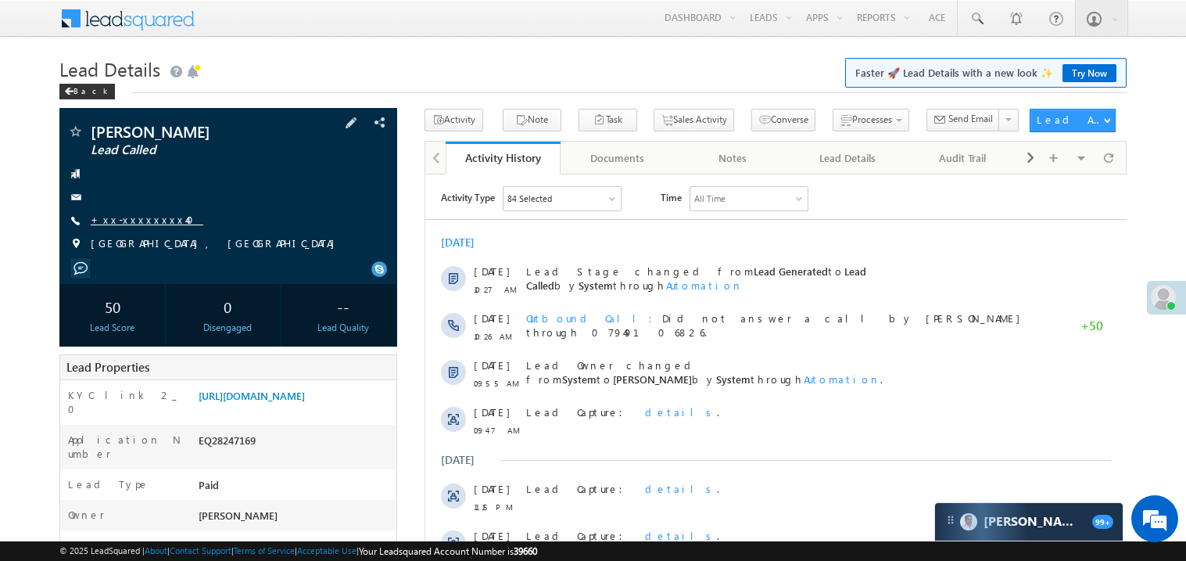
click at [130, 220] on link "+xx-xxxxxxxx40" at bounding box center [147, 219] width 113 height 13
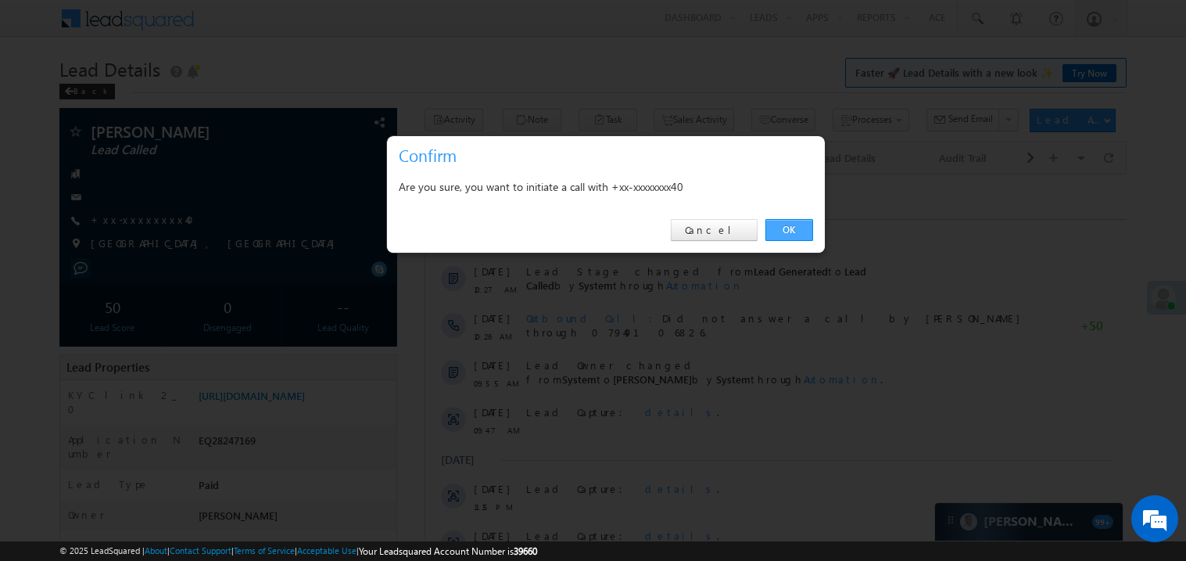
click at [793, 226] on link "OK" at bounding box center [789, 230] width 48 height 22
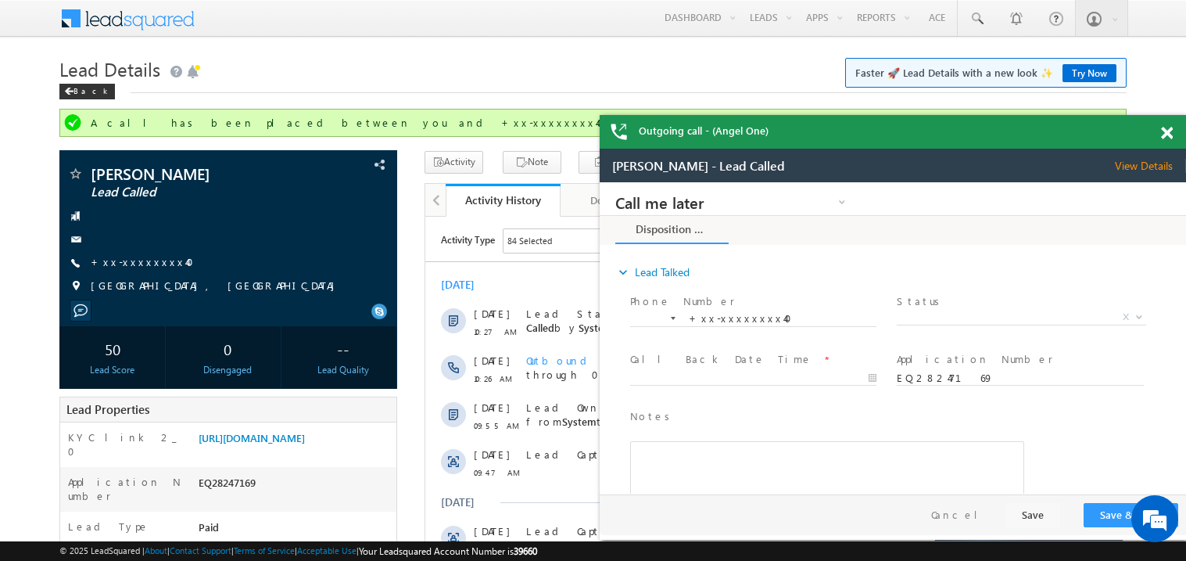
click at [1165, 132] on span at bounding box center [1167, 133] width 12 height 13
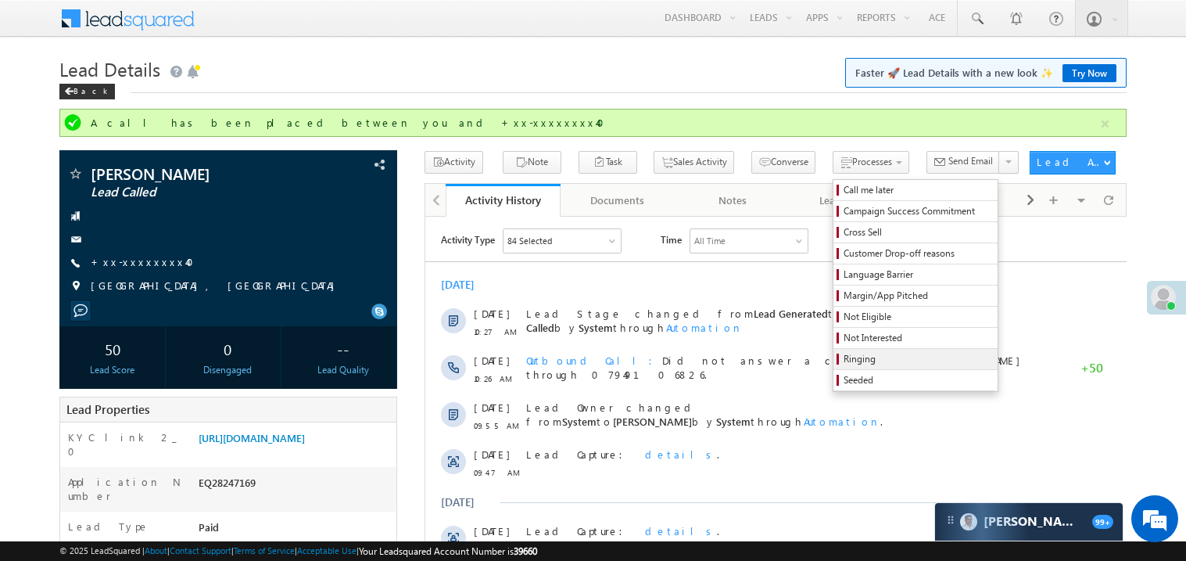
click at [843, 361] on span "Ringing" at bounding box center [917, 359] width 149 height 14
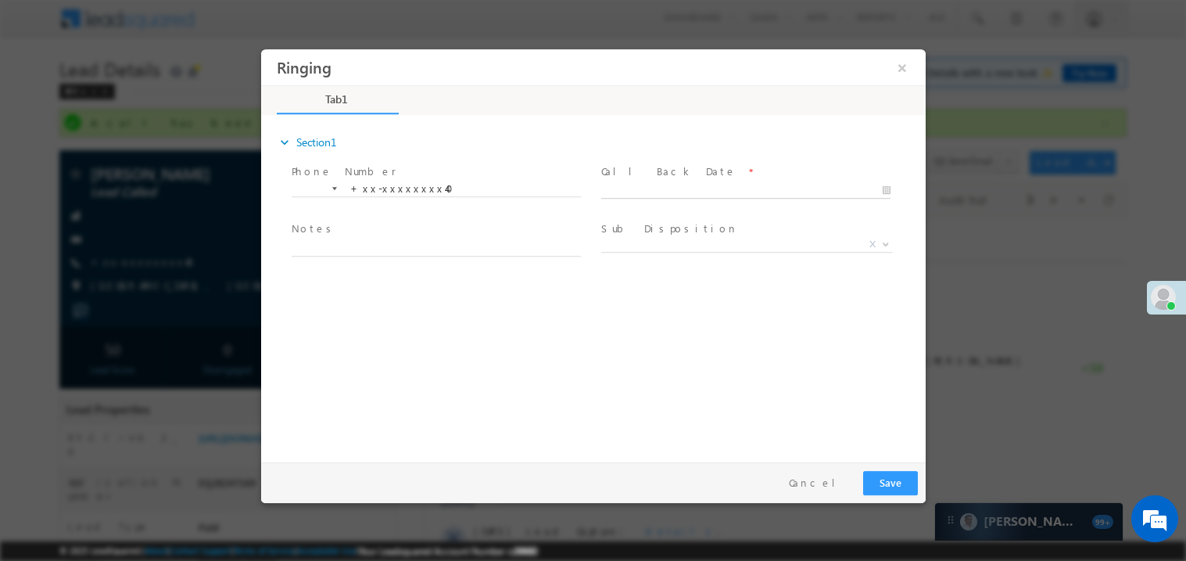
click at [665, 192] on body "Ringing ×" at bounding box center [592, 251] width 664 height 406
type input "09/03/25 10:55 AM"
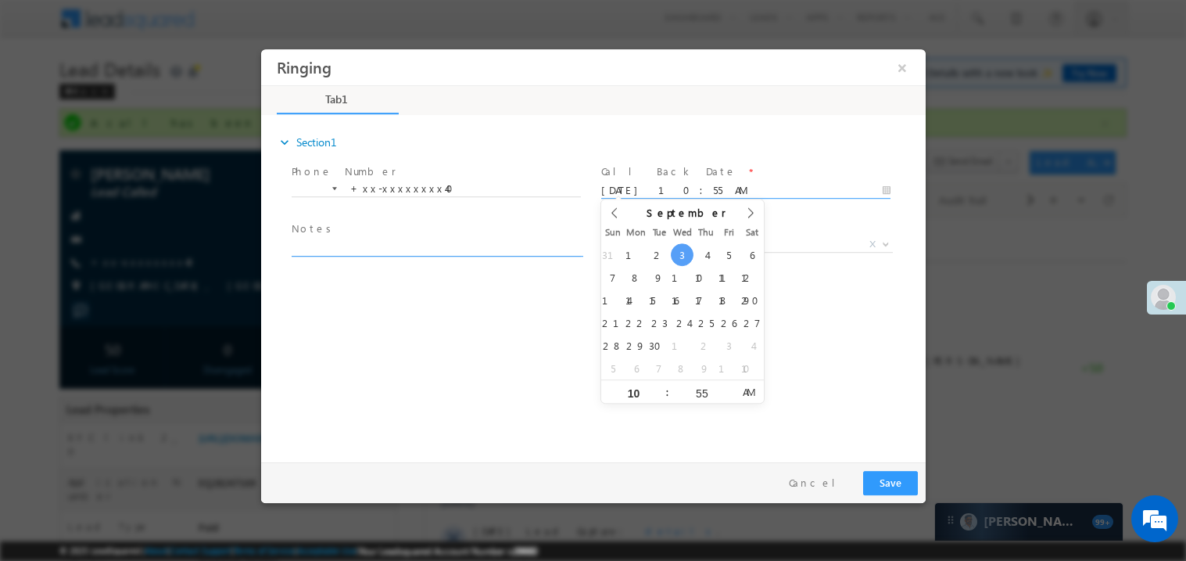
click at [439, 243] on textarea at bounding box center [435, 247] width 289 height 18
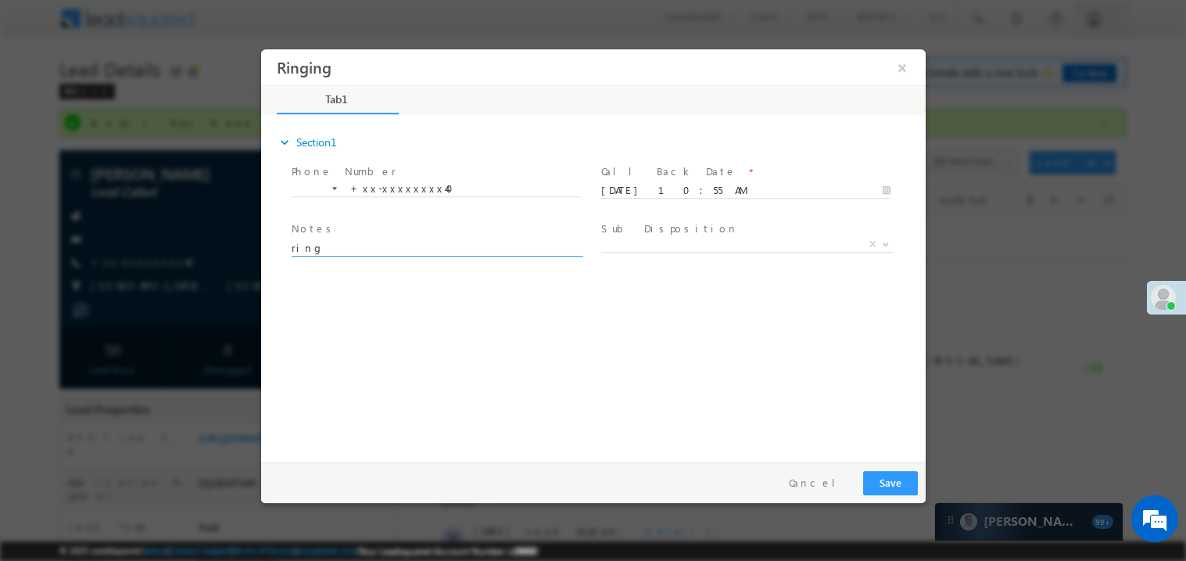
type textarea "ring"
click at [885, 485] on button "Save" at bounding box center [889, 482] width 55 height 24
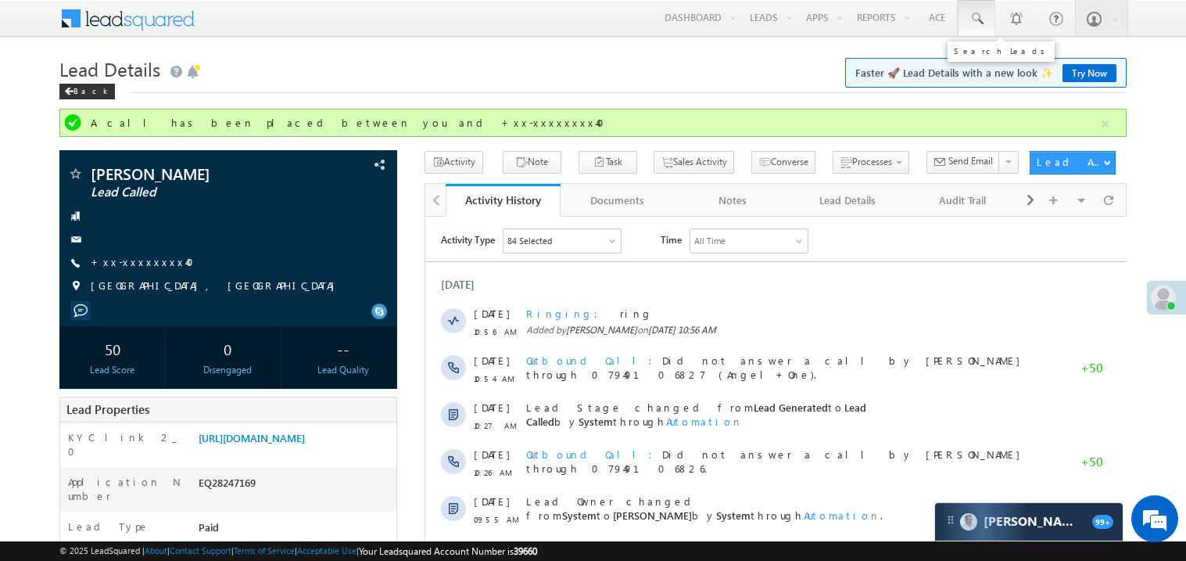
click at [978, 18] on span at bounding box center [977, 19] width 16 height 16
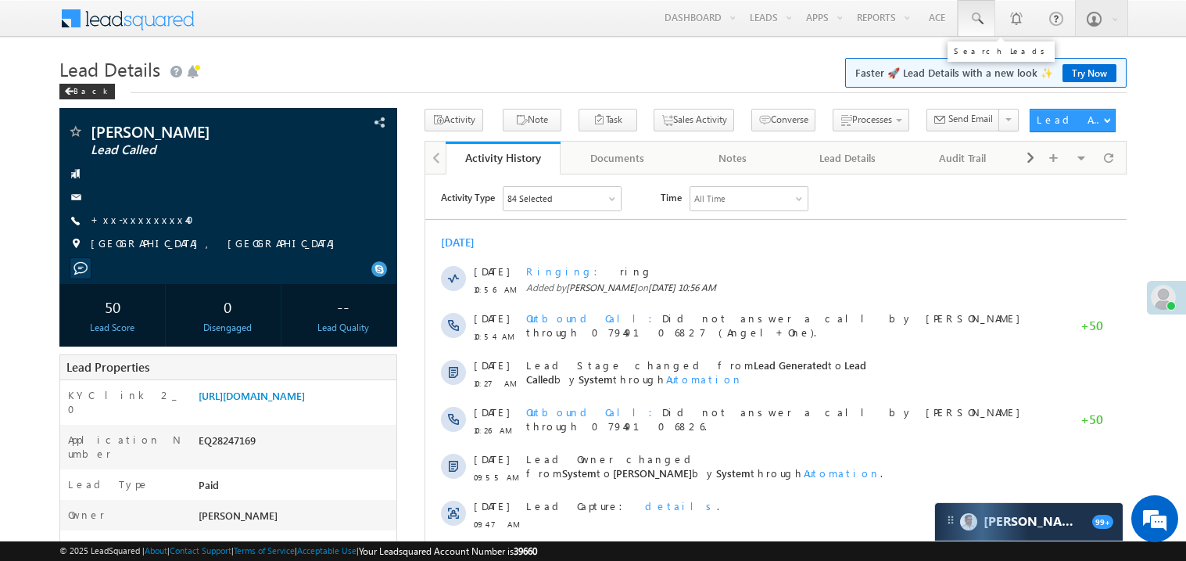
click at [975, 13] on span at bounding box center [977, 19] width 16 height 16
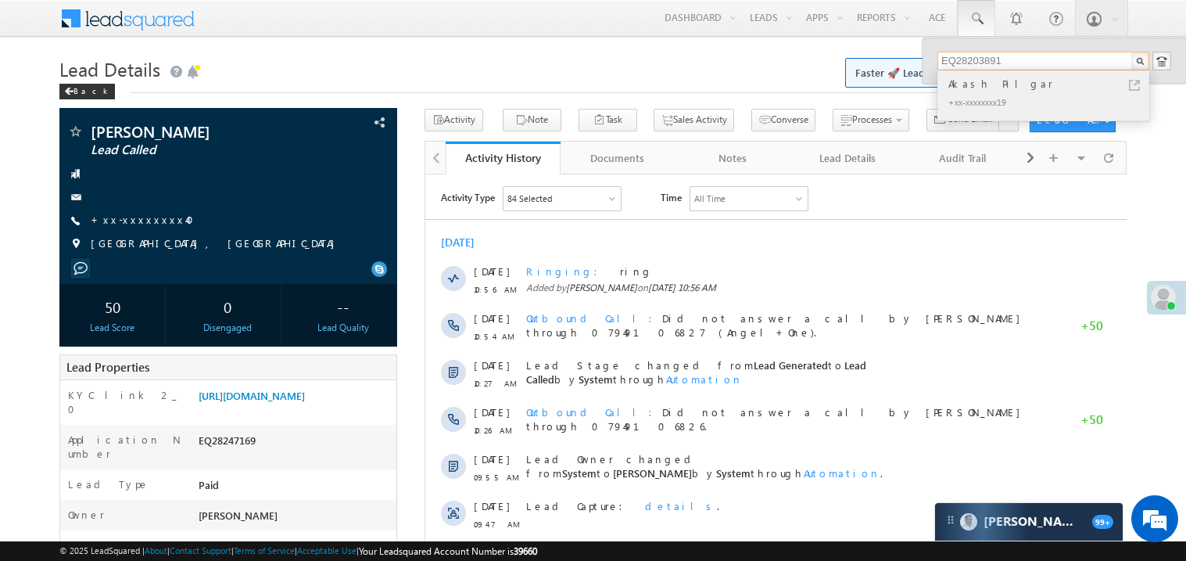
type input "EQ28203891"
click at [972, 84] on div "Akash Pilgar" at bounding box center [1050, 83] width 210 height 17
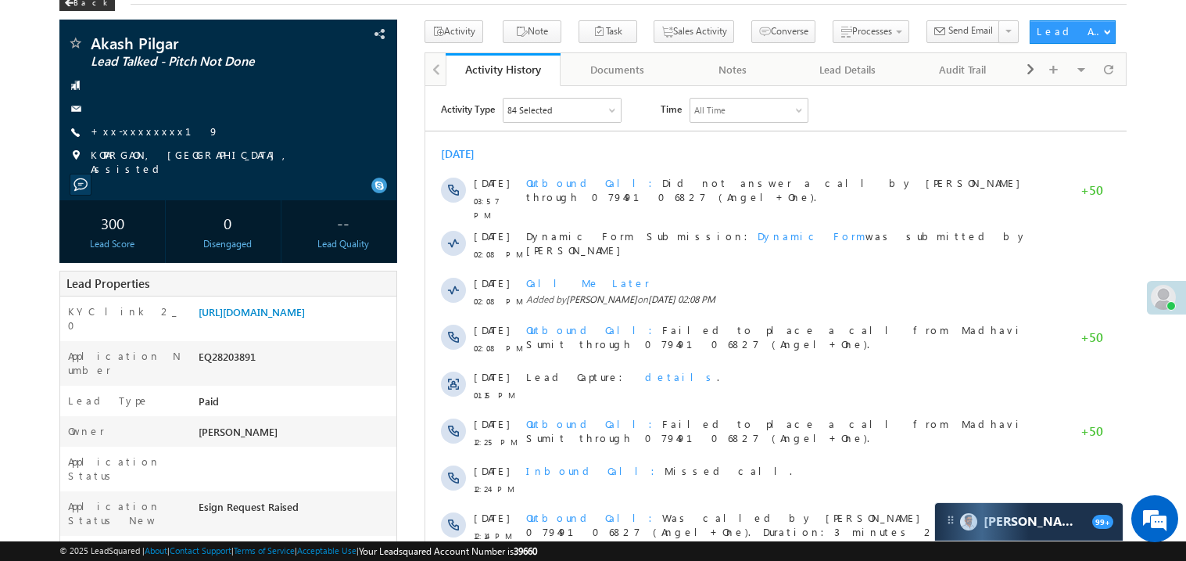
scroll to position [30, 0]
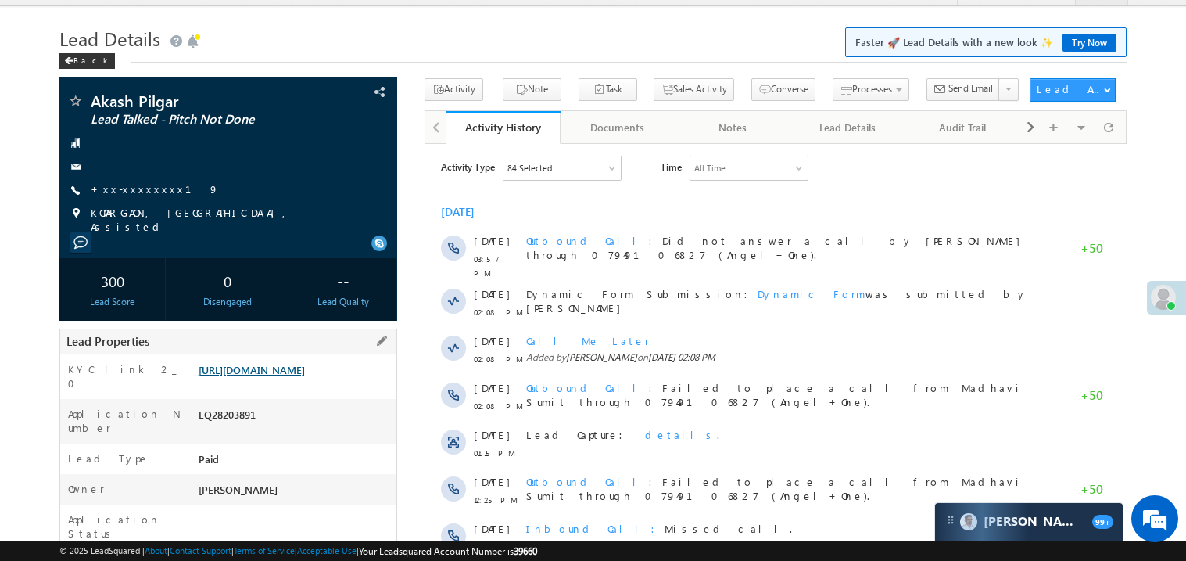
click at [295, 376] on link "https://angelbroking1-pk3em7sa.customui-test.leadsquared.com?leadId=43a80c49-9b…" at bounding box center [252, 369] width 106 height 13
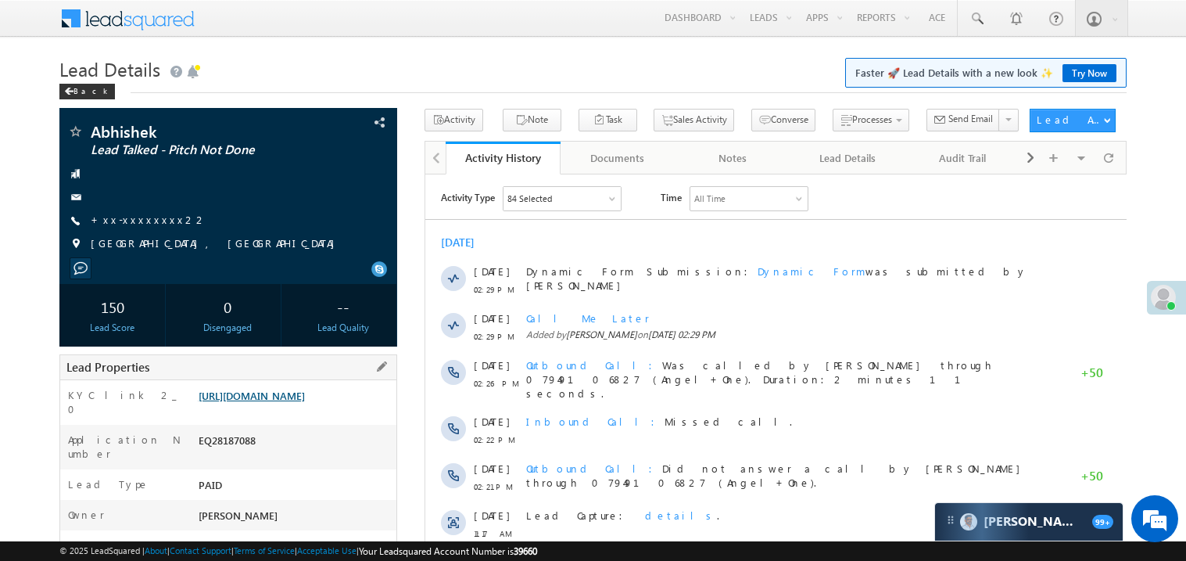
click at [303, 402] on link "https://angelbroking1-pk3em7sa.customui-test.leadsquared.com?leadId=0cdc6a00-dc…" at bounding box center [252, 395] width 106 height 13
click at [132, 219] on link "+xx-xxxxxxxx22" at bounding box center [149, 219] width 116 height 13
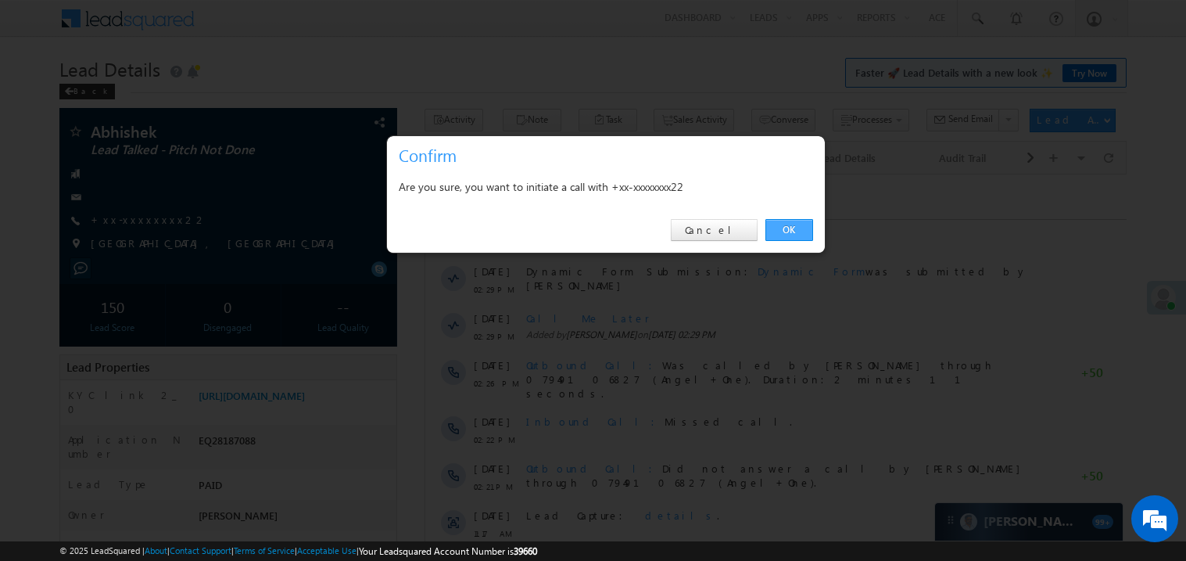
click at [782, 225] on link "OK" at bounding box center [789, 230] width 48 height 22
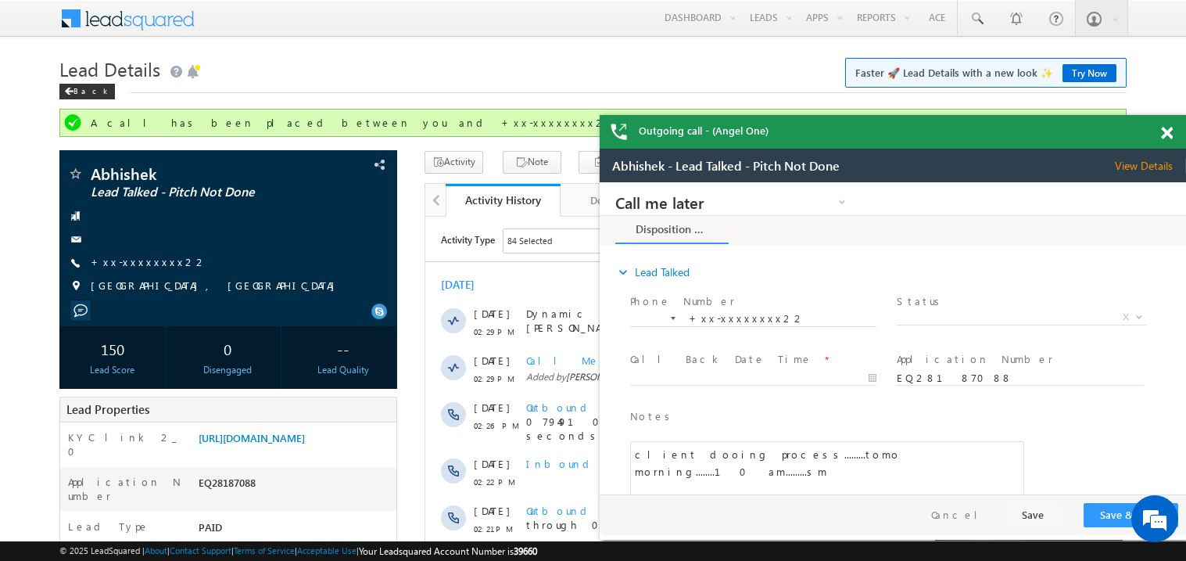
click at [1167, 131] on span at bounding box center [1167, 133] width 12 height 13
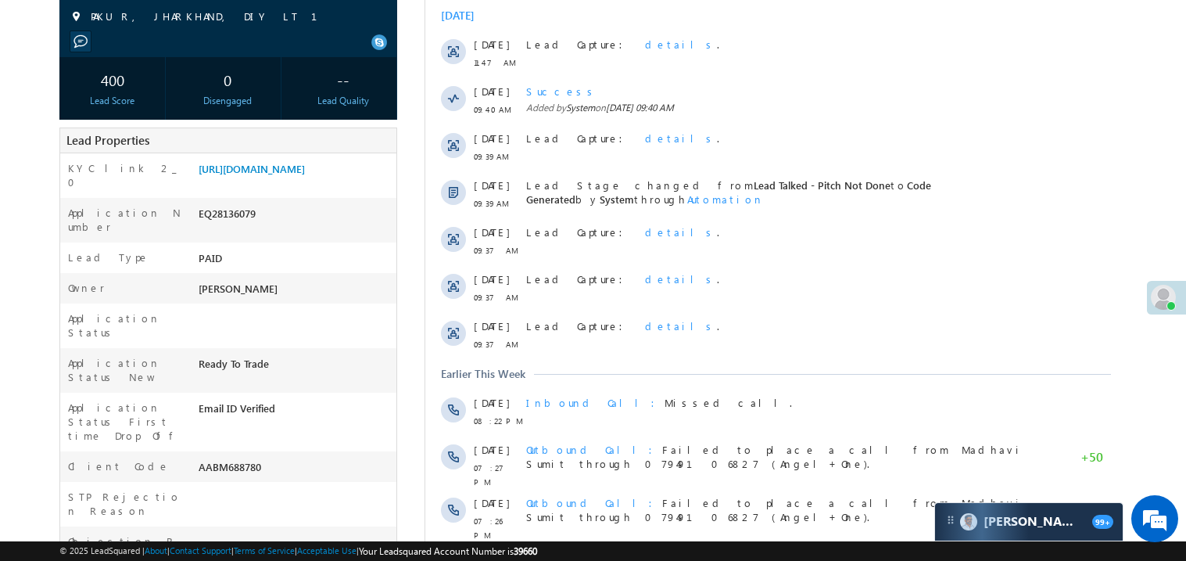
scroll to position [249, 0]
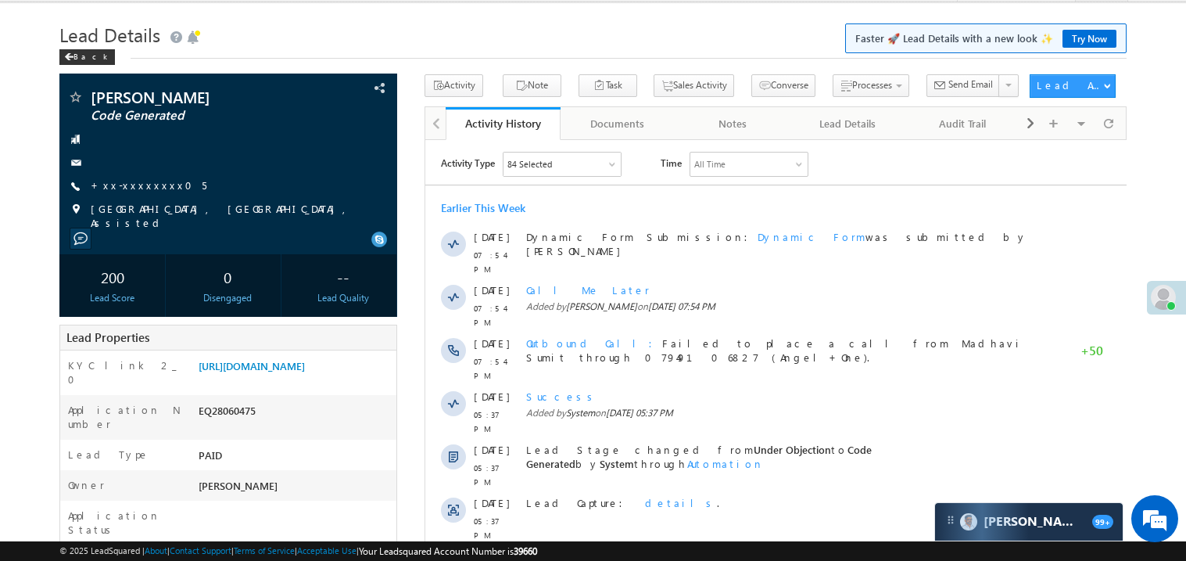
scroll to position [30, 0]
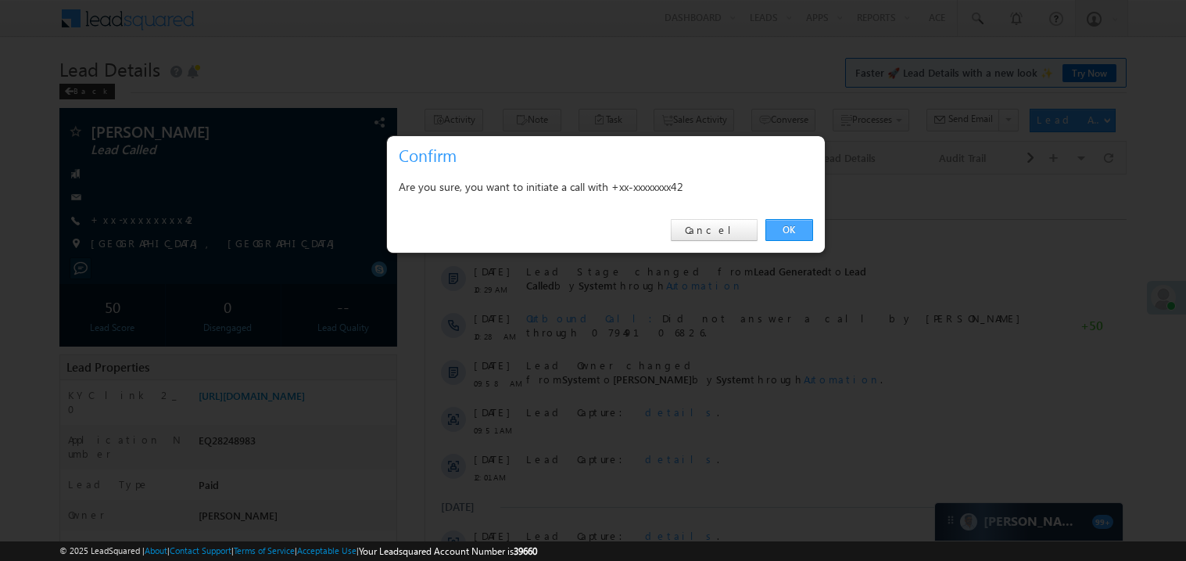
click at [785, 225] on link "OK" at bounding box center [789, 230] width 48 height 22
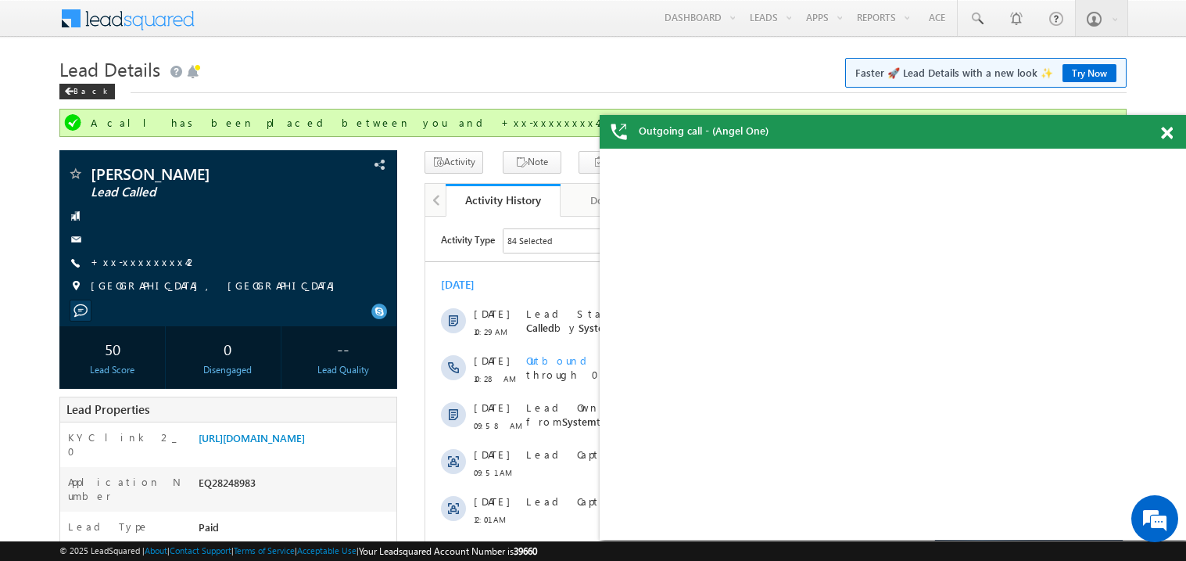
click at [1169, 131] on span at bounding box center [1167, 133] width 12 height 13
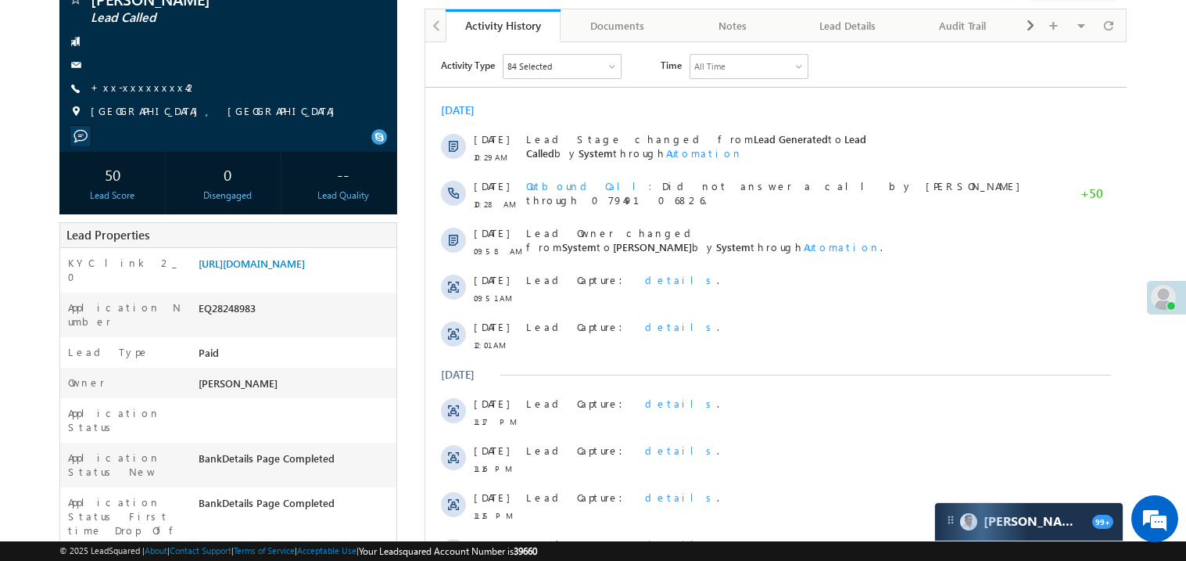
scroll to position [156, 0]
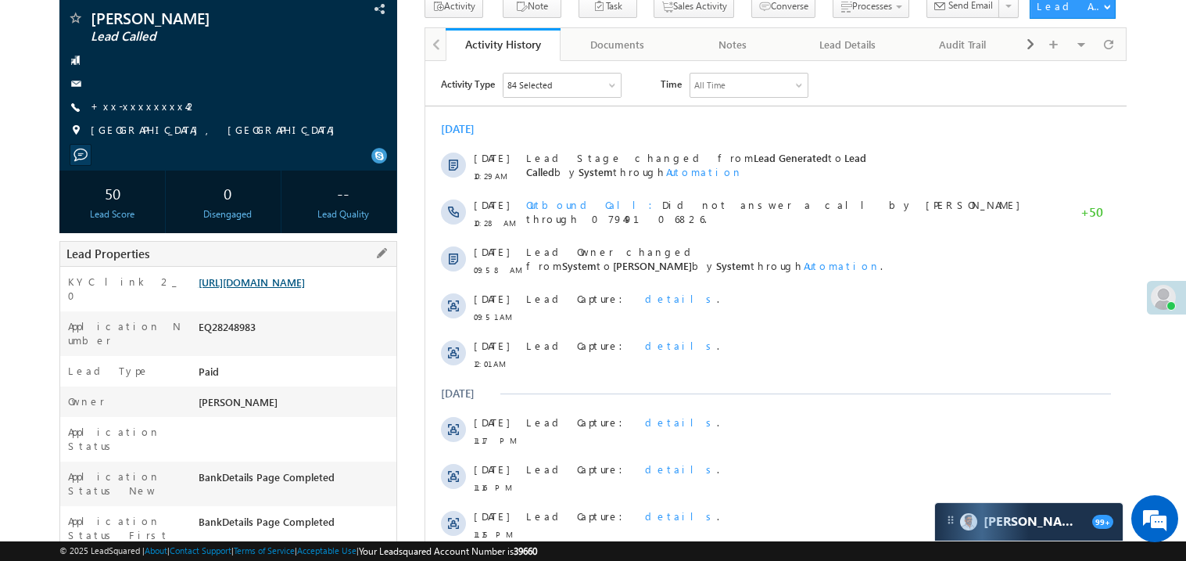
click at [305, 288] on link "[URL][DOMAIN_NAME]" at bounding box center [252, 281] width 106 height 13
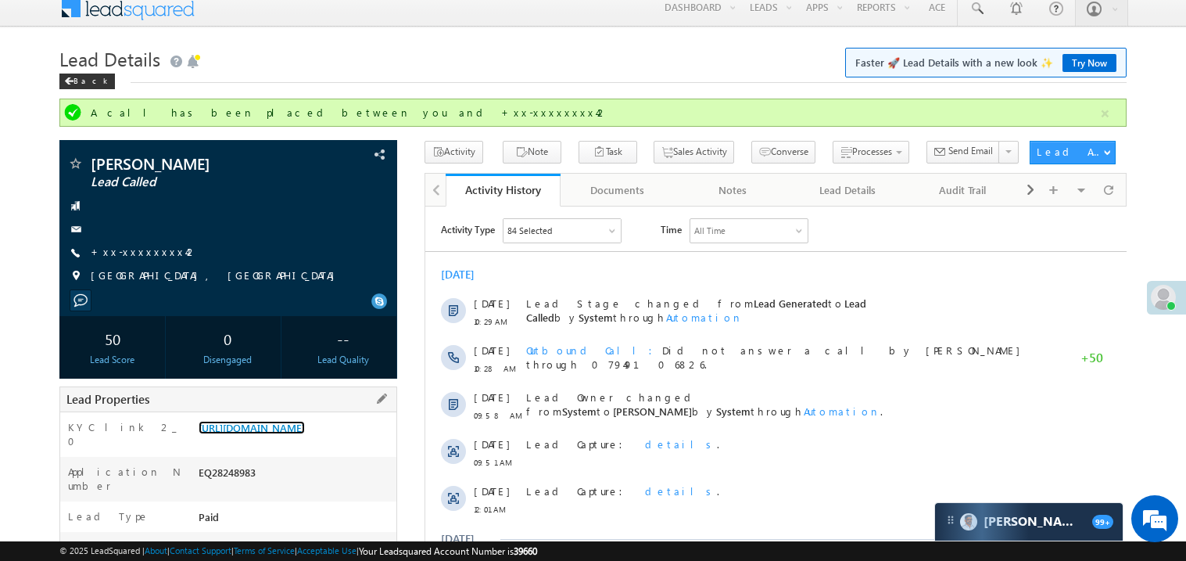
scroll to position [0, 0]
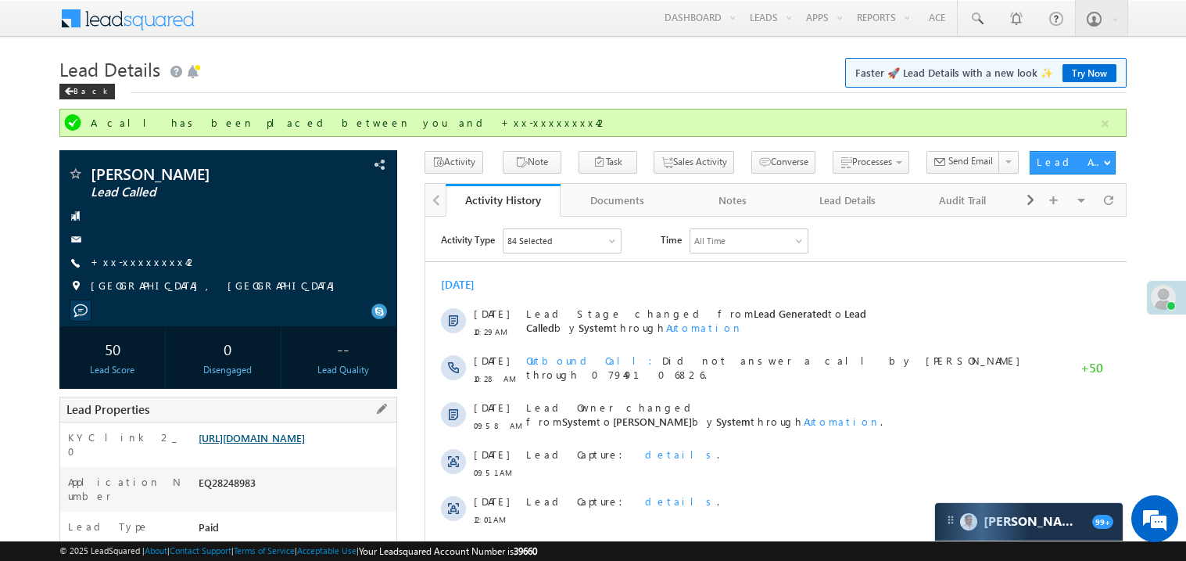
click at [305, 444] on link "[URL][DOMAIN_NAME]" at bounding box center [252, 437] width 106 height 13
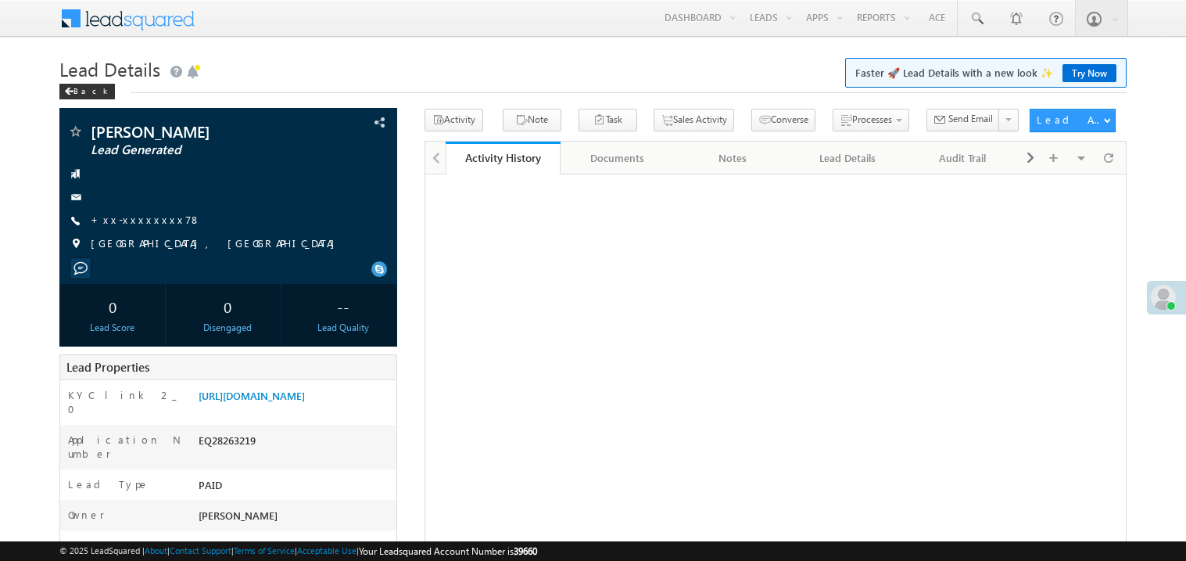
click at [145, 216] on link "+xx-xxxxxxxx78" at bounding box center [146, 219] width 110 height 13
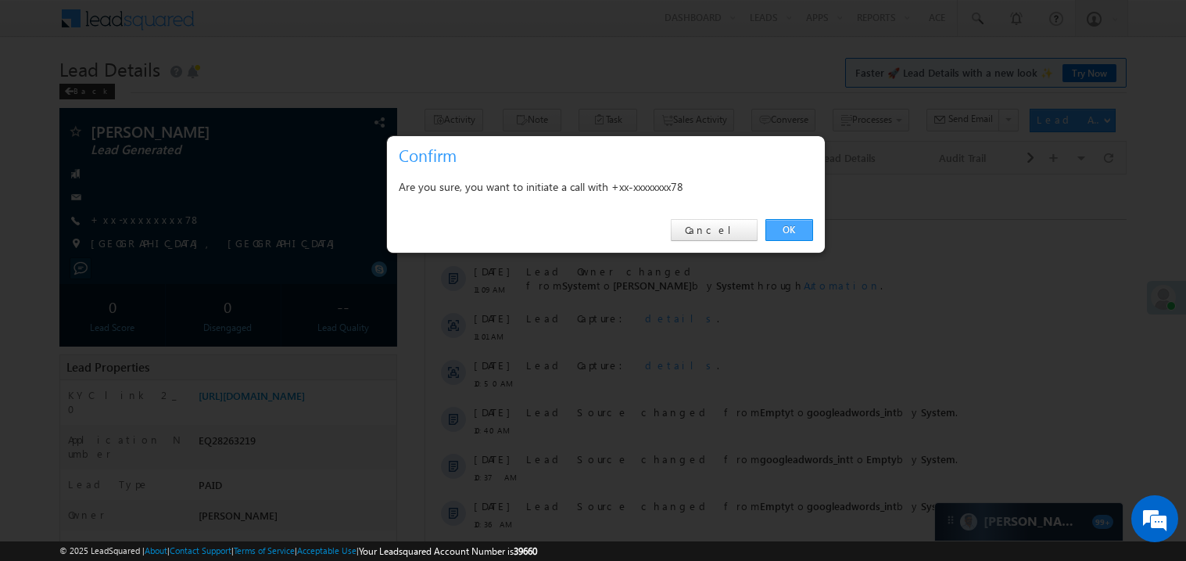
click at [787, 229] on link "OK" at bounding box center [789, 230] width 48 height 22
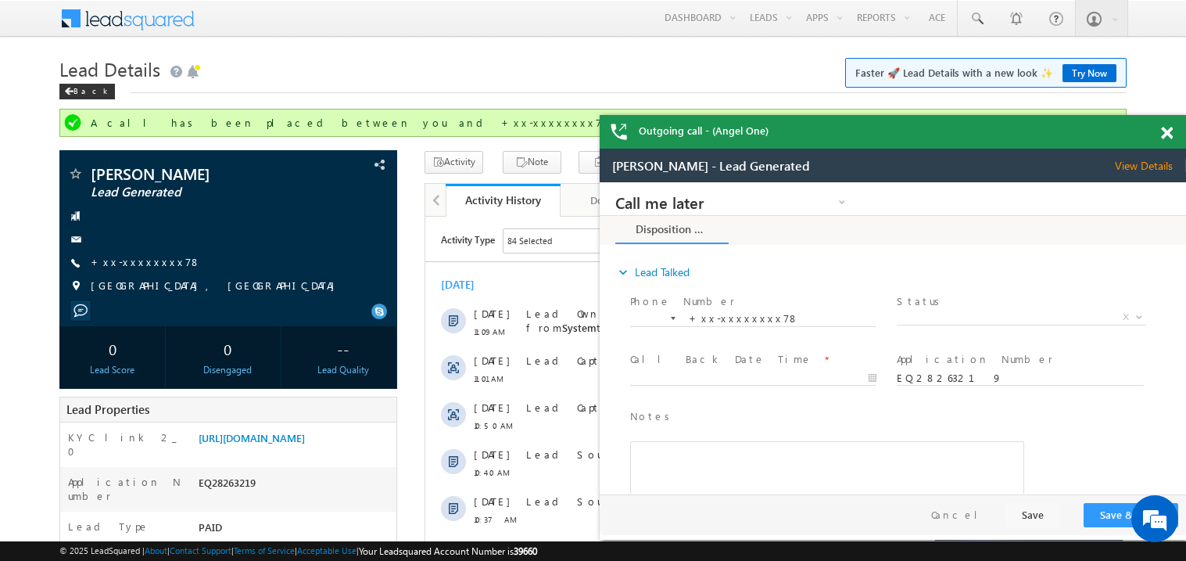
click at [1169, 125] on div at bounding box center [1175, 130] width 21 height 30
click at [1166, 129] on span at bounding box center [1167, 133] width 12 height 13
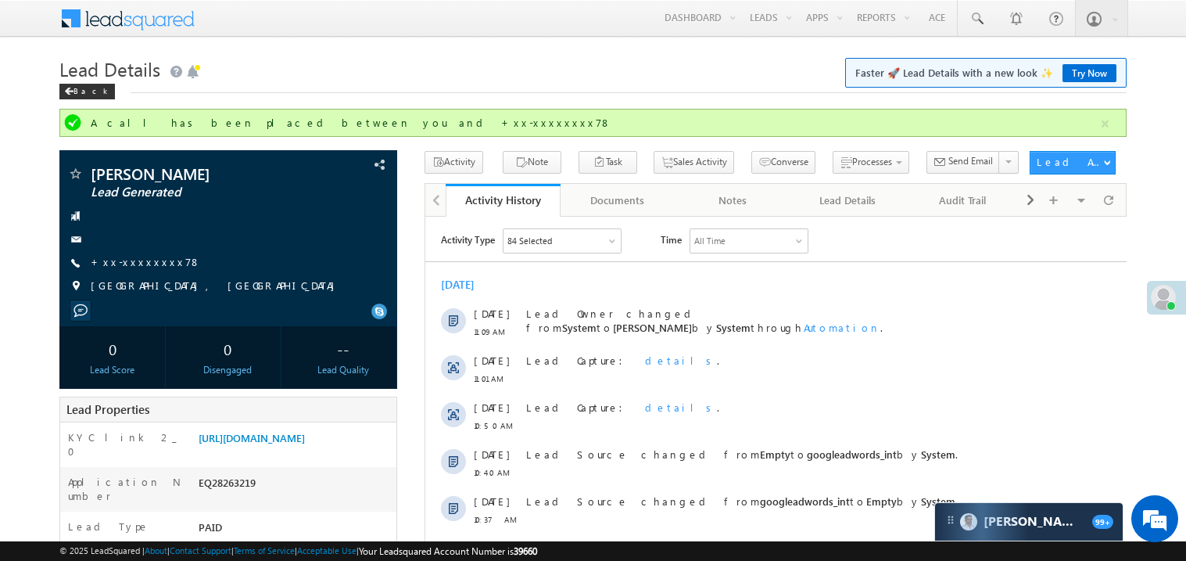
click at [685, 278] on div "[DATE]" at bounding box center [774, 284] width 701 height 14
click at [253, 444] on link "https://angelbroking1-pk3em7sa.customui-test.leadsquared.com?leadId=7d1209c8-26…" at bounding box center [252, 437] width 106 height 13
click at [285, 444] on link "https://angelbroking1-pk3em7sa.customui-test.leadsquared.com?leadId=7d1209c8-26…" at bounding box center [252, 437] width 106 height 13
click at [253, 444] on link "https://angelbroking1-pk3em7sa.customui-test.leadsquared.com?leadId=7d1209c8-26…" at bounding box center [252, 437] width 106 height 13
click at [289, 444] on link "https://angelbroking1-pk3em7sa.customui-test.leadsquared.com?leadId=7d1209c8-26…" at bounding box center [252, 437] width 106 height 13
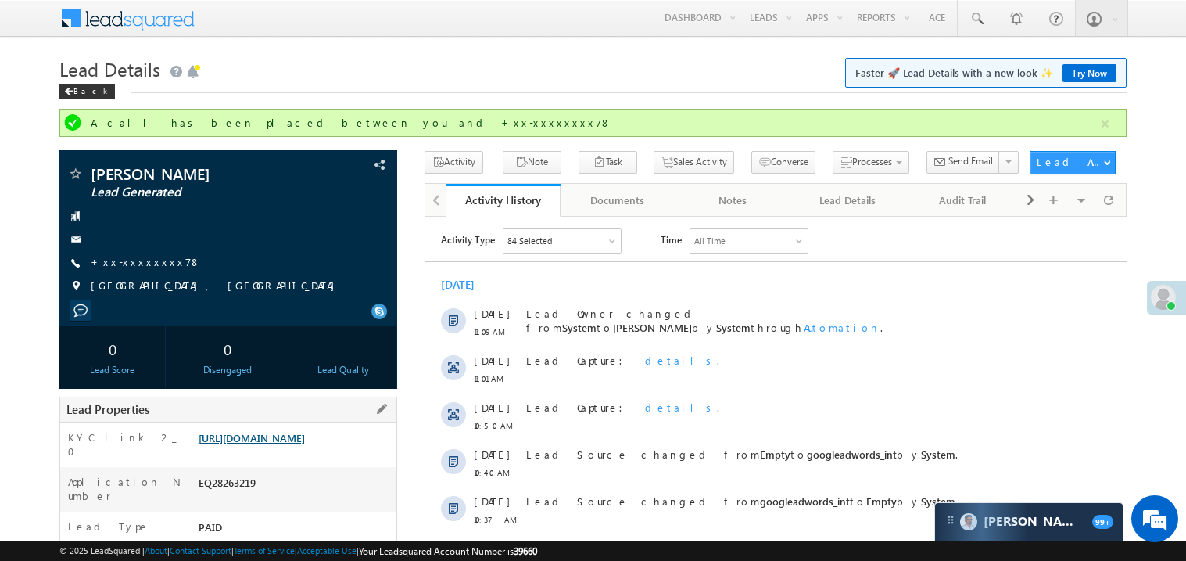
click at [285, 444] on link "https://angelbroking1-pk3em7sa.customui-test.leadsquared.com?leadId=7d1209c8-26…" at bounding box center [252, 437] width 106 height 13
